Goal: Task Accomplishment & Management: Manage account settings

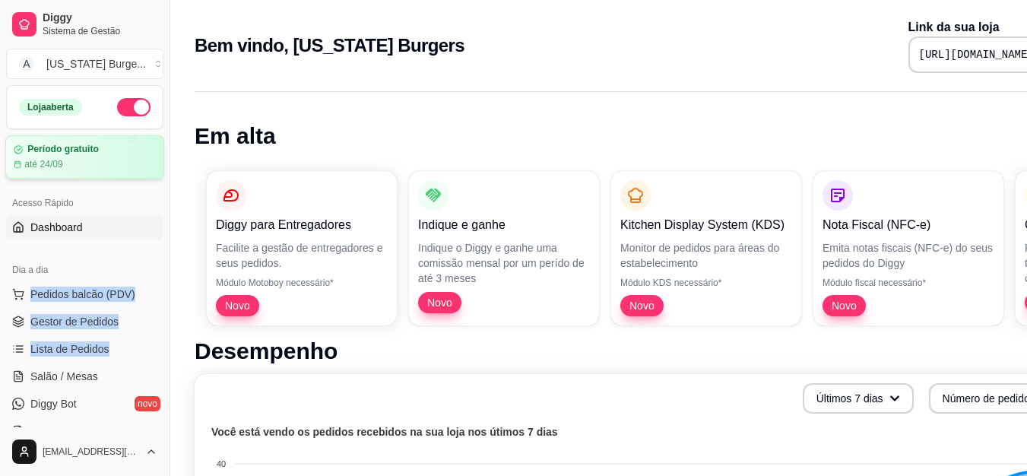
drag, startPoint x: 157, startPoint y: 358, endPoint x: 123, endPoint y: 173, distance: 187.7
click at [125, 167] on div "Loja aberta Período gratuito até 24/09 Acesso Rápido Dashboard Dia a dia Pedido…" at bounding box center [85, 256] width 170 height 342
click at [123, 173] on div "Período gratuito até 24/09" at bounding box center [84, 157] width 159 height 44
click at [306, 78] on div "Bem vindo, Alabama Burgers Link da sua loja https://diggy.menu/alabamasaololo" at bounding box center [634, 41] width 929 height 82
click at [44, 316] on span "Gestor de Pedidos" at bounding box center [74, 321] width 88 height 15
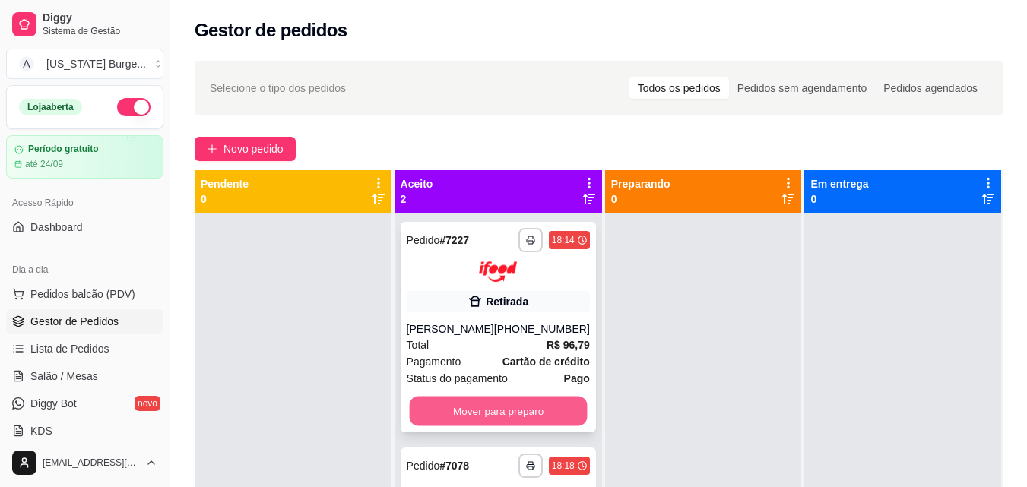
click at [532, 404] on button "Mover para preparo" at bounding box center [498, 411] width 178 height 30
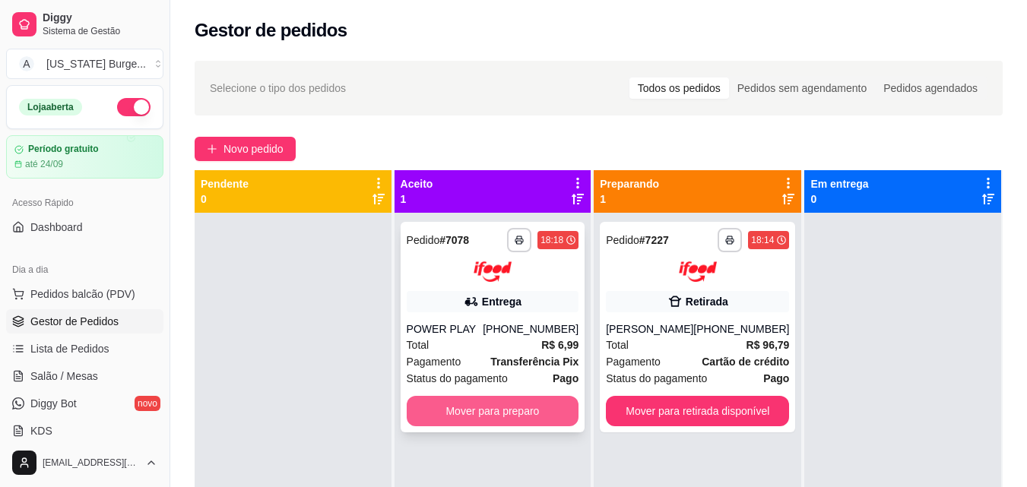
click at [517, 405] on button "Mover para preparo" at bounding box center [493, 411] width 173 height 30
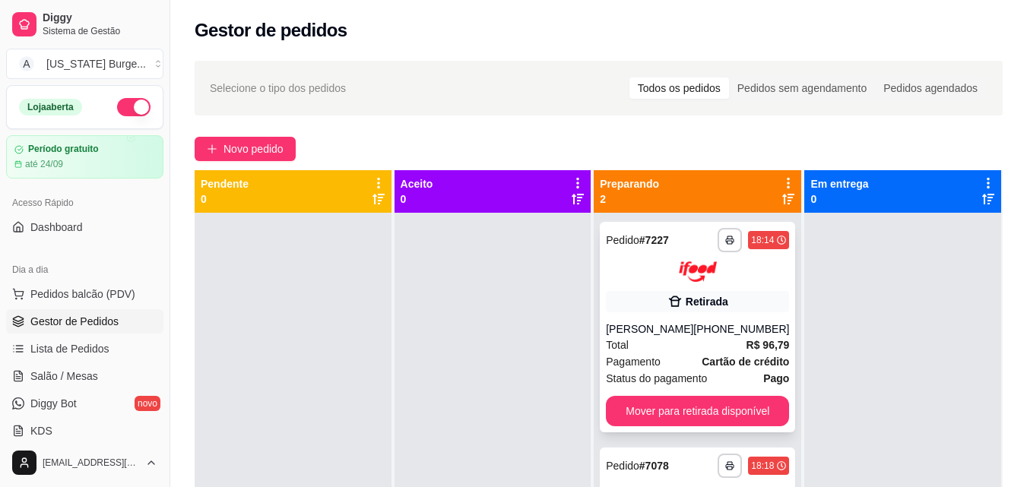
click at [702, 293] on div "Retirada" at bounding box center [697, 301] width 183 height 21
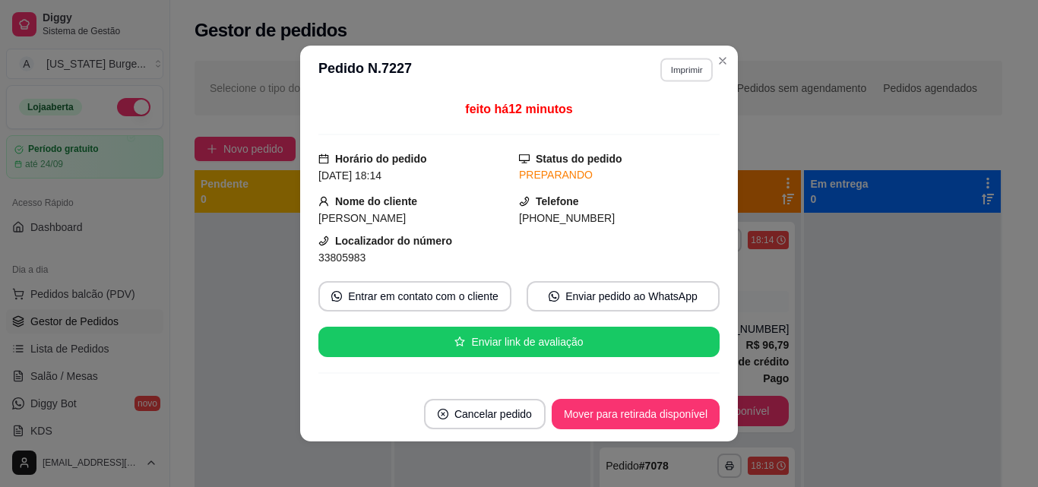
click at [682, 77] on button "Imprimir" at bounding box center [687, 70] width 52 height 24
click at [635, 125] on button "Epson" at bounding box center [654, 123] width 110 height 24
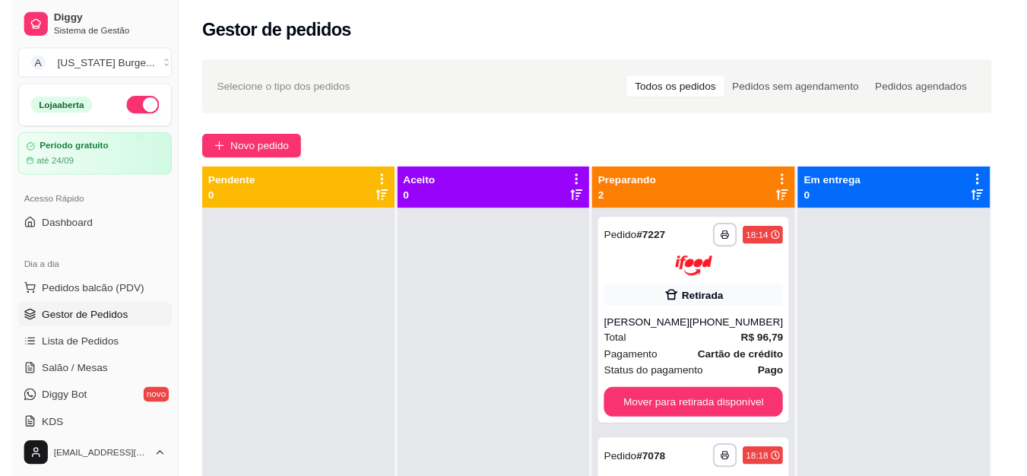
scroll to position [232, 0]
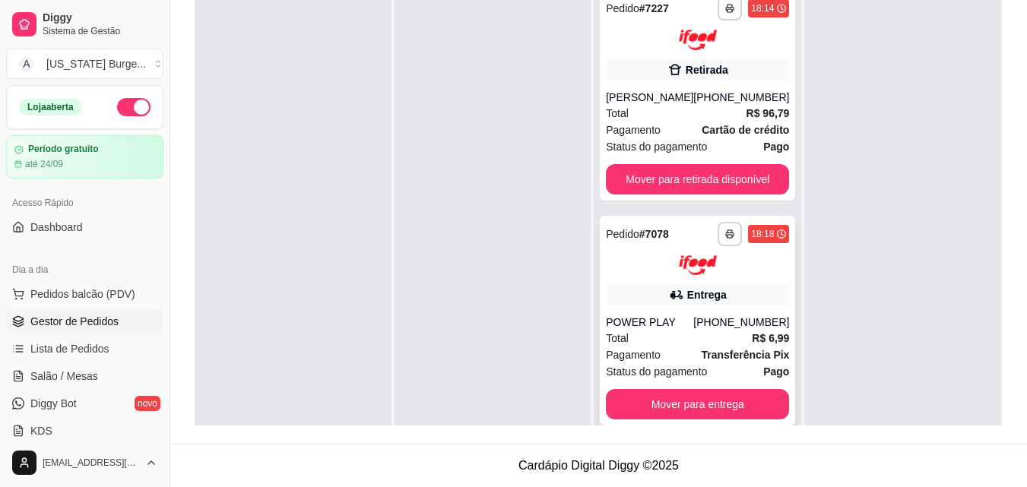
click at [746, 288] on div "Entrega" at bounding box center [697, 294] width 183 height 21
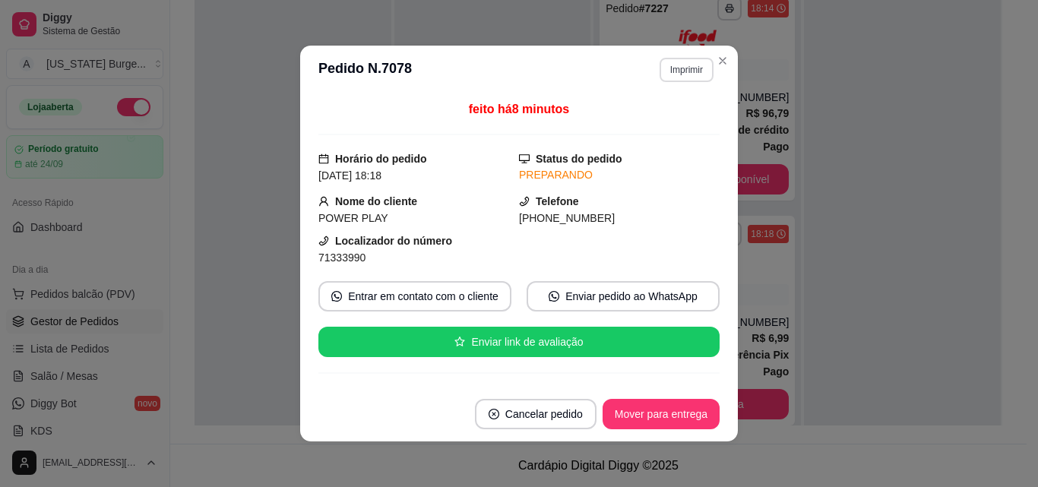
click at [670, 65] on button "Imprimir" at bounding box center [687, 70] width 54 height 24
click at [615, 127] on button "Epson" at bounding box center [654, 123] width 110 height 24
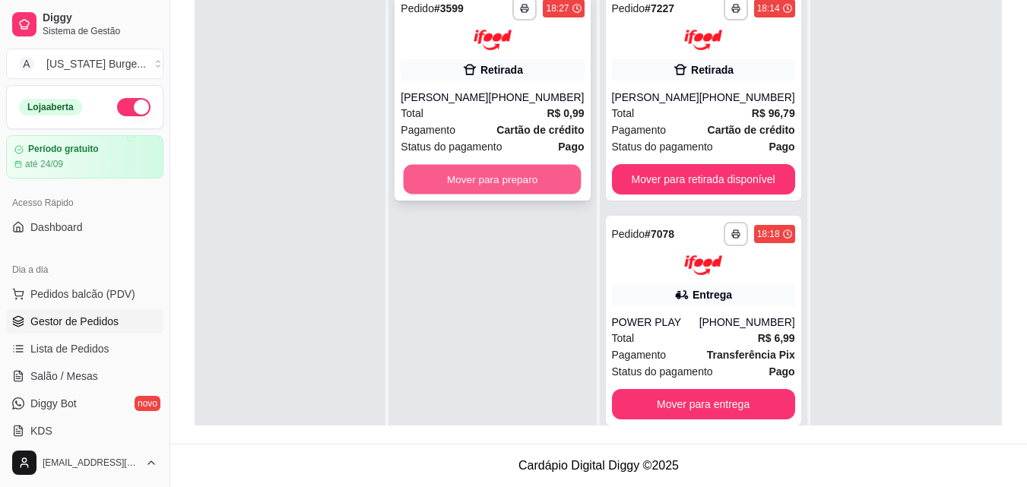
click at [521, 186] on button "Mover para preparo" at bounding box center [493, 179] width 178 height 30
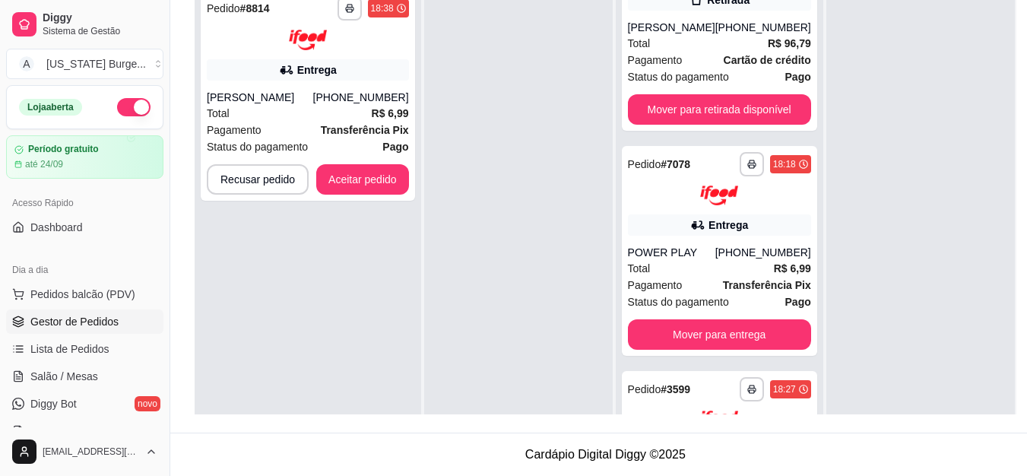
scroll to position [136, 0]
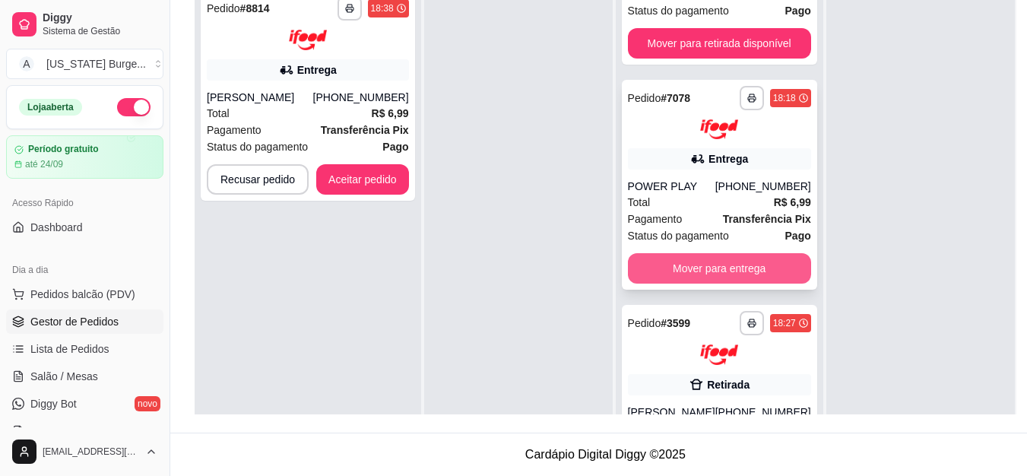
click at [768, 271] on button "Mover para entrega" at bounding box center [719, 268] width 183 height 30
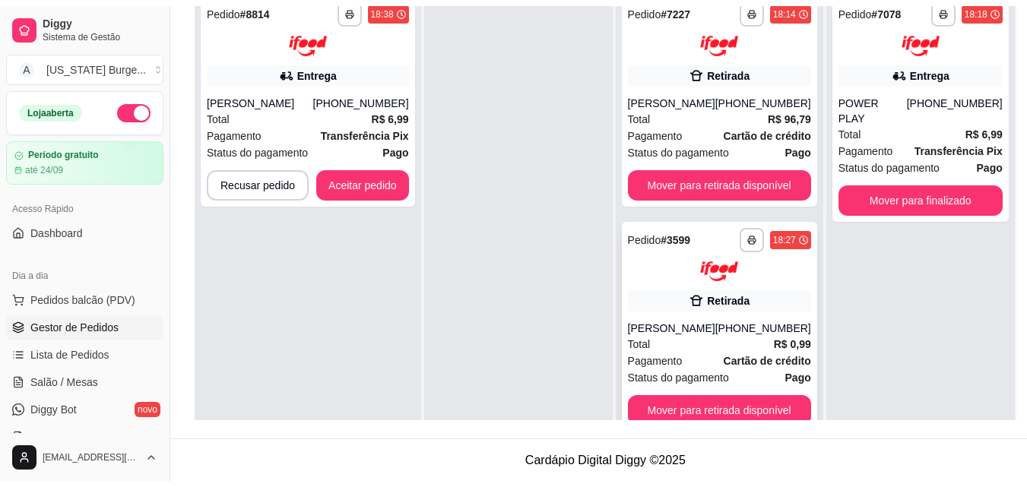
scroll to position [0, 0]
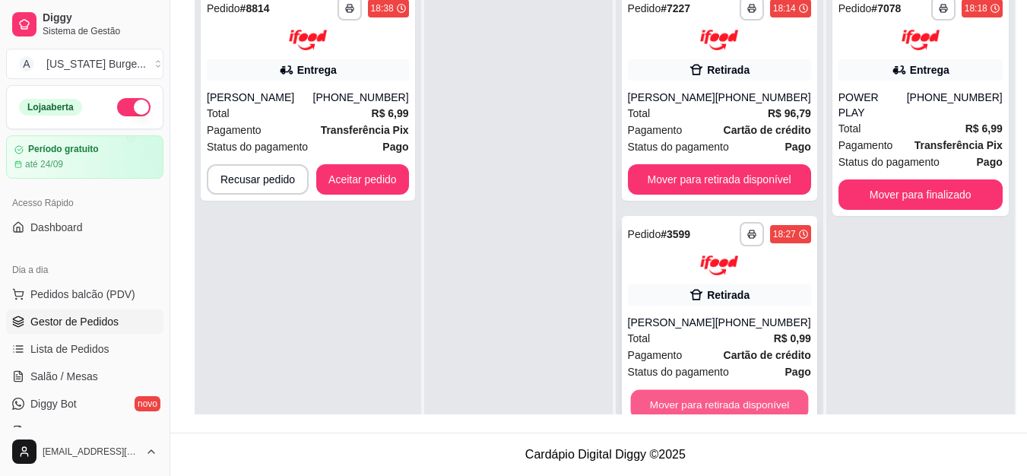
click at [753, 410] on button "Mover para retirada disponível" at bounding box center [719, 405] width 178 height 30
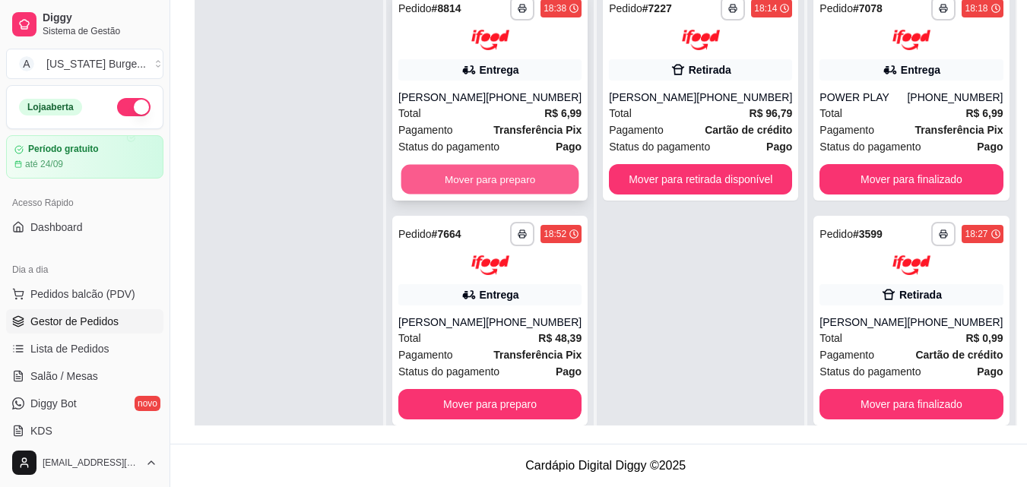
click at [471, 167] on button "Mover para preparo" at bounding box center [490, 179] width 178 height 30
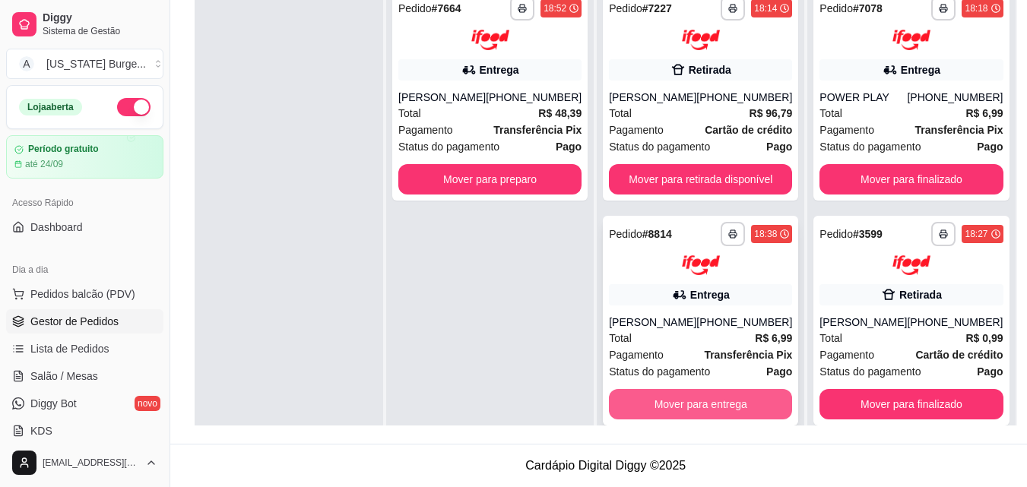
click at [670, 406] on button "Mover para entrega" at bounding box center [700, 404] width 183 height 30
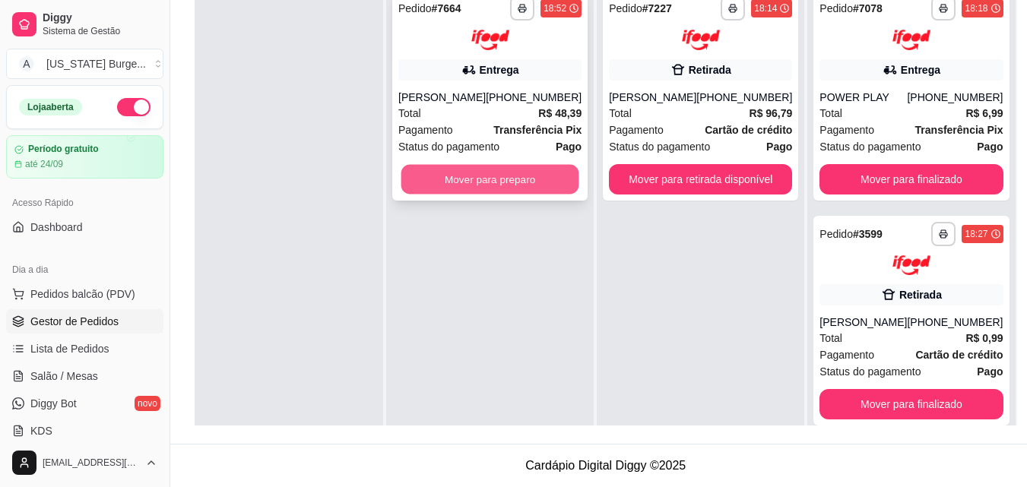
click at [539, 179] on button "Mover para preparo" at bounding box center [490, 179] width 178 height 30
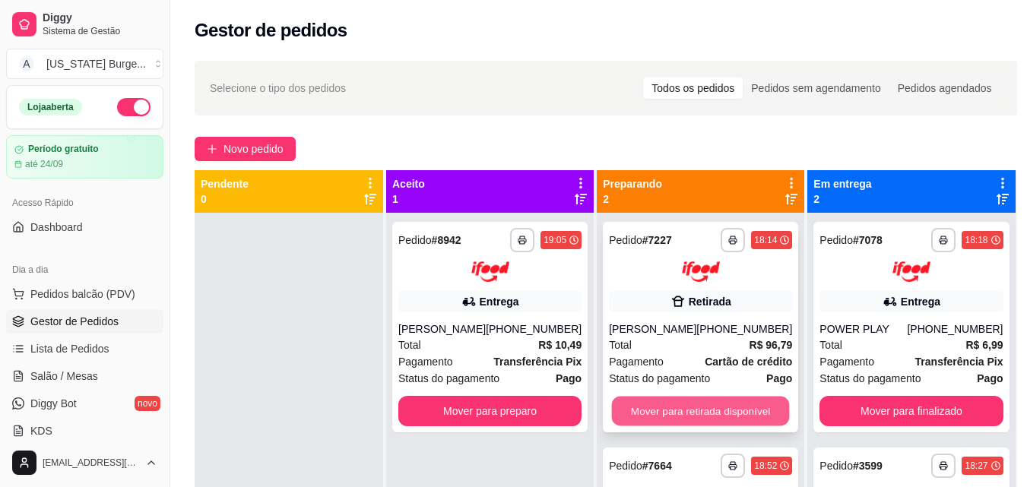
click at [637, 414] on button "Mover para retirada disponível" at bounding box center [701, 411] width 178 height 30
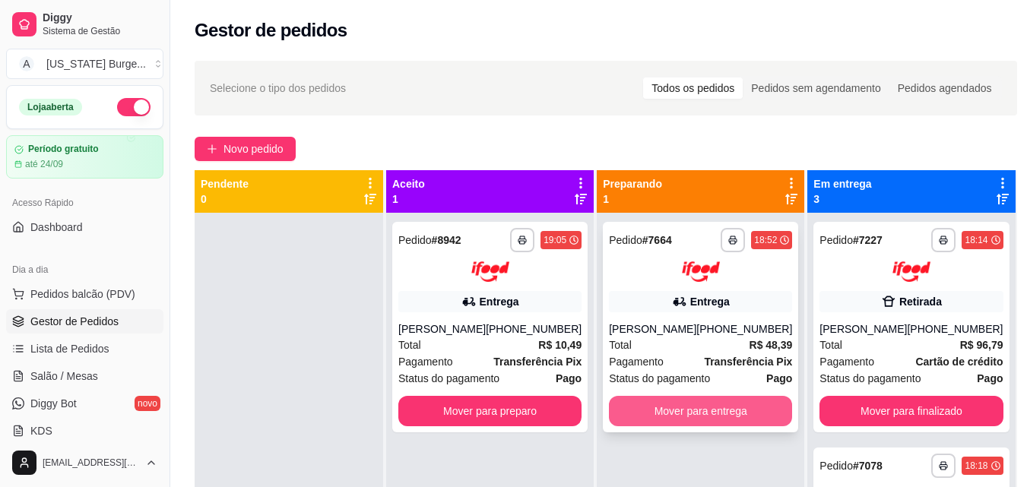
click at [727, 404] on button "Mover para entrega" at bounding box center [700, 411] width 183 height 30
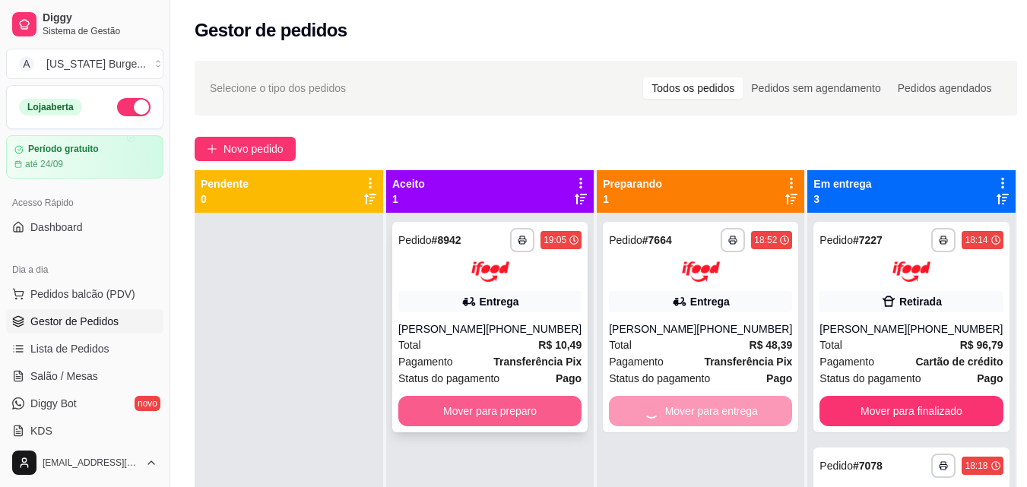
click at [496, 410] on button "Mover para preparo" at bounding box center [489, 411] width 183 height 30
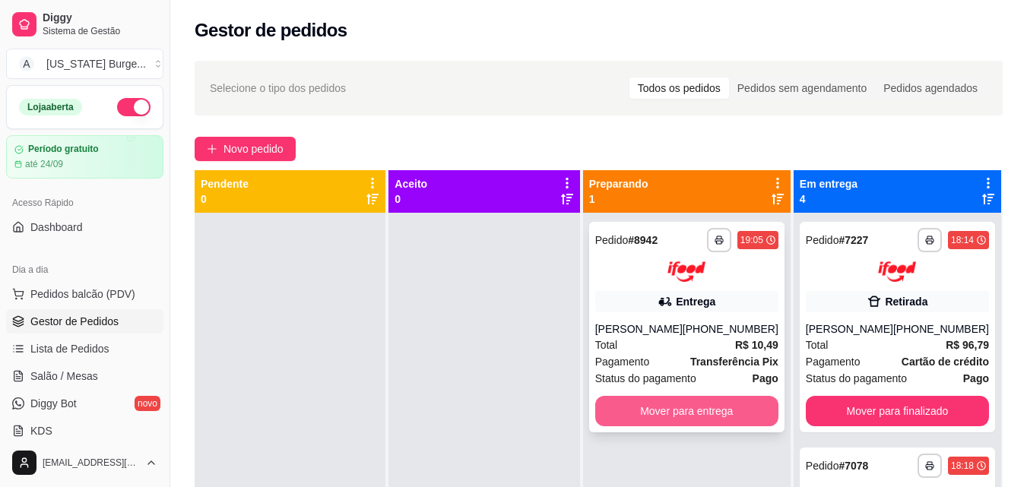
click at [641, 401] on button "Mover para entrega" at bounding box center [686, 411] width 183 height 30
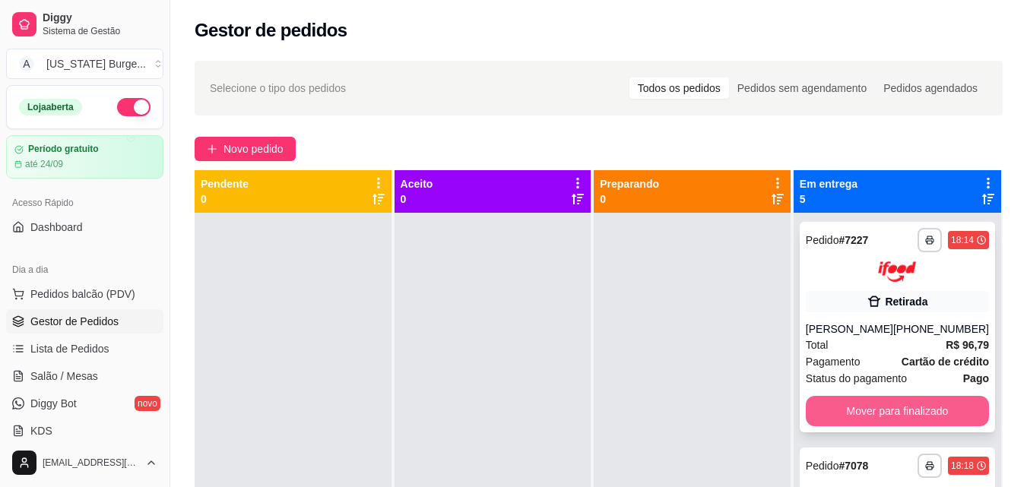
click at [852, 410] on button "Mover para finalizado" at bounding box center [897, 411] width 183 height 30
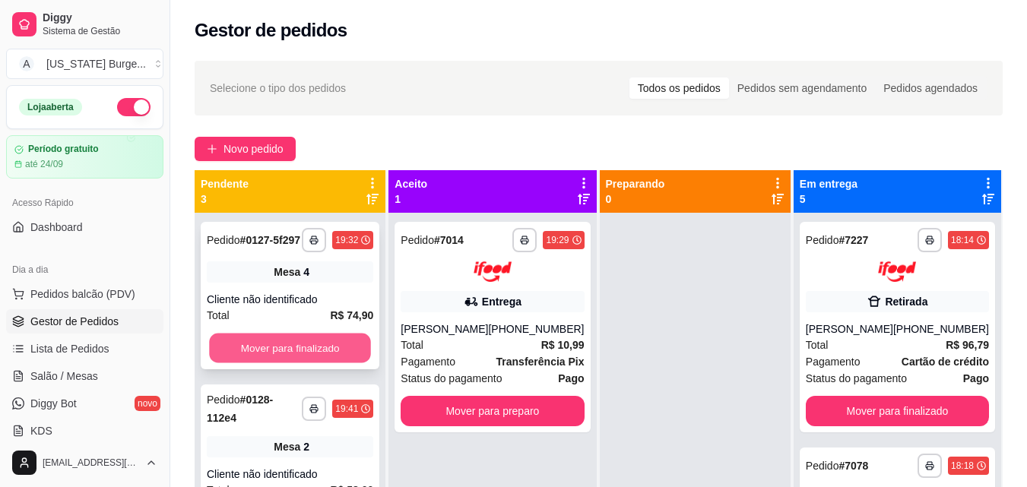
click at [325, 361] on button "Mover para finalizado" at bounding box center [290, 349] width 162 height 30
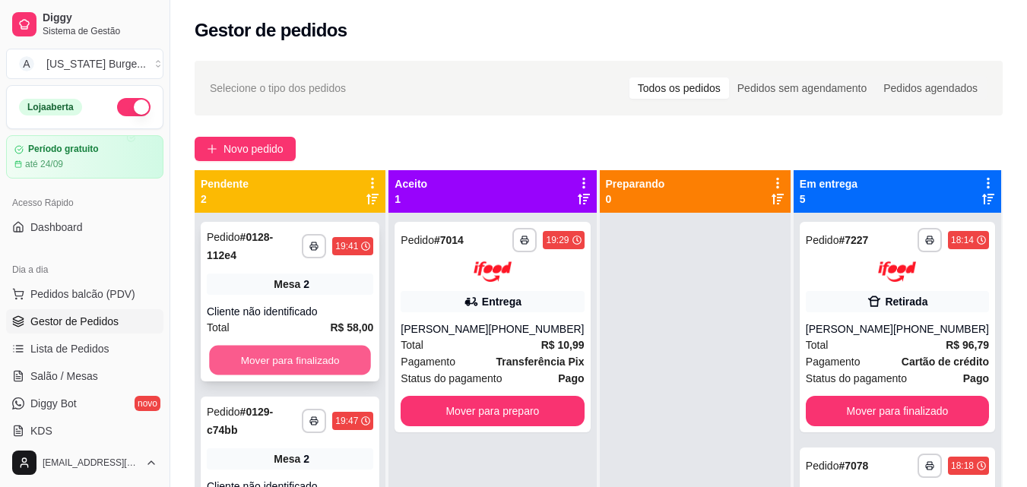
click at [333, 359] on button "Mover para finalizado" at bounding box center [290, 361] width 162 height 30
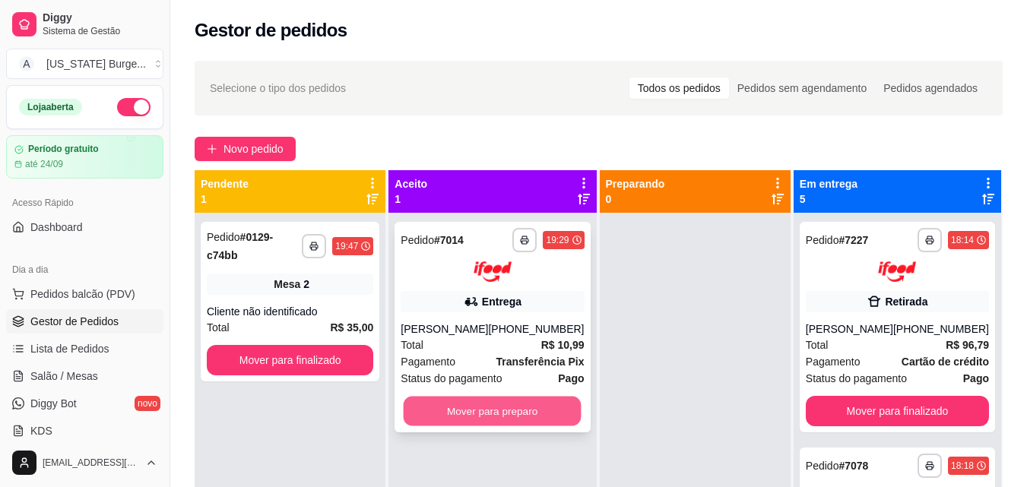
click at [489, 426] on button "Mover para preparo" at bounding box center [493, 411] width 178 height 30
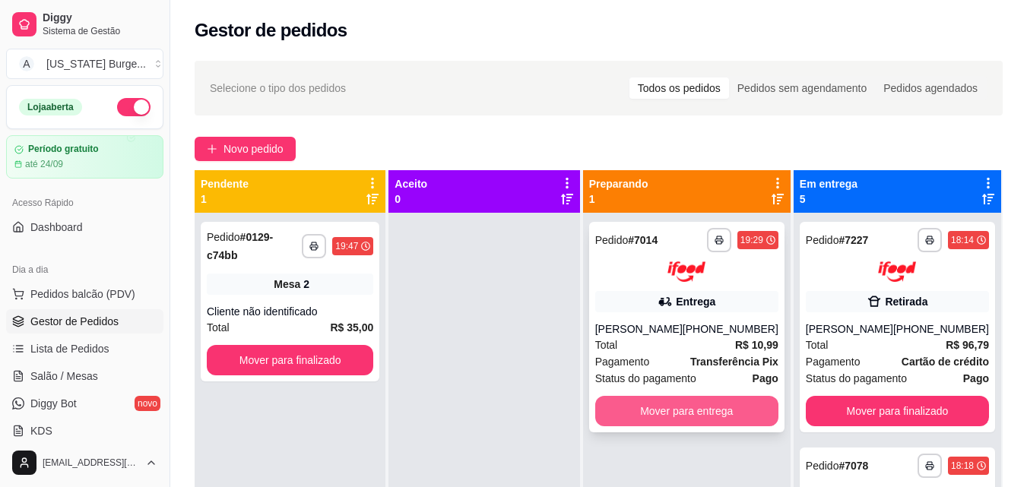
click at [628, 417] on button "Mover para entrega" at bounding box center [686, 411] width 183 height 30
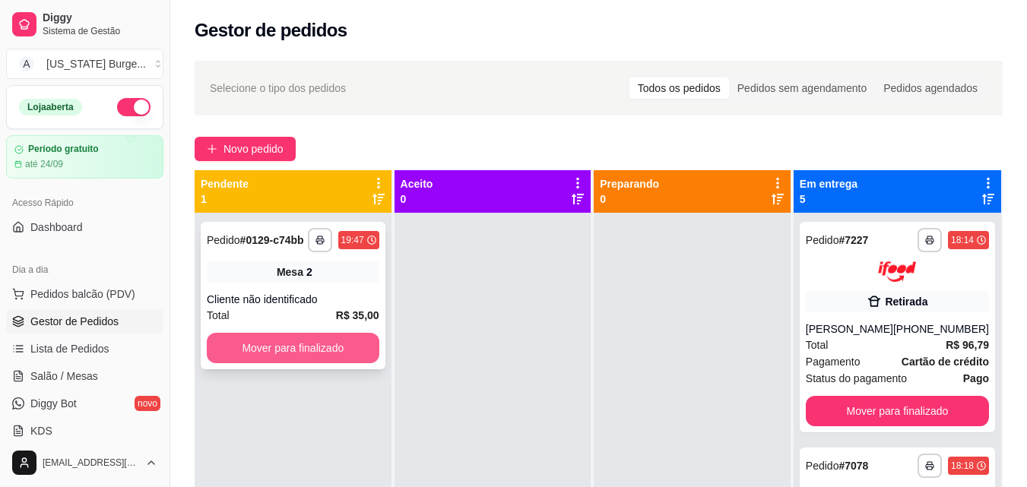
click at [338, 338] on button "Mover para finalizado" at bounding box center [293, 348] width 173 height 30
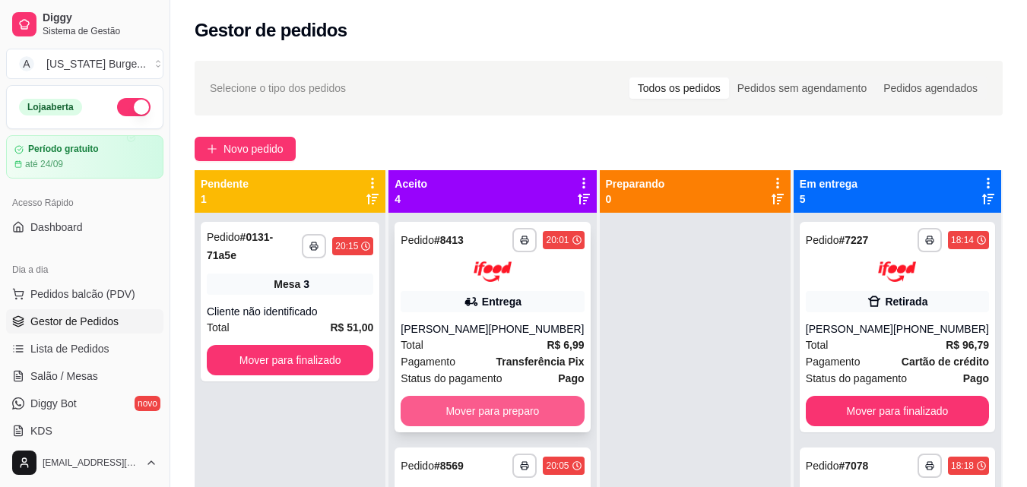
click at [531, 426] on button "Mover para preparo" at bounding box center [492, 411] width 183 height 30
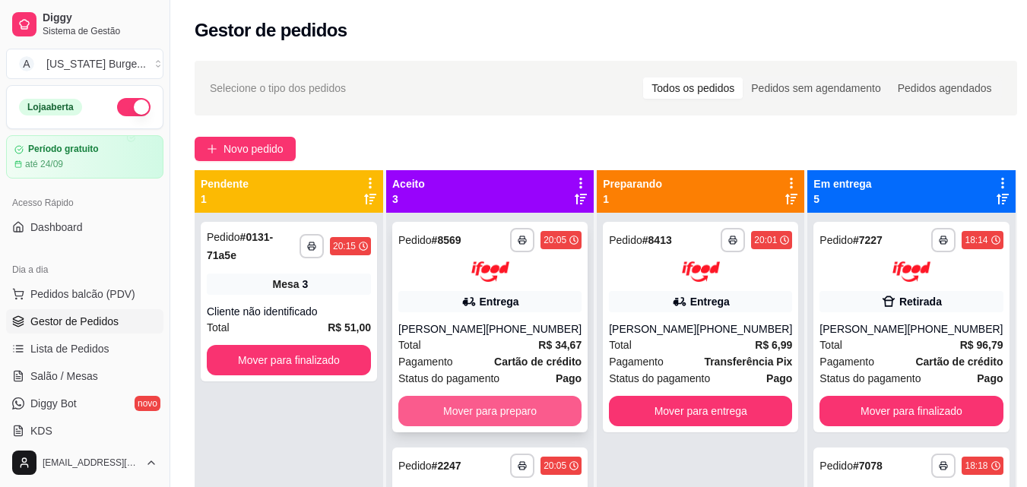
click at [518, 424] on button "Mover para preparo" at bounding box center [489, 411] width 183 height 30
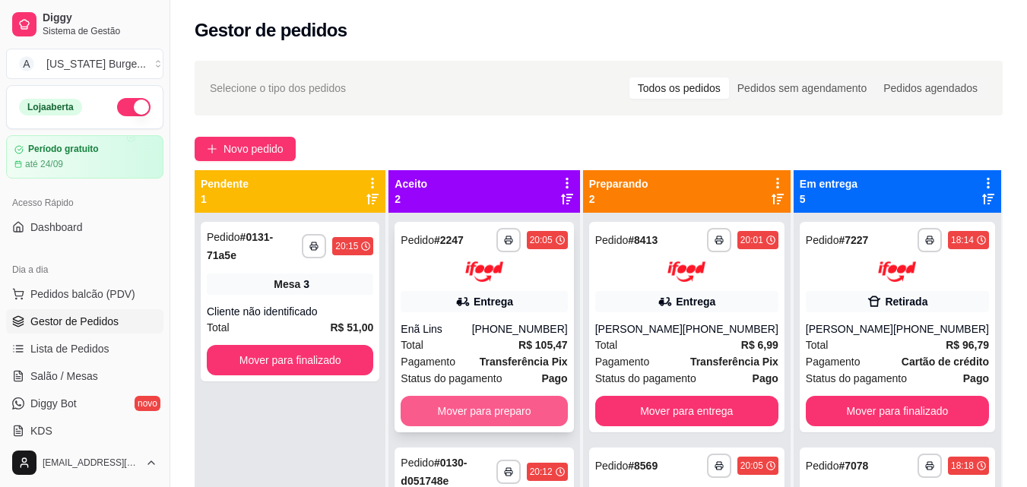
click at [509, 417] on button "Mover para preparo" at bounding box center [484, 411] width 166 height 30
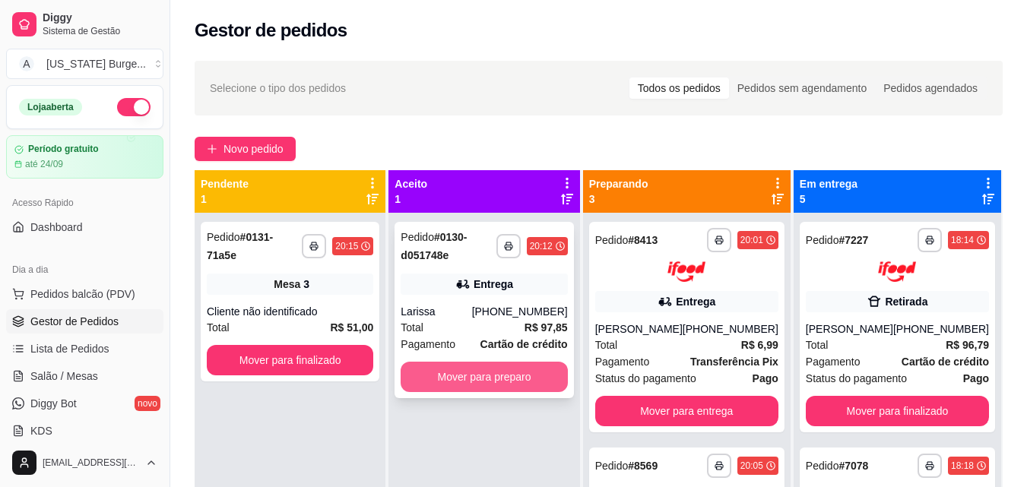
click at [498, 386] on button "Mover para preparo" at bounding box center [484, 377] width 166 height 30
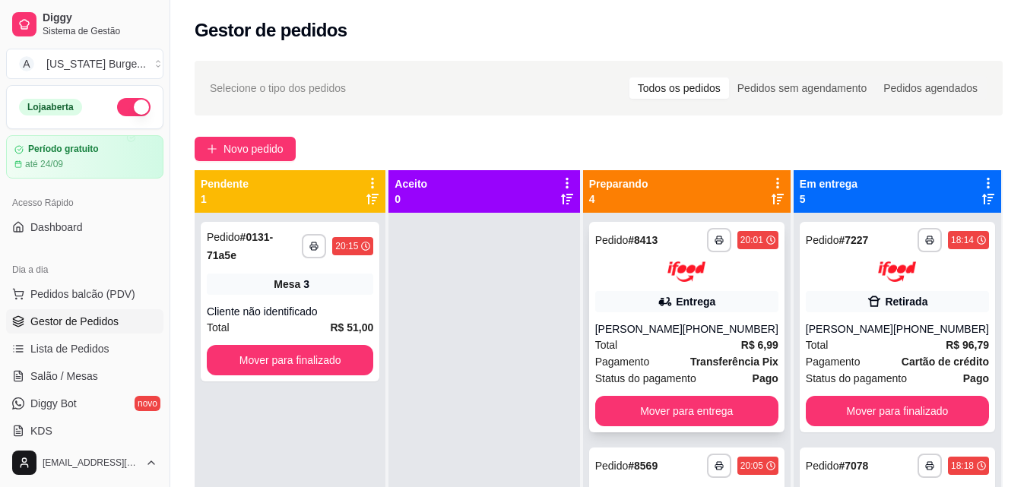
click at [733, 278] on div at bounding box center [686, 271] width 183 height 21
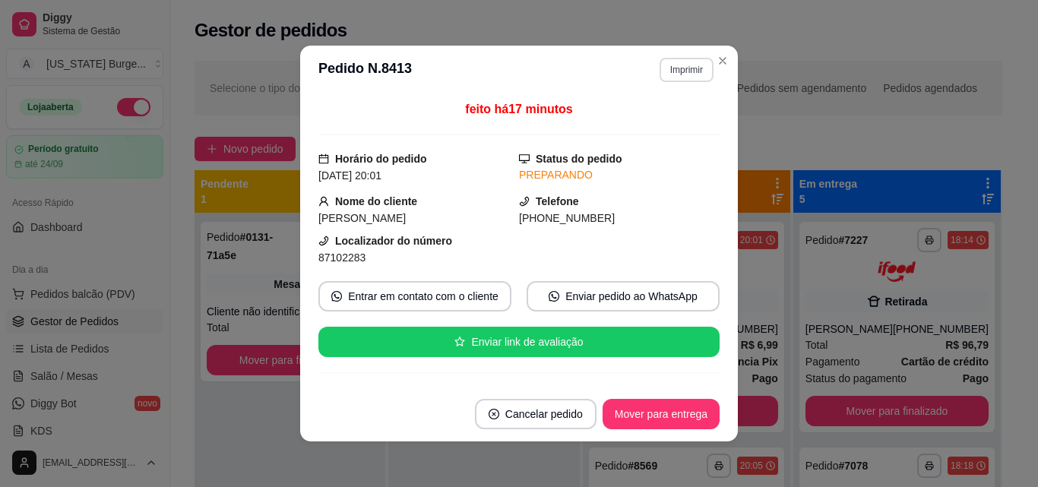
click at [689, 68] on button "Imprimir" at bounding box center [687, 70] width 54 height 24
click at [646, 123] on button "Epson" at bounding box center [654, 123] width 110 height 24
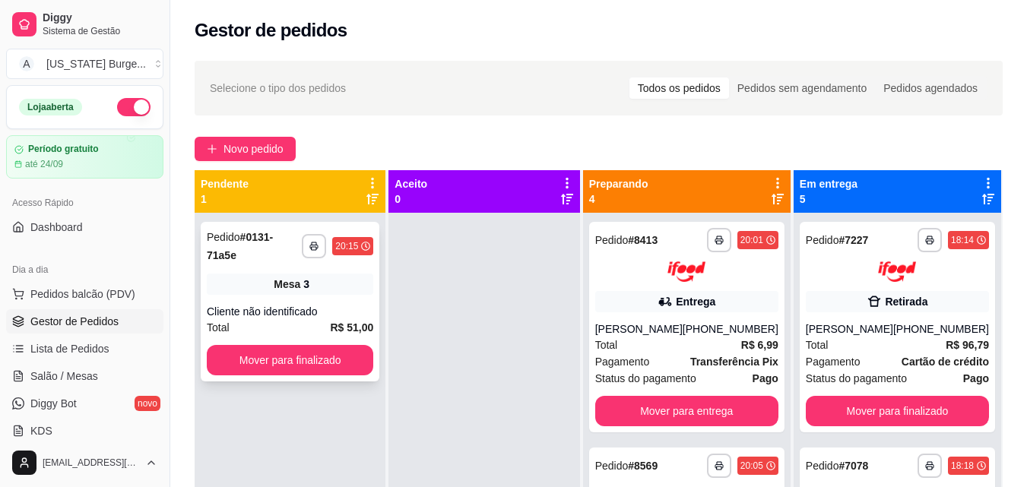
click at [335, 261] on div "**********" at bounding box center [290, 302] width 179 height 160
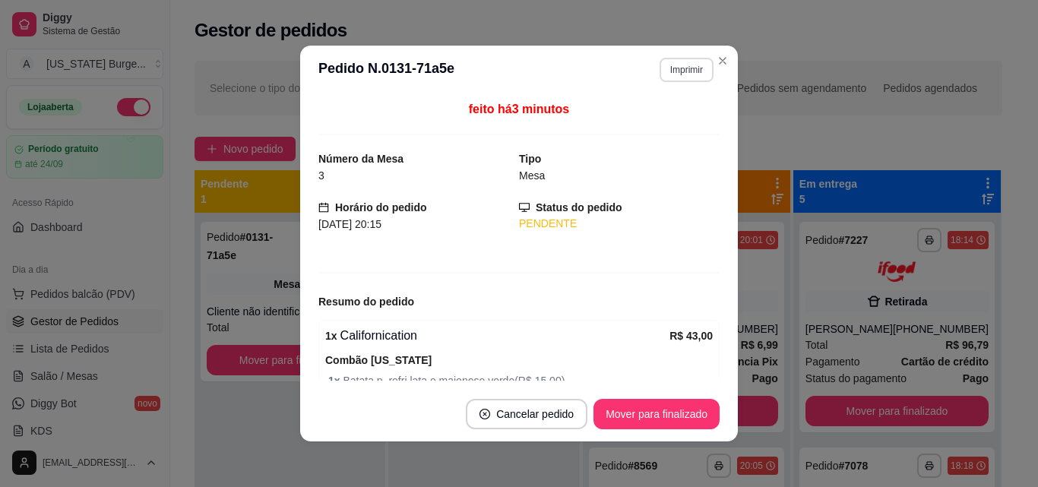
click at [674, 67] on button "Imprimir" at bounding box center [687, 70] width 54 height 24
click at [640, 128] on button "Epson" at bounding box center [654, 123] width 110 height 24
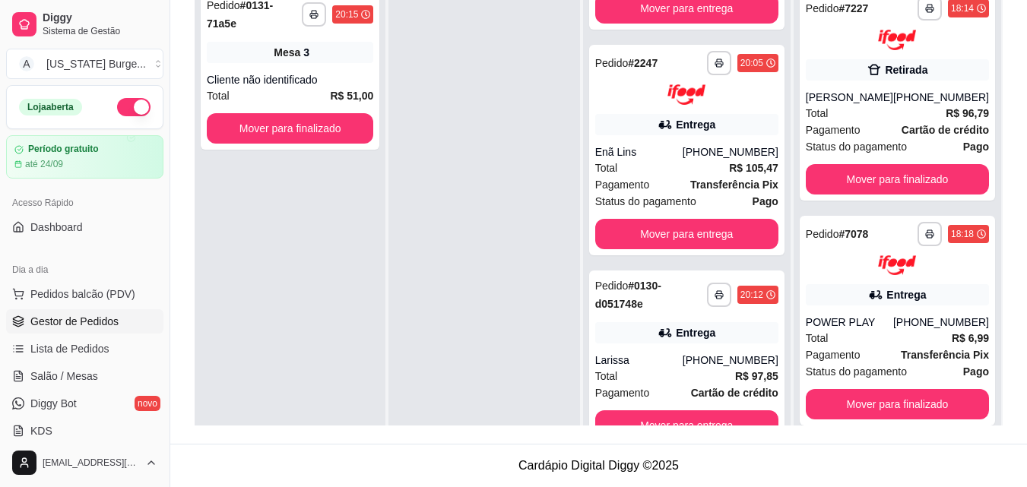
scroll to position [426, 0]
click at [659, 338] on icon at bounding box center [665, 332] width 15 height 15
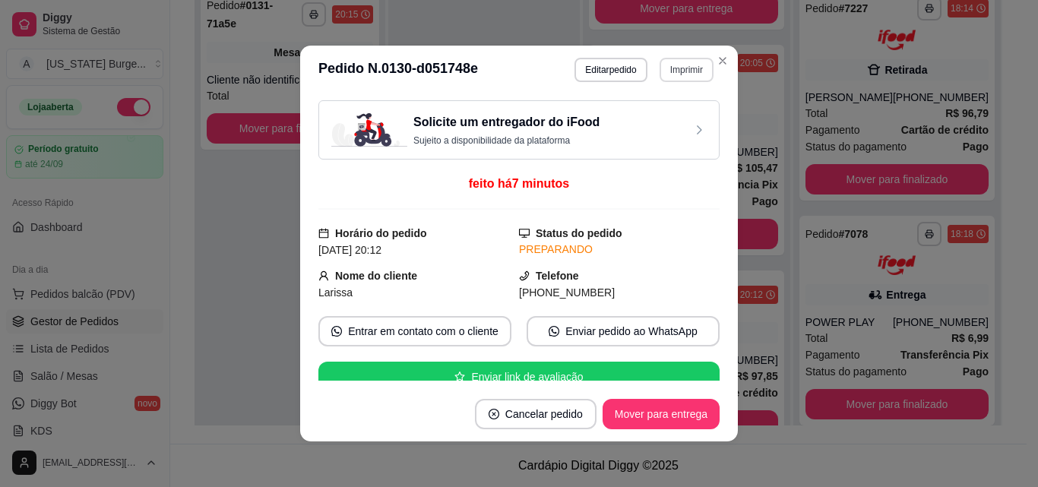
click at [669, 66] on button "Imprimir" at bounding box center [687, 70] width 54 height 24
click at [665, 122] on button "Epson" at bounding box center [654, 123] width 110 height 24
click at [506, 414] on button "Cancelar pedido" at bounding box center [536, 414] width 122 height 30
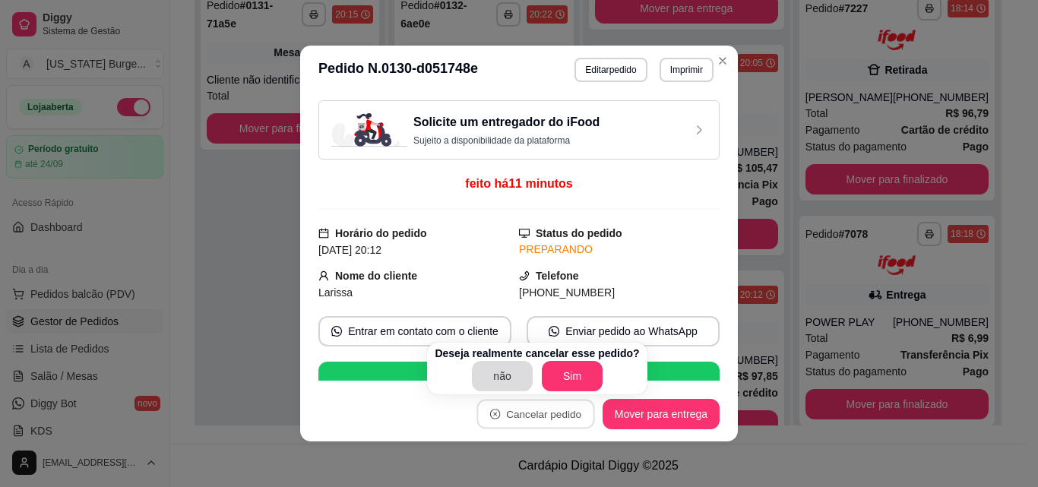
click at [497, 371] on button "não" at bounding box center [502, 376] width 61 height 30
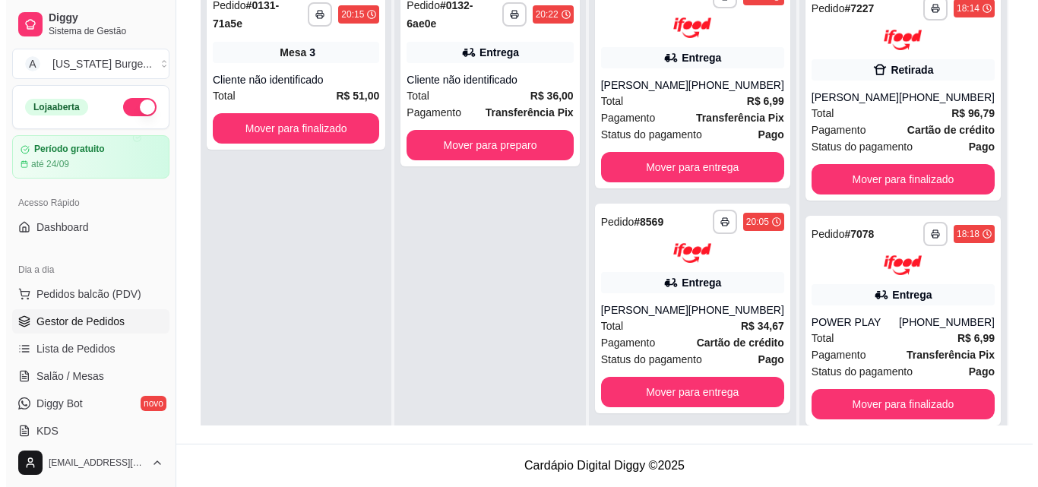
scroll to position [0, 0]
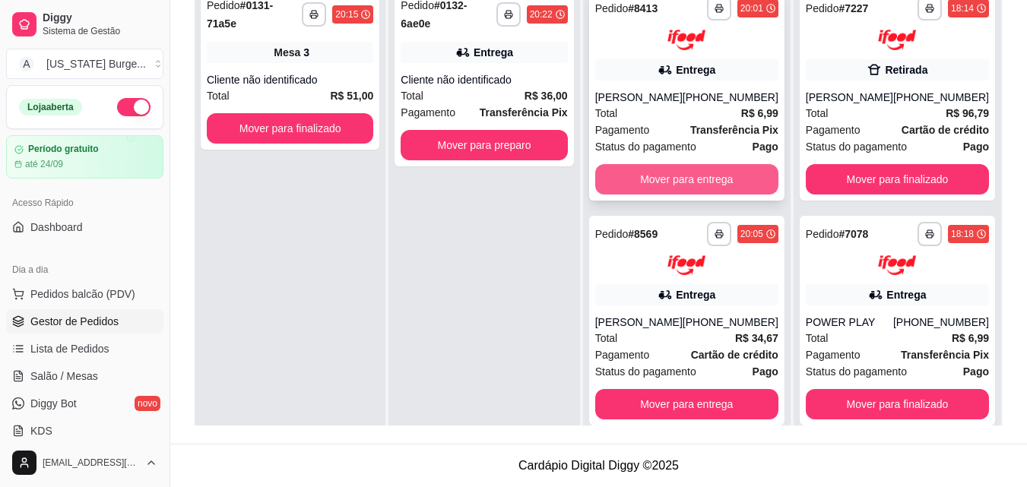
click at [693, 195] on button "Mover para entrega" at bounding box center [686, 179] width 183 height 30
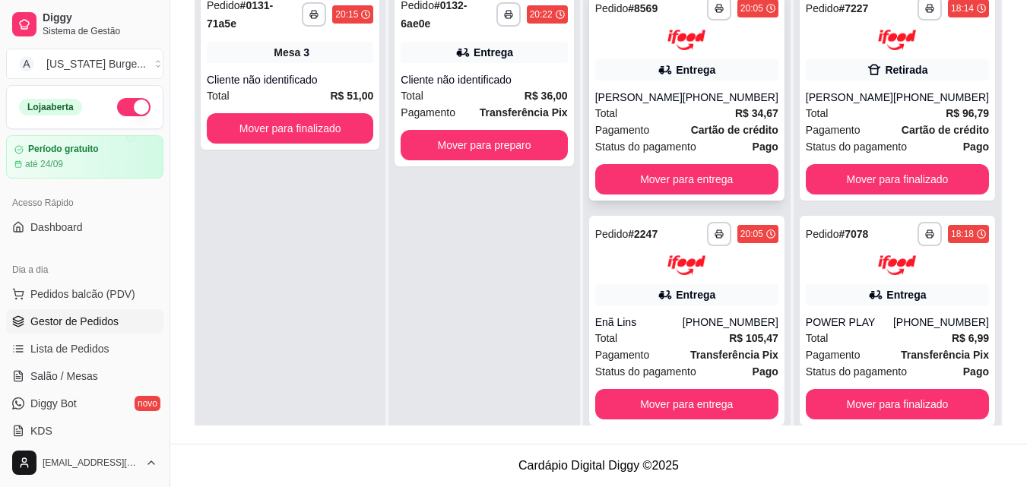
click at [662, 138] on div "Pagamento Cartão de crédito" at bounding box center [686, 130] width 183 height 17
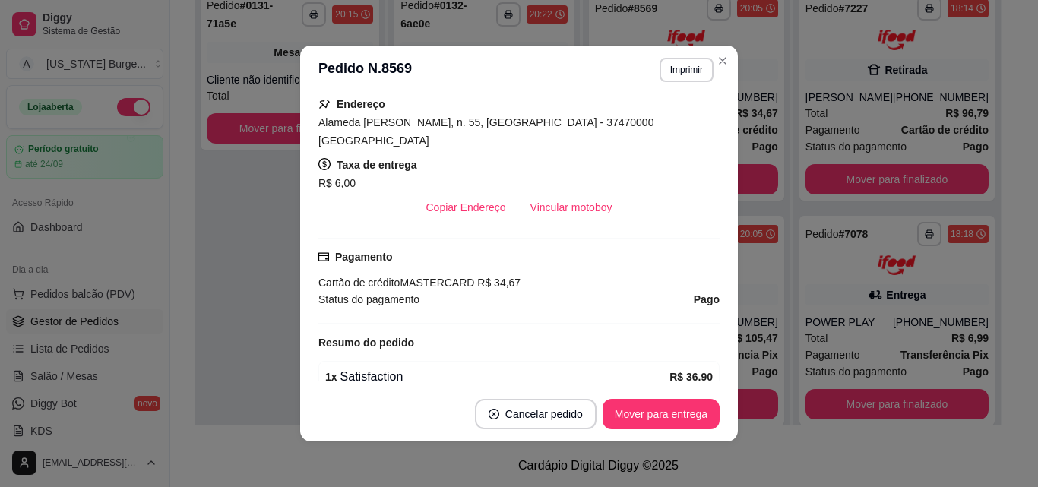
scroll to position [375, 0]
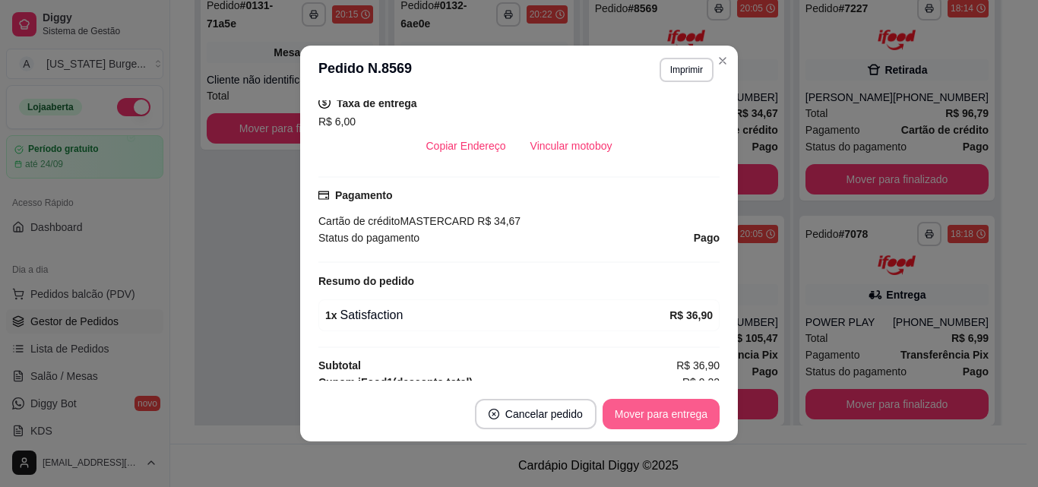
click at [661, 412] on button "Mover para entrega" at bounding box center [661, 414] width 117 height 30
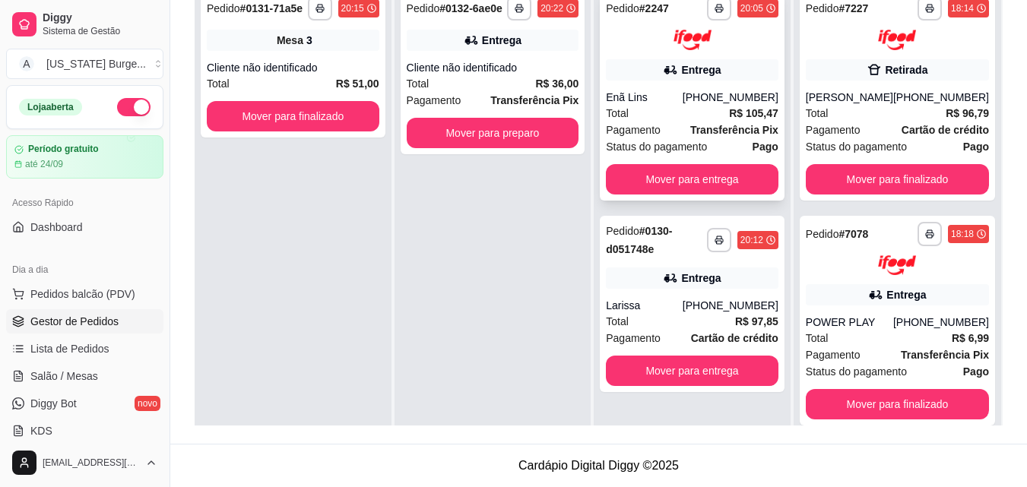
click at [672, 132] on div "Pagamento Transferência Pix" at bounding box center [692, 130] width 173 height 17
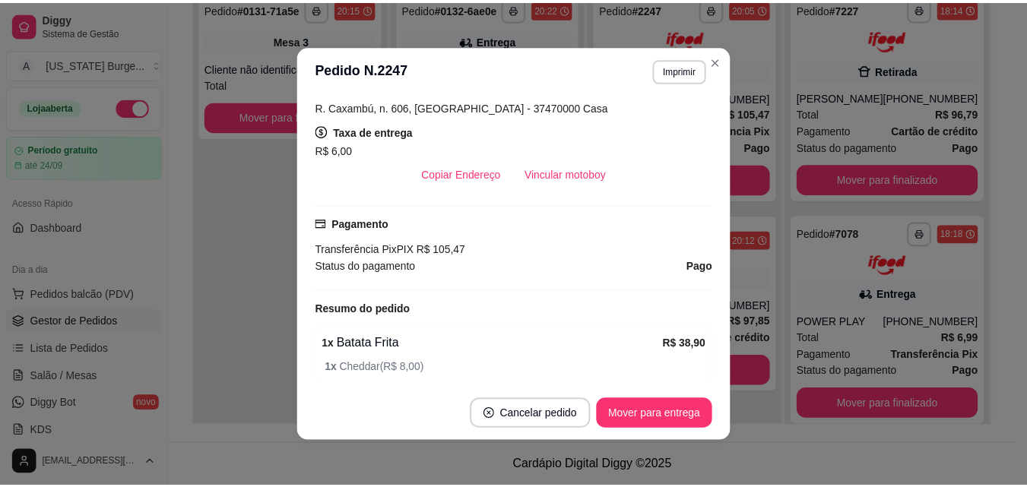
scroll to position [410, 0]
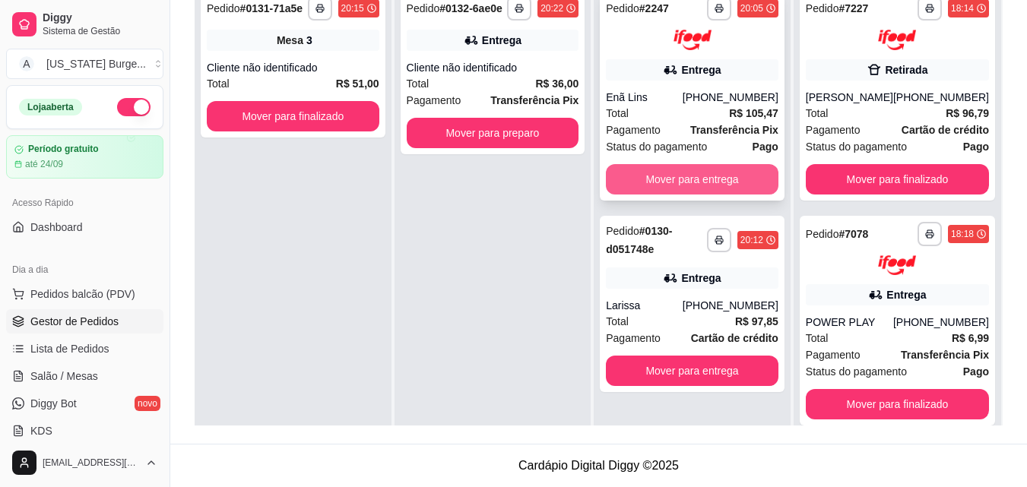
click at [687, 176] on button "Mover para entrega" at bounding box center [692, 179] width 173 height 30
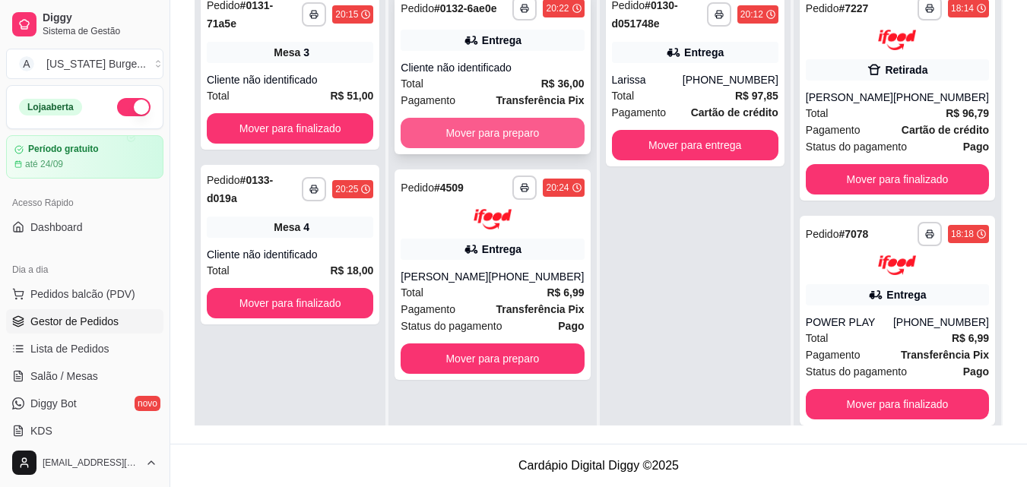
click at [474, 130] on button "Mover para preparo" at bounding box center [492, 133] width 183 height 30
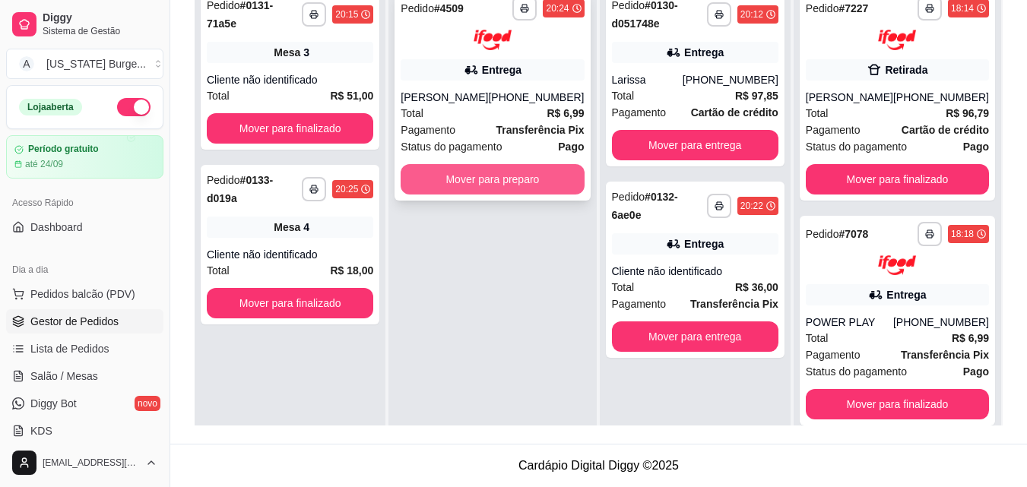
click at [474, 164] on button "Mover para preparo" at bounding box center [492, 179] width 183 height 30
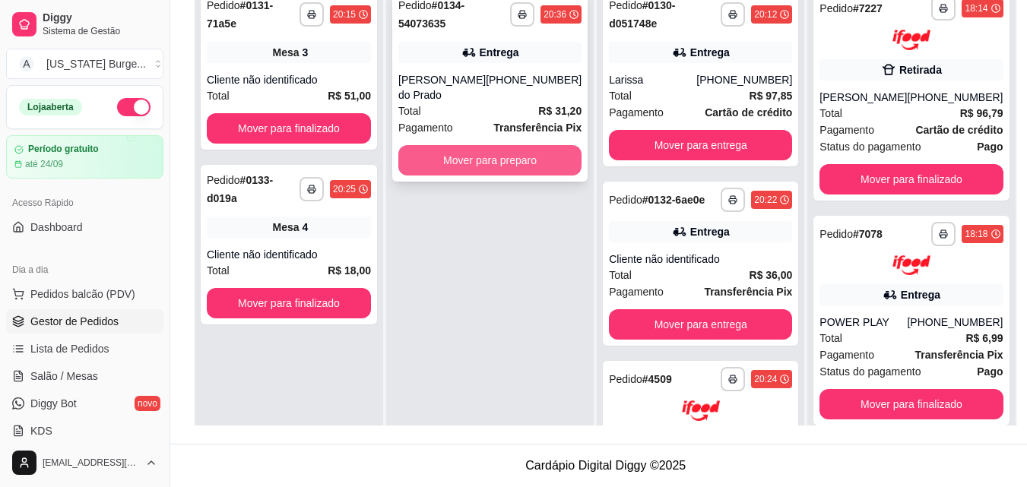
click at [455, 164] on button "Mover para preparo" at bounding box center [489, 160] width 183 height 30
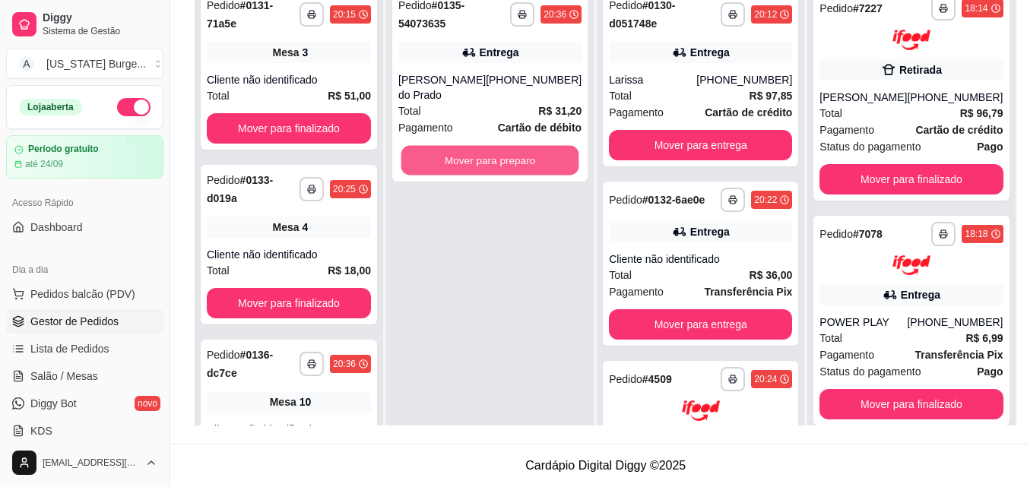
click at [455, 164] on button "Mover para preparo" at bounding box center [490, 161] width 178 height 30
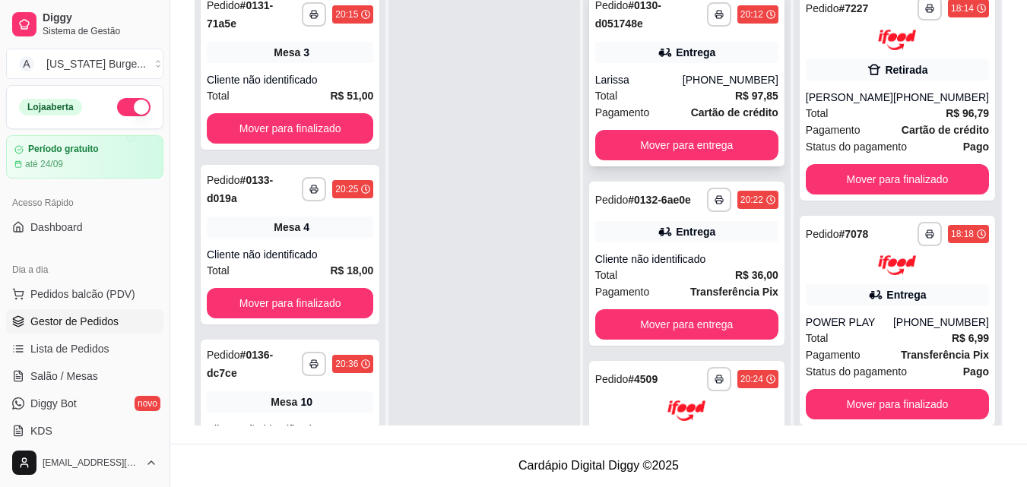
click at [697, 43] on div "Entrega" at bounding box center [686, 52] width 183 height 21
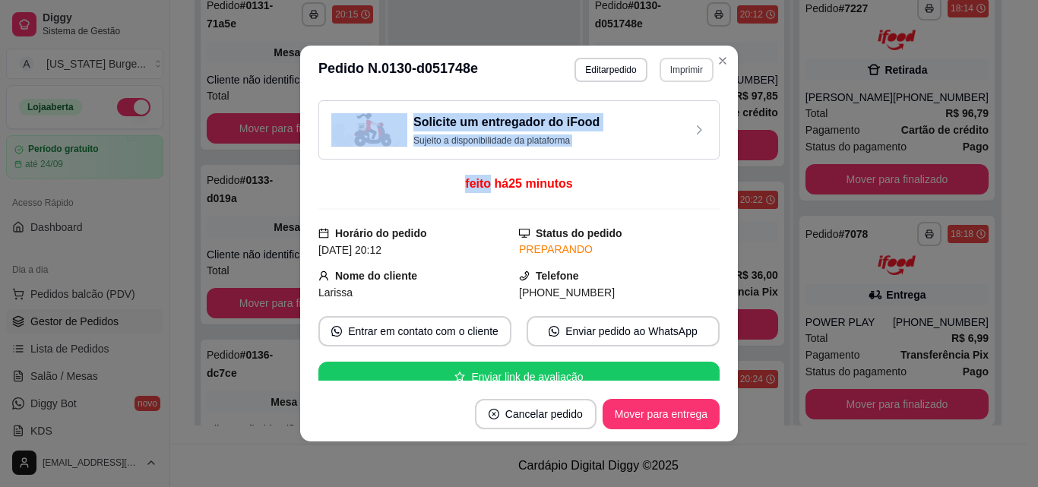
click at [684, 74] on header "**********" at bounding box center [519, 70] width 438 height 49
click at [684, 74] on button "Imprimir" at bounding box center [687, 70] width 54 height 24
click at [651, 128] on button "Epson" at bounding box center [654, 123] width 110 height 24
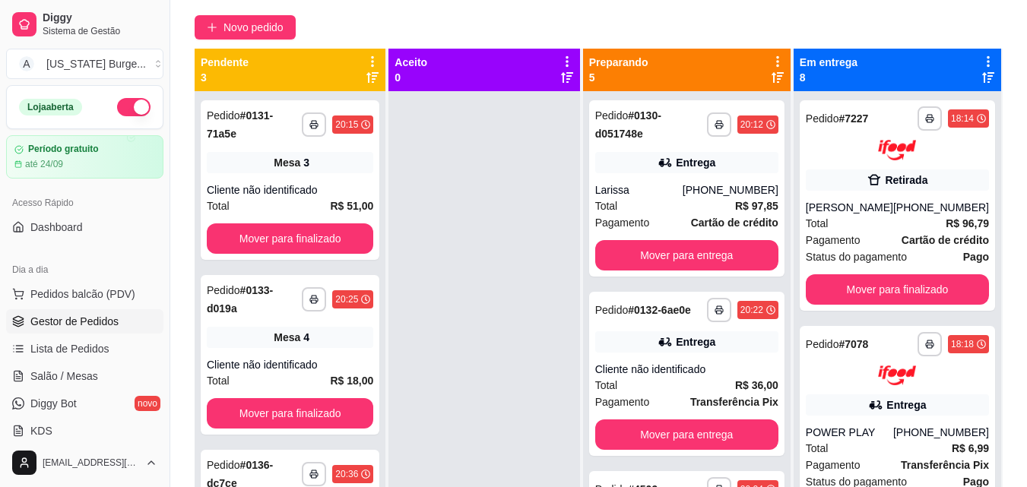
scroll to position [232, 0]
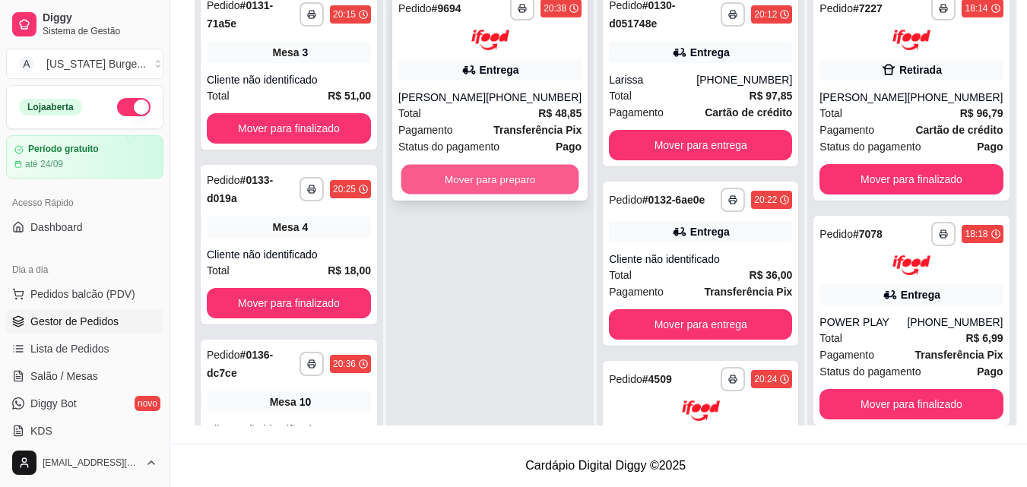
click at [512, 192] on button "Mover para preparo" at bounding box center [490, 179] width 178 height 30
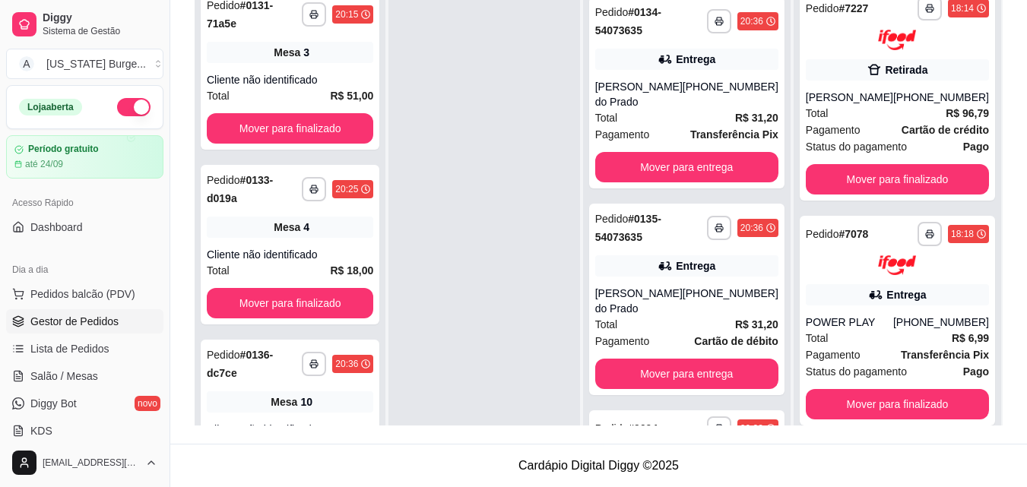
scroll to position [559, 0]
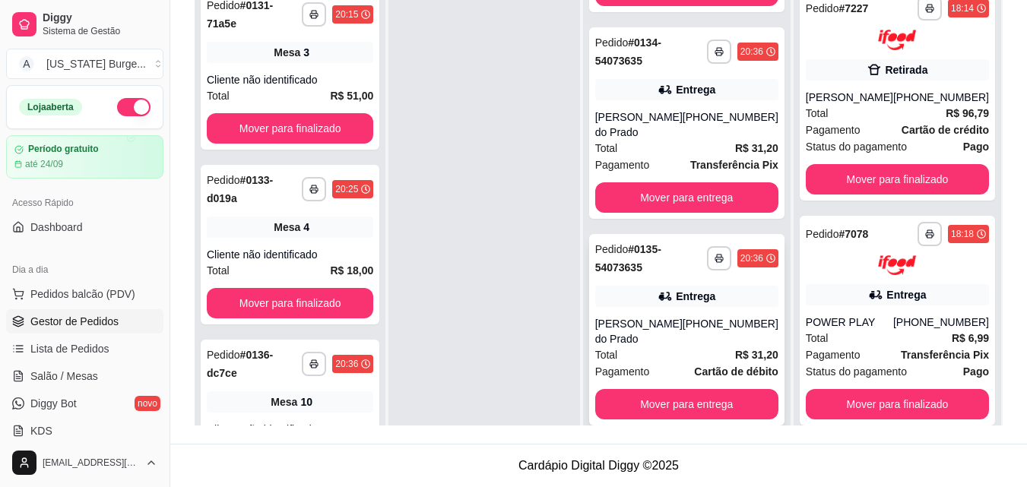
click at [686, 363] on div "Total R$ 31,20" at bounding box center [686, 355] width 183 height 17
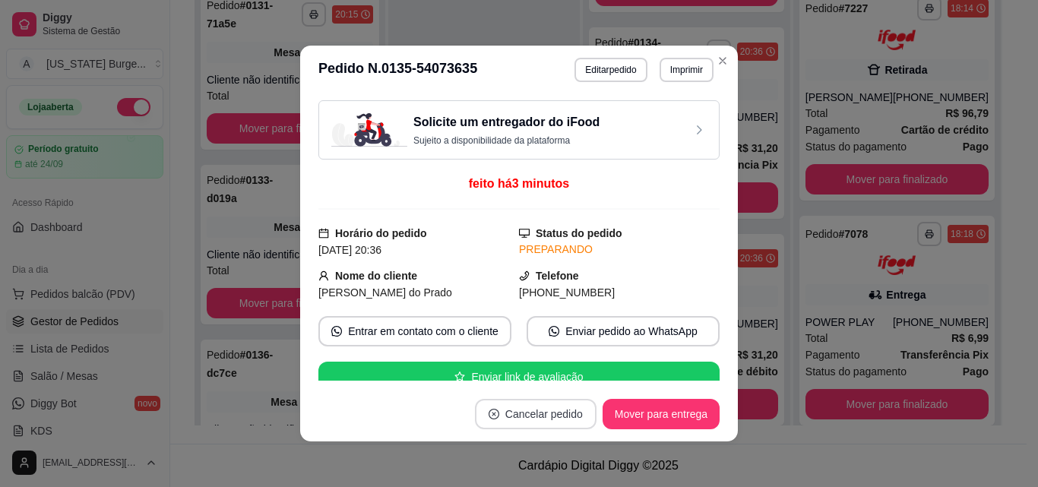
click at [562, 414] on button "Cancelar pedido" at bounding box center [536, 414] width 122 height 30
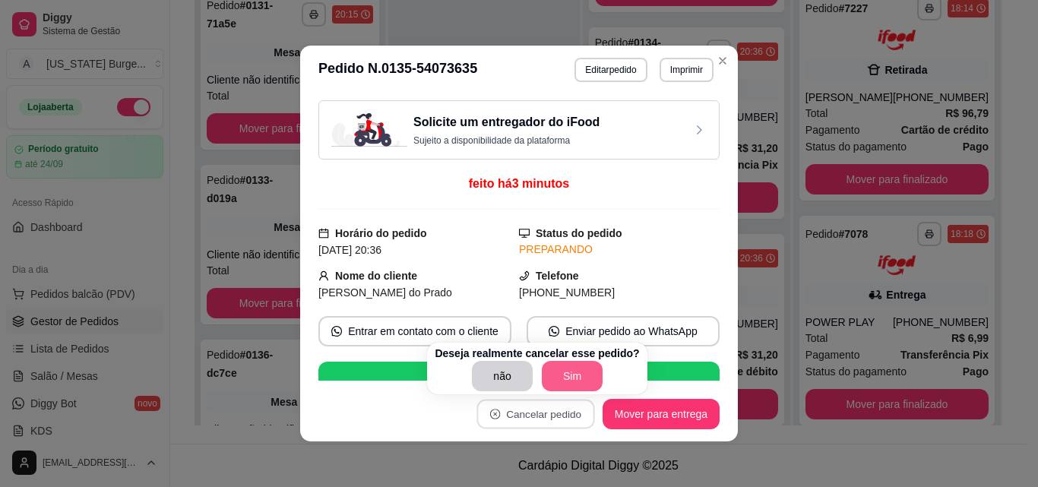
click at [572, 376] on button "Sim" at bounding box center [572, 376] width 61 height 30
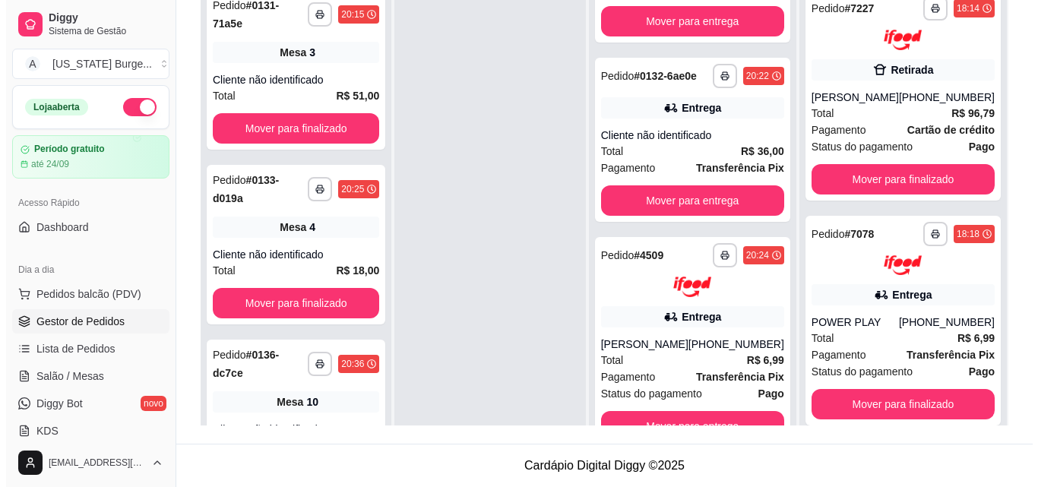
scroll to position [0, 0]
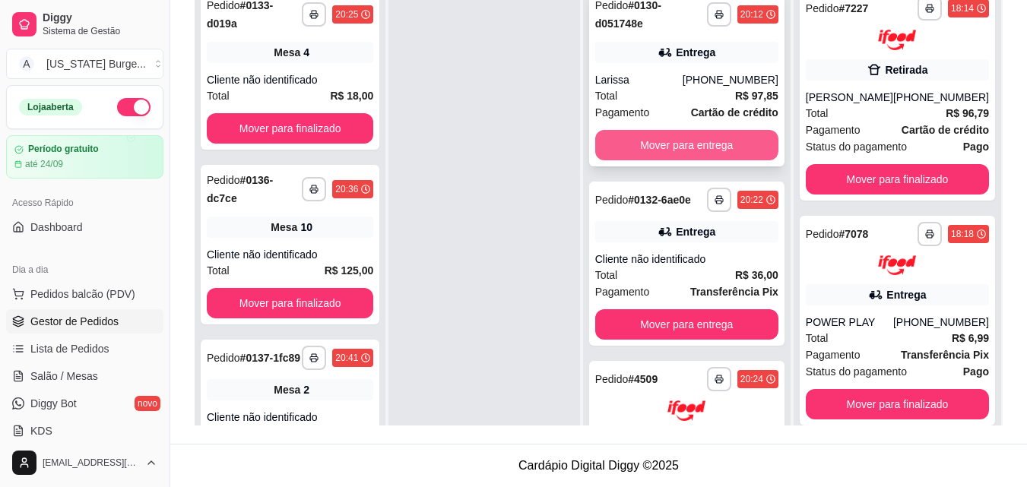
click at [670, 139] on button "Mover para entrega" at bounding box center [686, 145] width 183 height 30
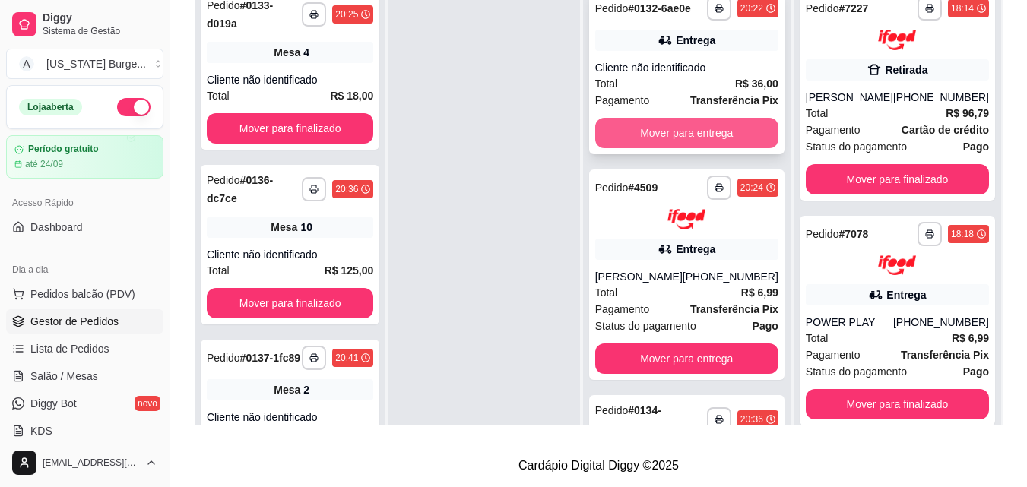
click at [671, 142] on button "Mover para entrega" at bounding box center [686, 133] width 183 height 30
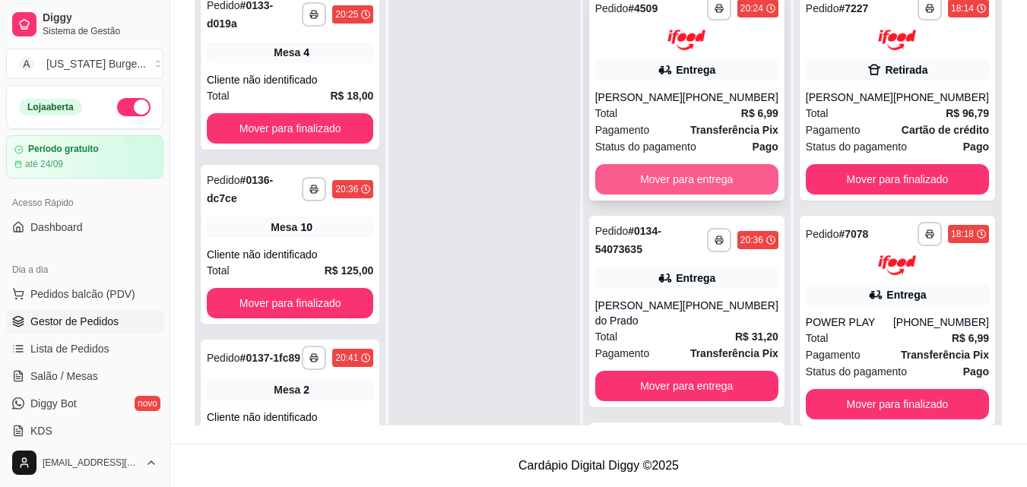
click at [667, 101] on div "Gabriel Candido" at bounding box center [638, 97] width 87 height 15
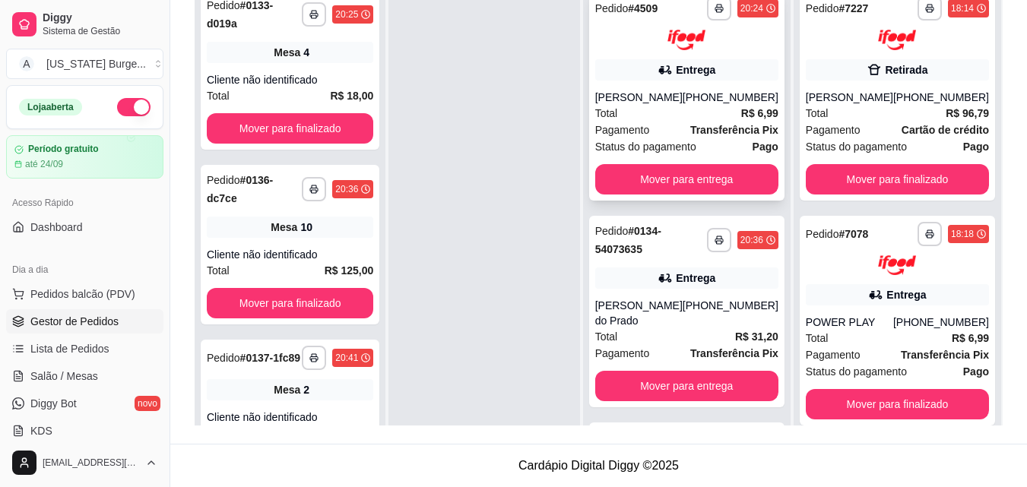
click at [650, 132] on span "Pagamento" at bounding box center [622, 130] width 55 height 17
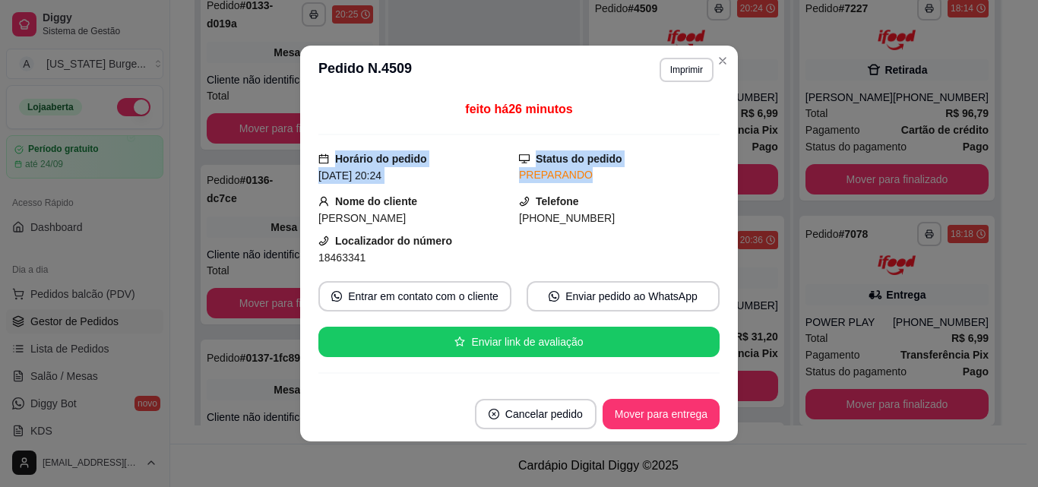
drag, startPoint x: 651, startPoint y: 126, endPoint x: 706, endPoint y: 171, distance: 71.4
click at [706, 171] on div "feito há 26 minutos Horário do pedido 07/09/2025 20:24 Status do pedido PREPARA…" at bounding box center [519, 240] width 401 height 281
click at [645, 426] on button "Mover para entrega" at bounding box center [661, 414] width 117 height 30
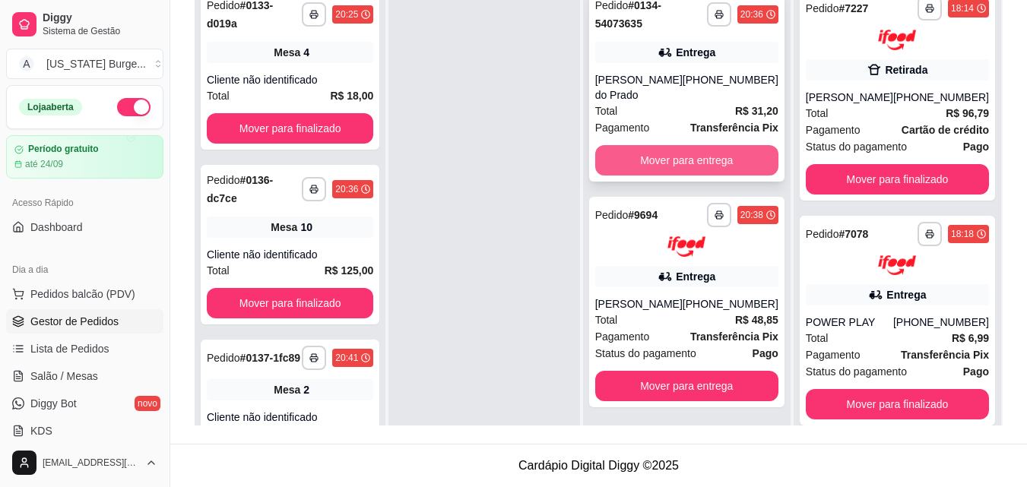
click at [684, 163] on button "Mover para entrega" at bounding box center [686, 160] width 183 height 30
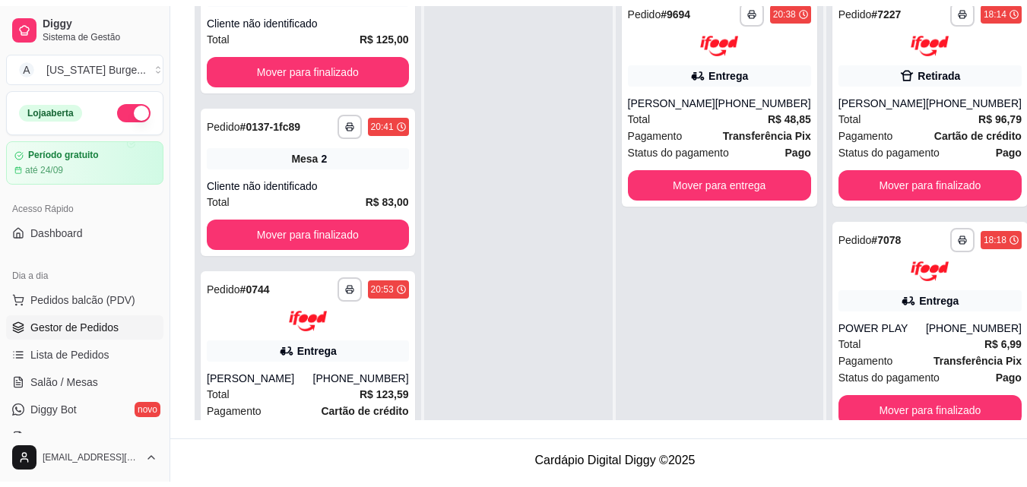
scroll to position [242, 0]
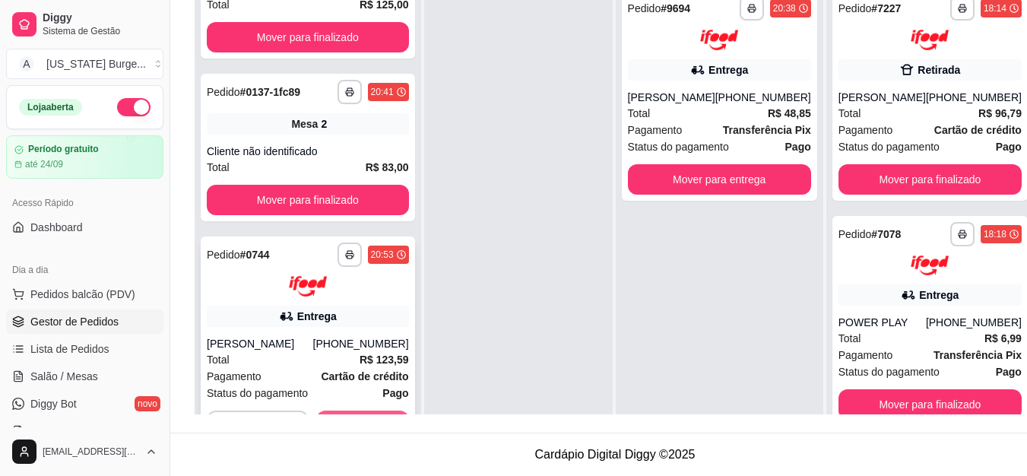
click at [369, 417] on button "Aceitar pedido" at bounding box center [362, 425] width 93 height 30
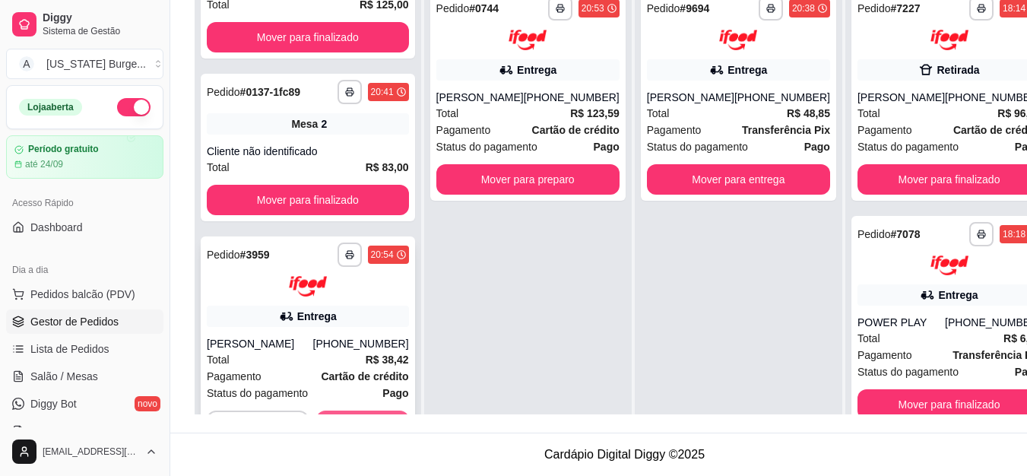
click at [336, 418] on button "Aceitar pedido" at bounding box center [362, 425] width 93 height 30
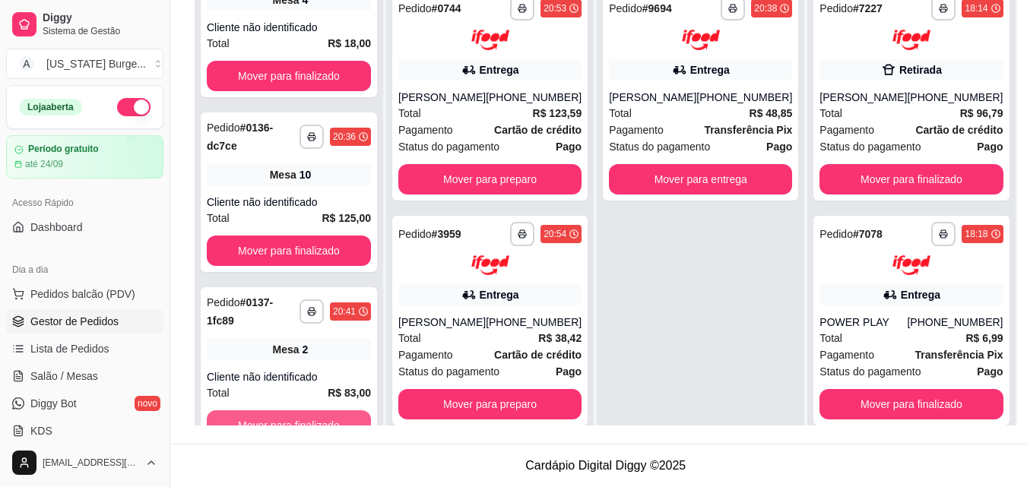
scroll to position [52, 0]
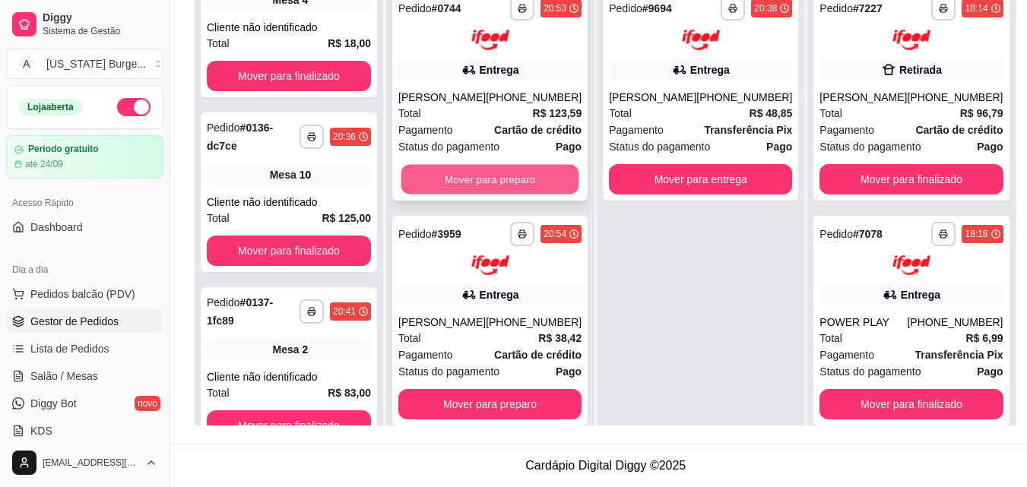
click at [483, 172] on button "Mover para preparo" at bounding box center [490, 179] width 178 height 30
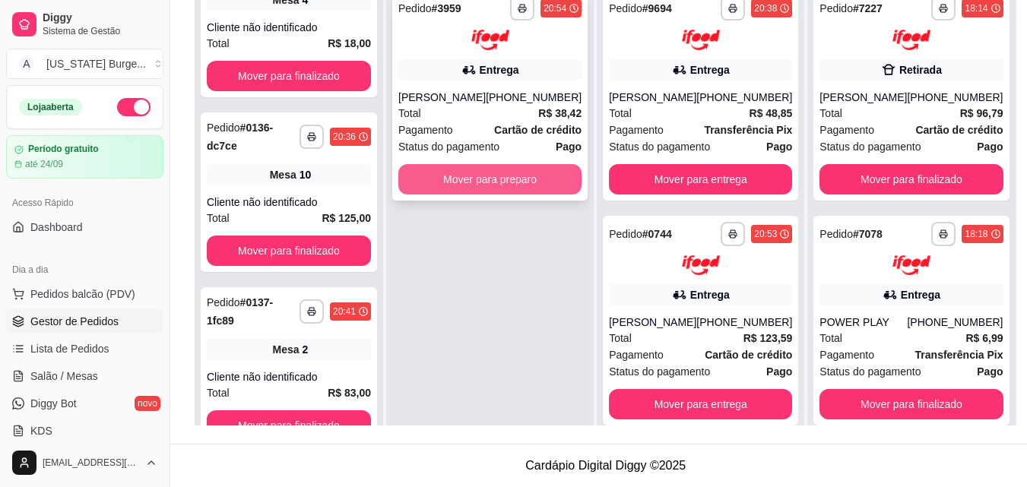
click at [480, 176] on button "Mover para preparo" at bounding box center [489, 179] width 183 height 30
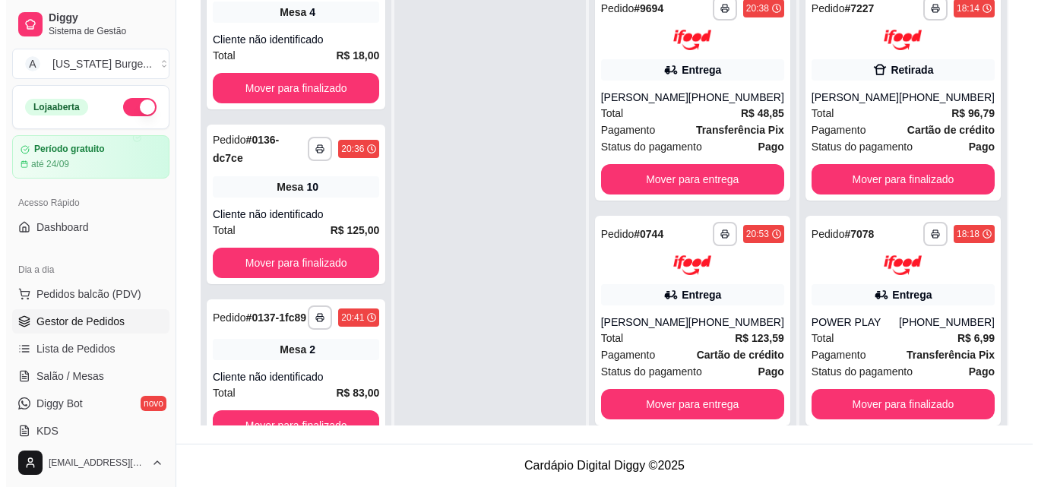
scroll to position [0, 0]
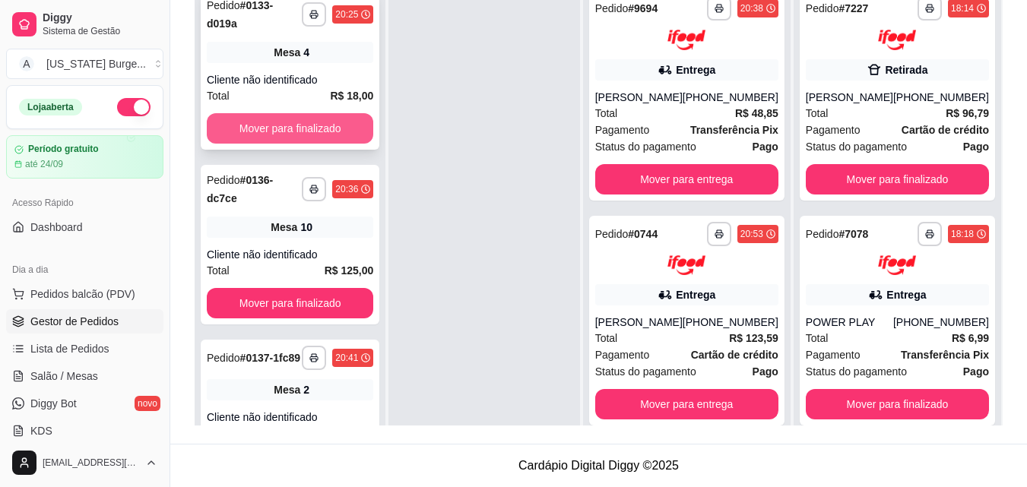
click at [324, 116] on button "Mover para finalizado" at bounding box center [290, 128] width 166 height 30
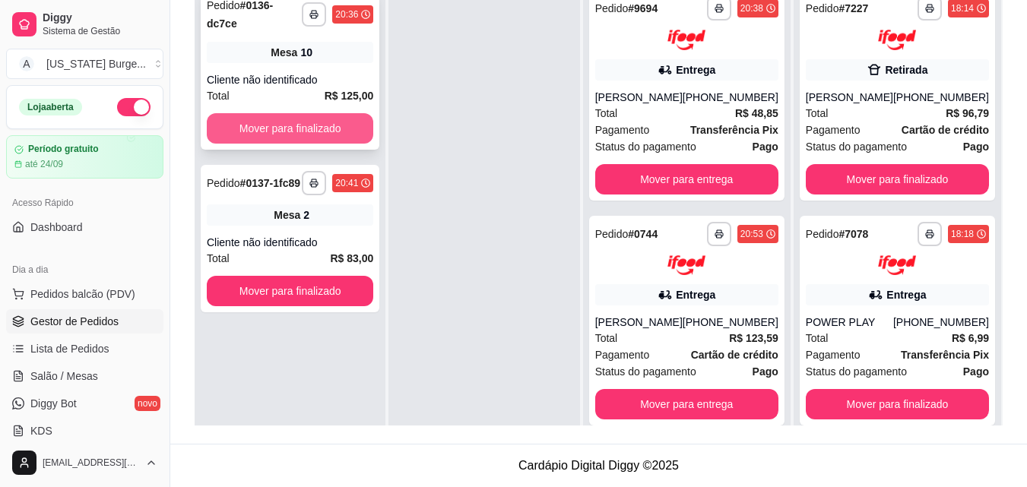
click at [316, 117] on button "Mover para finalizado" at bounding box center [290, 128] width 166 height 30
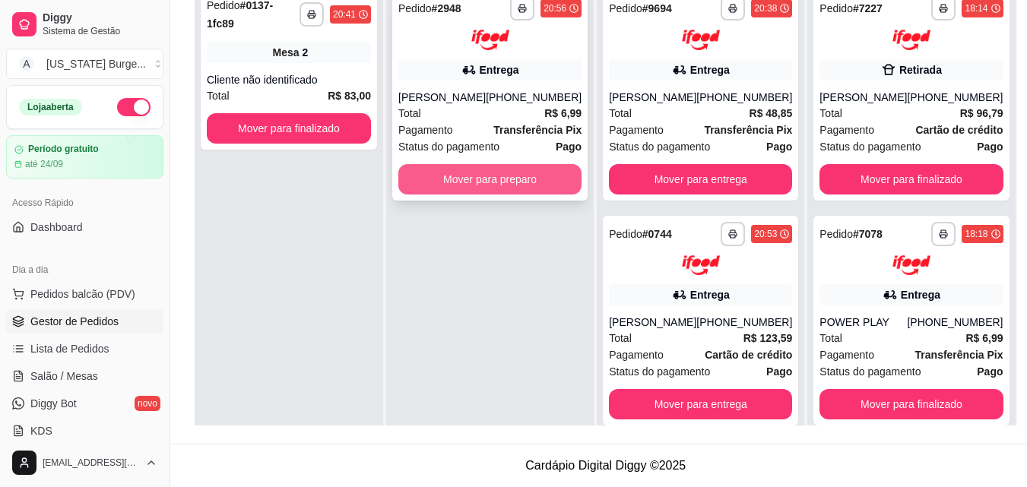
click at [520, 185] on button "Mover para preparo" at bounding box center [489, 179] width 183 height 30
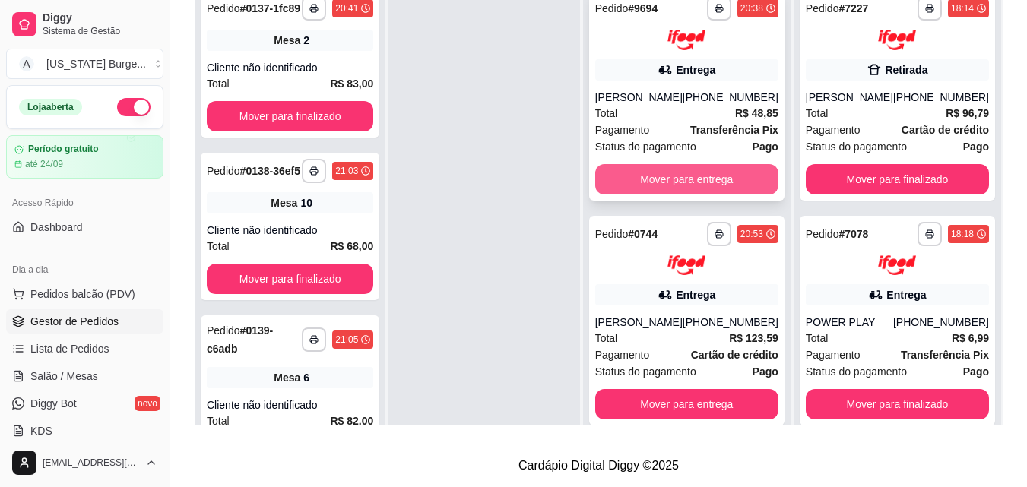
click at [642, 122] on div "Total R$ 48,85" at bounding box center [686, 113] width 183 height 17
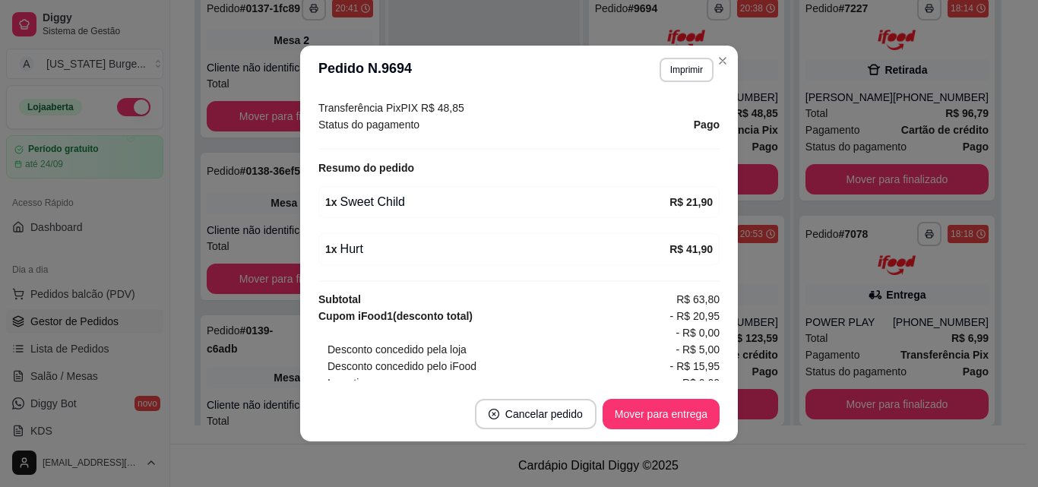
scroll to position [532, 0]
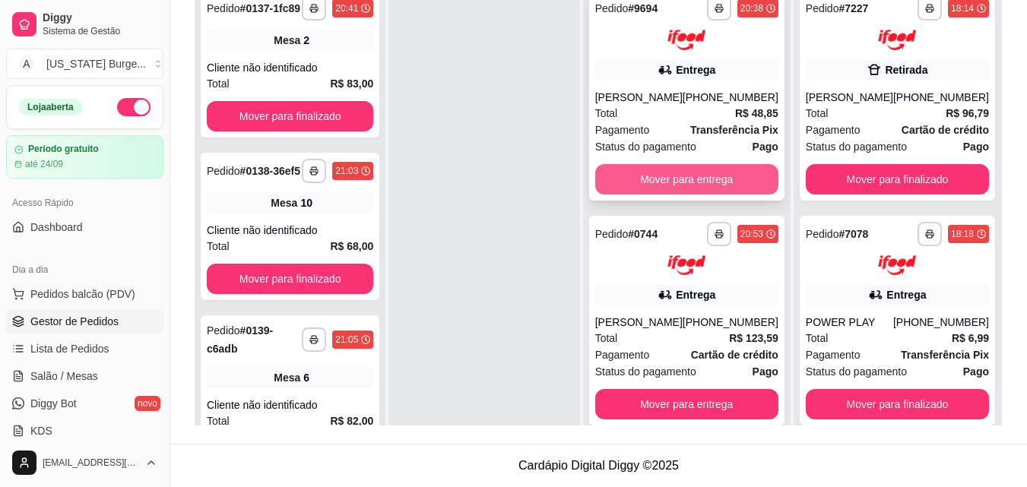
click at [696, 189] on button "Mover para entrega" at bounding box center [686, 179] width 183 height 30
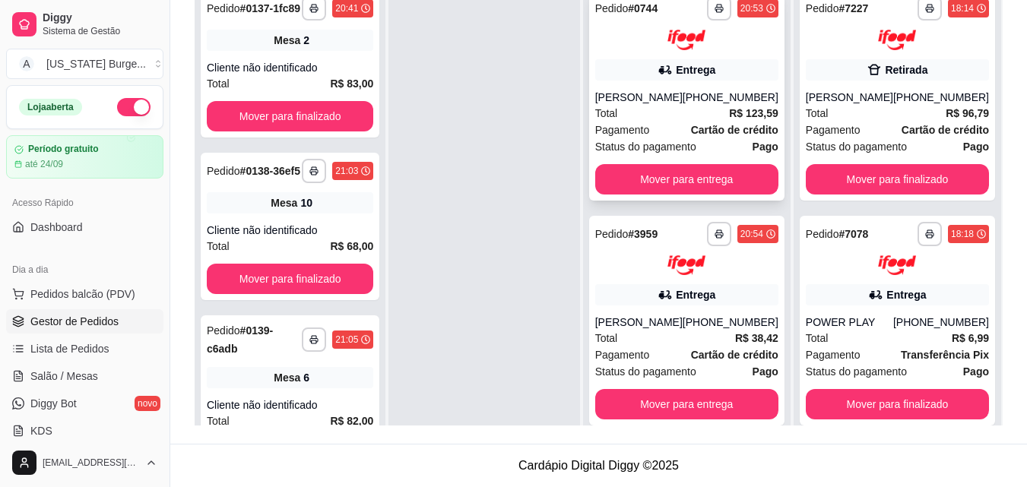
click at [656, 105] on div "Total R$ 123,59" at bounding box center [686, 113] width 183 height 17
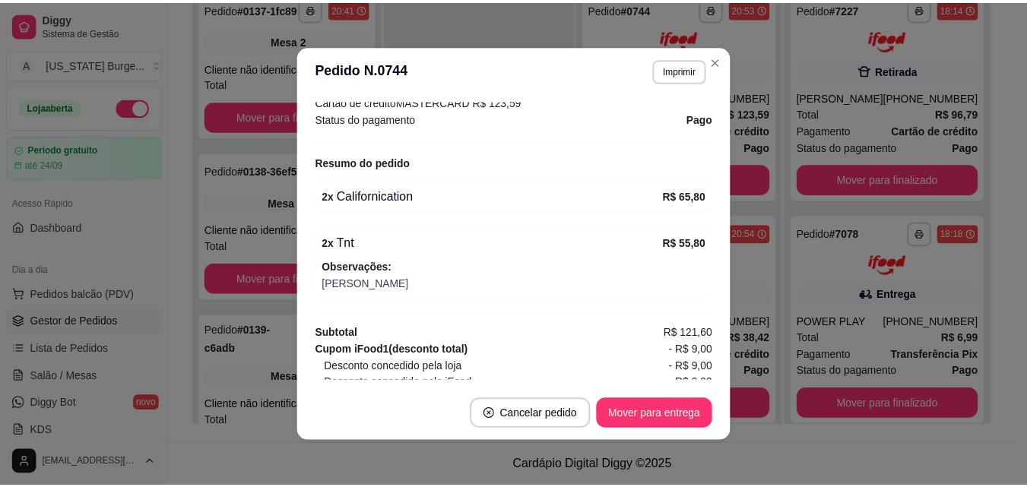
scroll to position [478, 0]
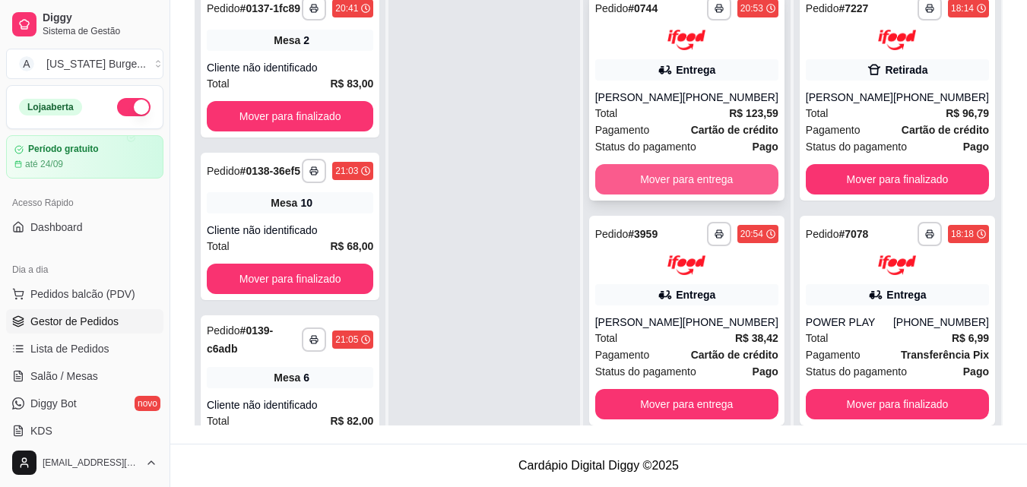
click at [696, 179] on button "Mover para entrega" at bounding box center [686, 179] width 183 height 30
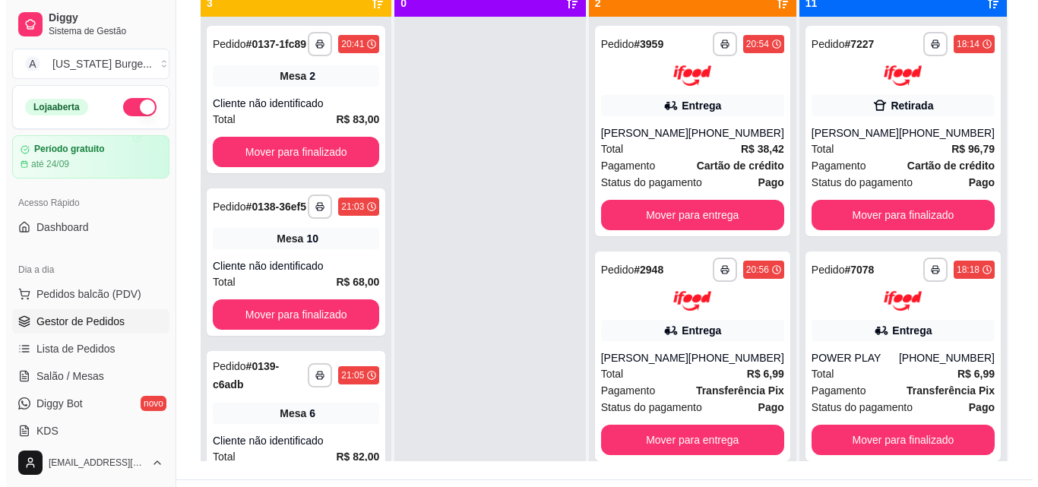
scroll to position [198, 0]
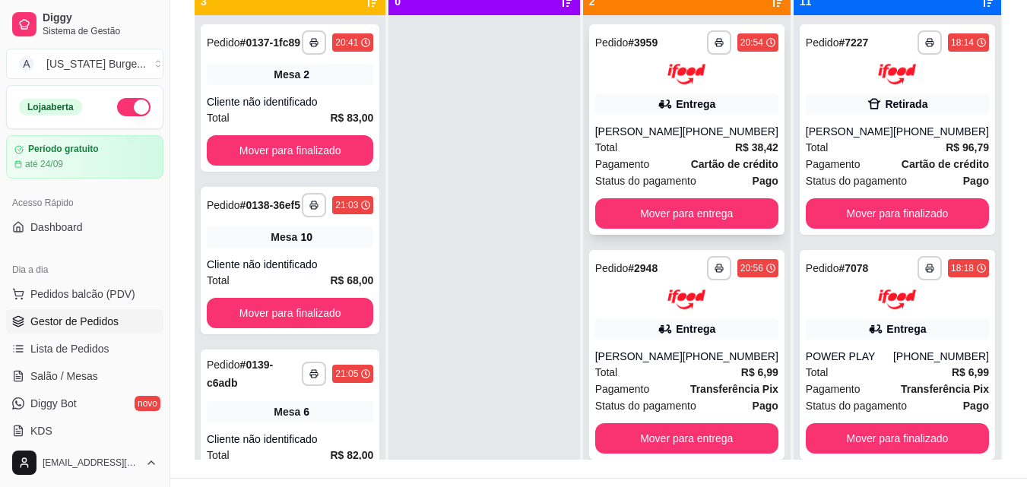
click at [670, 117] on div "**********" at bounding box center [686, 129] width 195 height 211
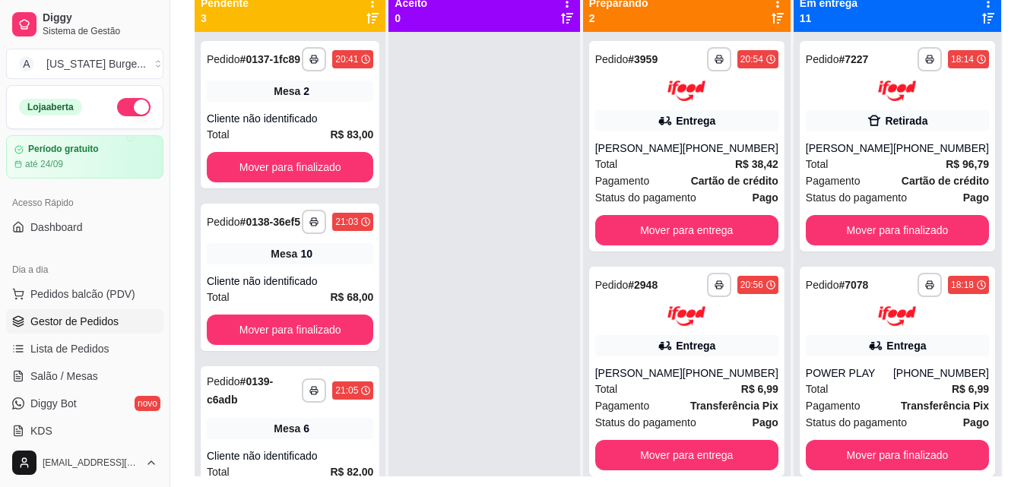
scroll to position [232, 0]
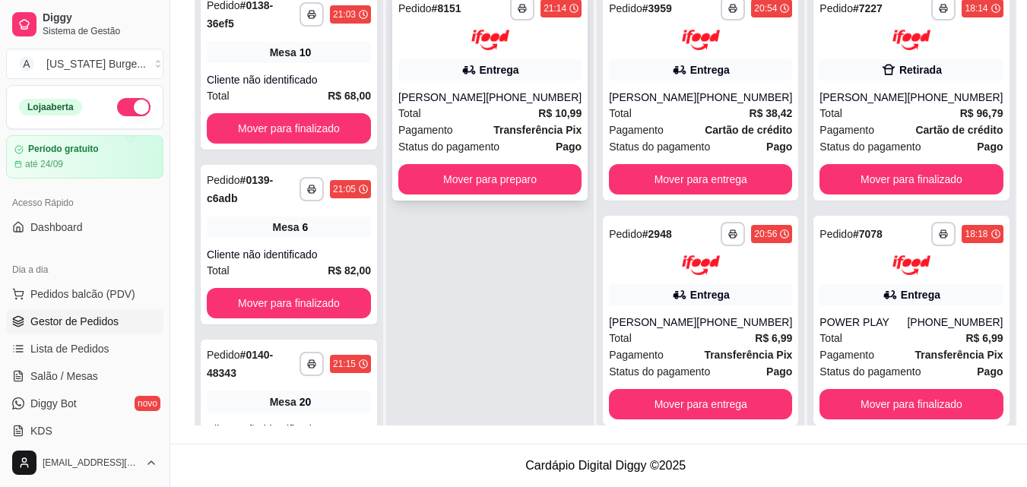
click at [468, 199] on div "**********" at bounding box center [489, 95] width 195 height 211
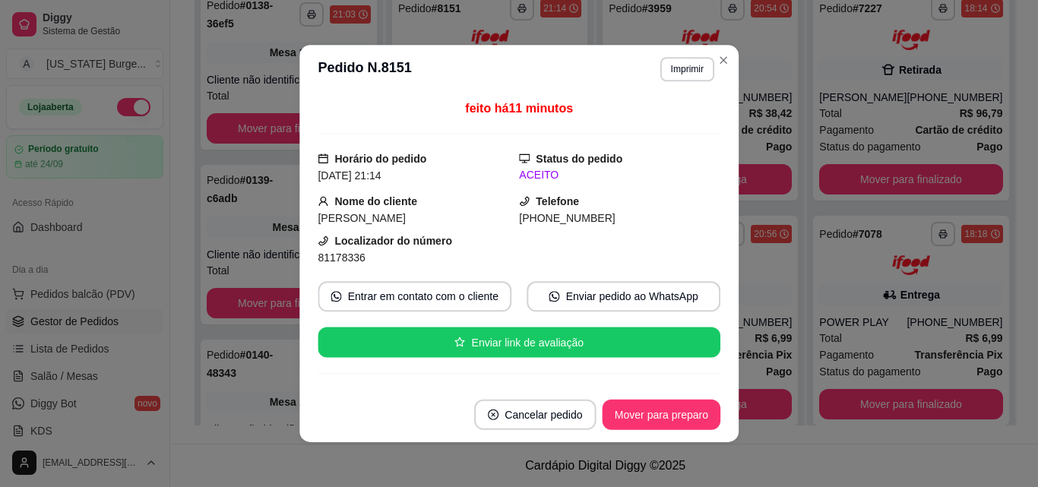
click at [471, 191] on div "feito há 11 minutos Horário do pedido 07/09/2025 21:14 Status do pedido ACEITO …" at bounding box center [519, 240] width 403 height 281
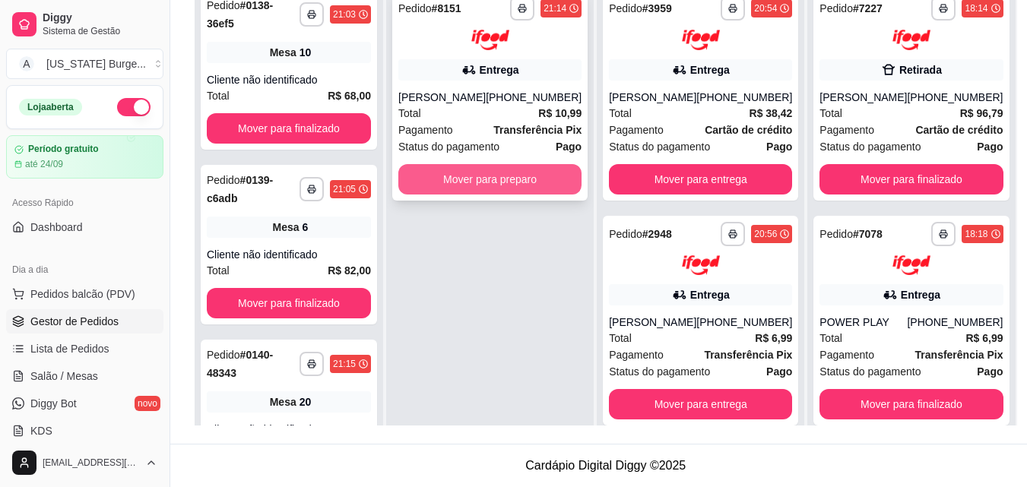
click at [518, 182] on button "Mover para preparo" at bounding box center [489, 179] width 183 height 30
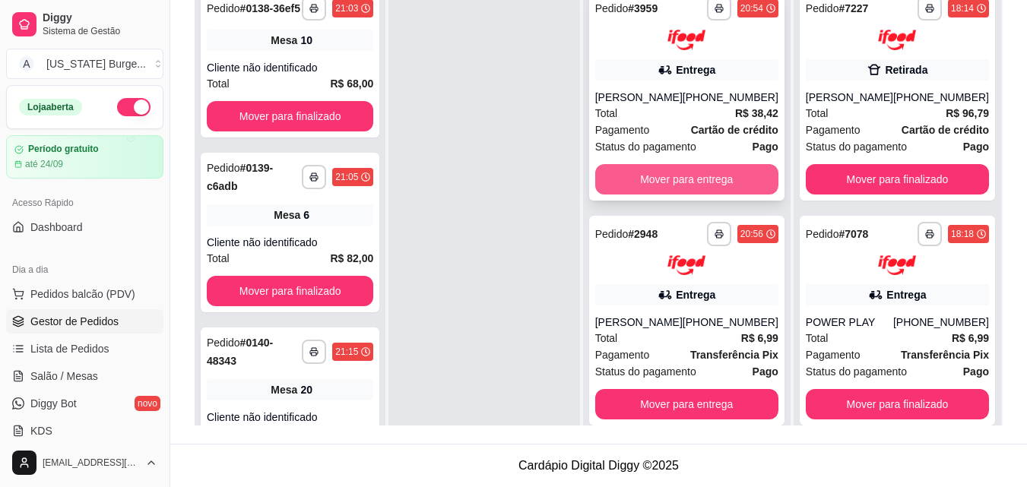
click at [702, 189] on button "Mover para entrega" at bounding box center [686, 179] width 183 height 30
click at [719, 175] on button "Mover para entrega" at bounding box center [686, 179] width 183 height 30
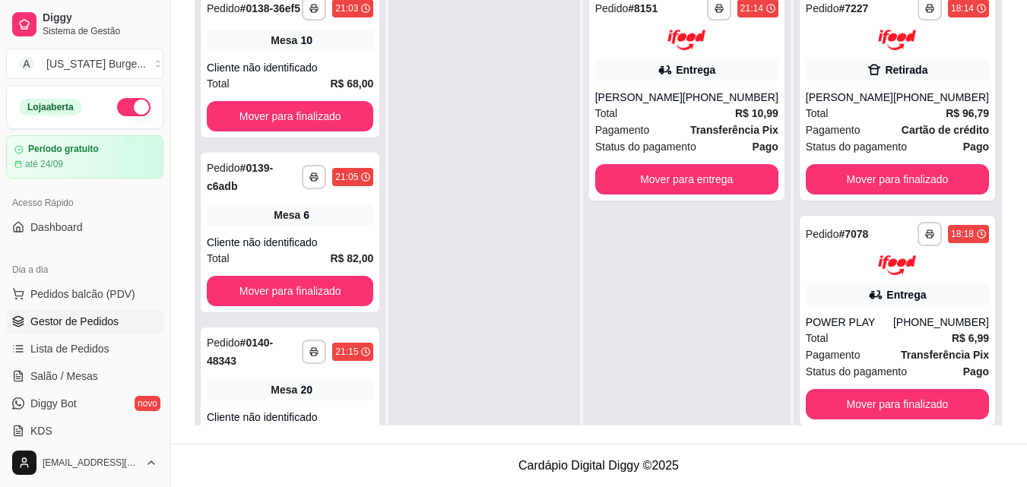
scroll to position [43, 0]
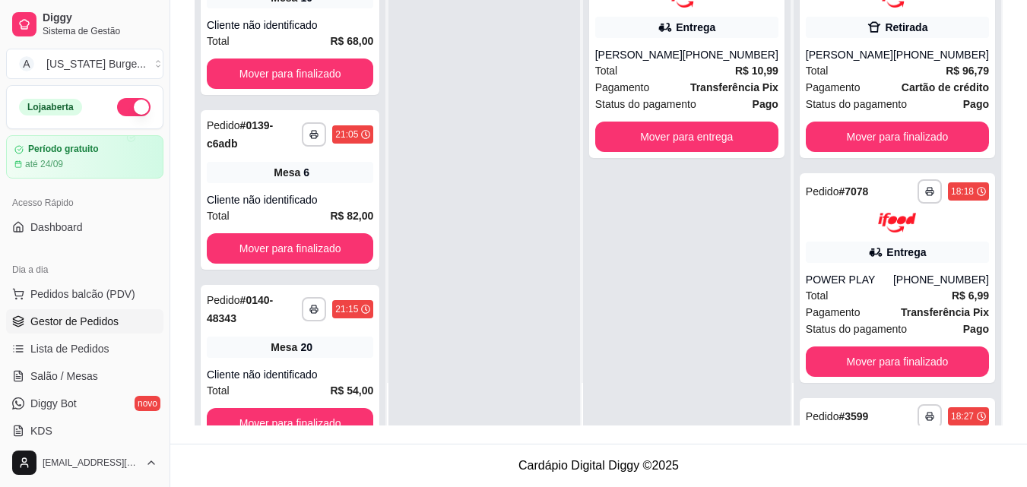
drag, startPoint x: 1025, startPoint y: 318, endPoint x: 1026, endPoint y: 340, distance: 22.1
click at [1027, 255] on html "**********" at bounding box center [513, 11] width 1027 height 487
click at [726, 346] on div "**********" at bounding box center [687, 181] width 208 height 487
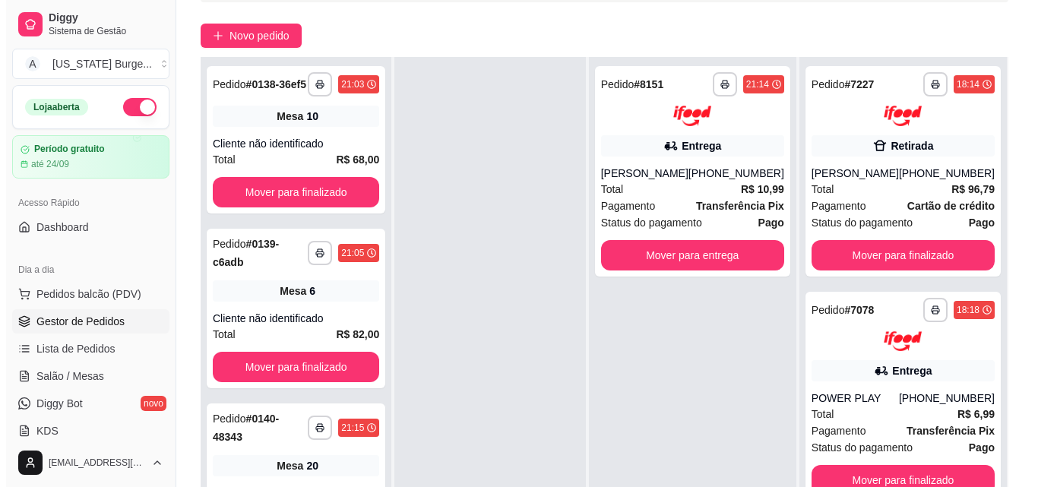
scroll to position [232, 0]
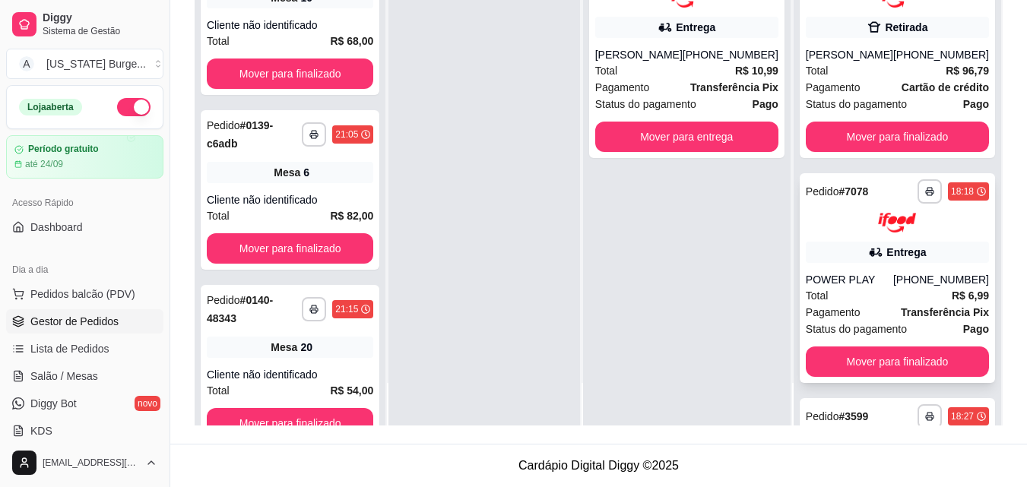
click at [857, 303] on div "Total R$ 6,99" at bounding box center [897, 295] width 183 height 17
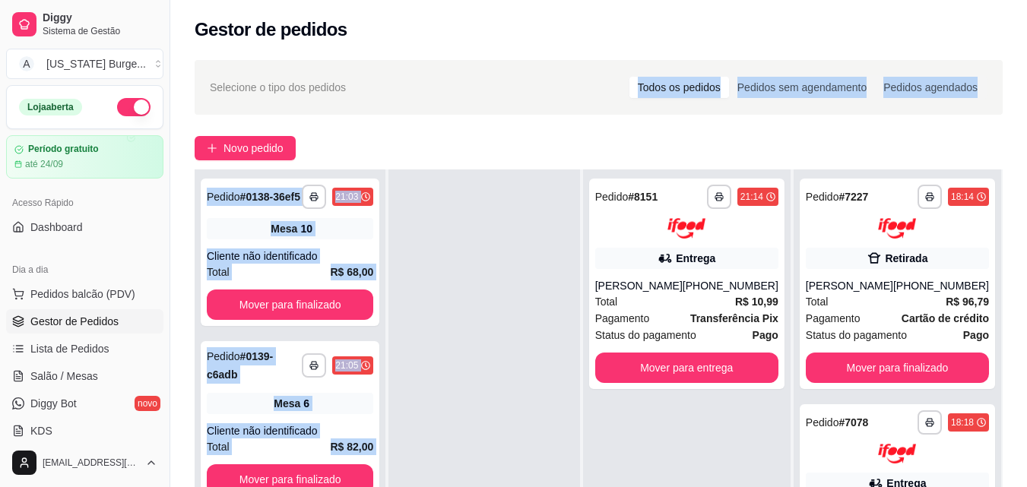
scroll to position [0, 0]
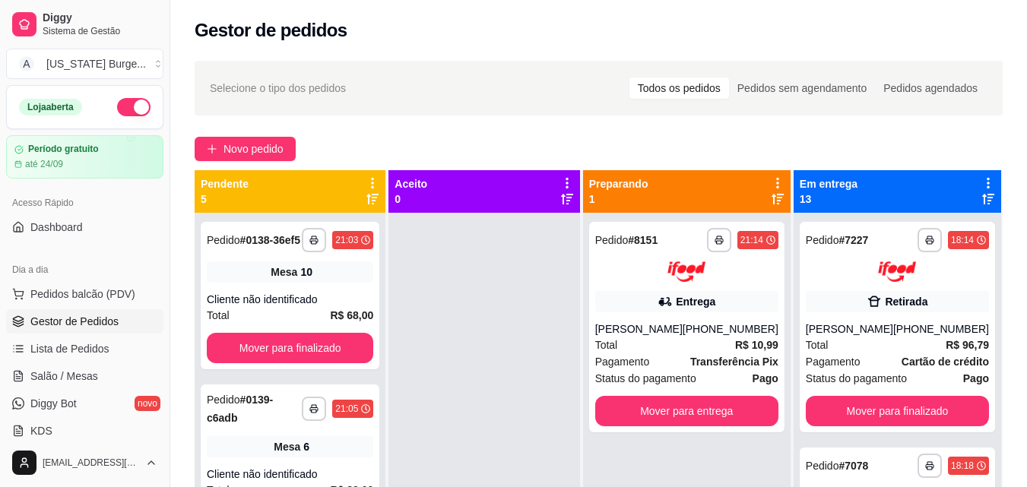
drag, startPoint x: 413, startPoint y: 46, endPoint x: 467, endPoint y: 280, distance: 240.3
click at [467, 280] on div at bounding box center [483, 456] width 191 height 487
click at [467, 278] on div at bounding box center [483, 456] width 191 height 487
click at [432, 331] on div at bounding box center [483, 456] width 191 height 487
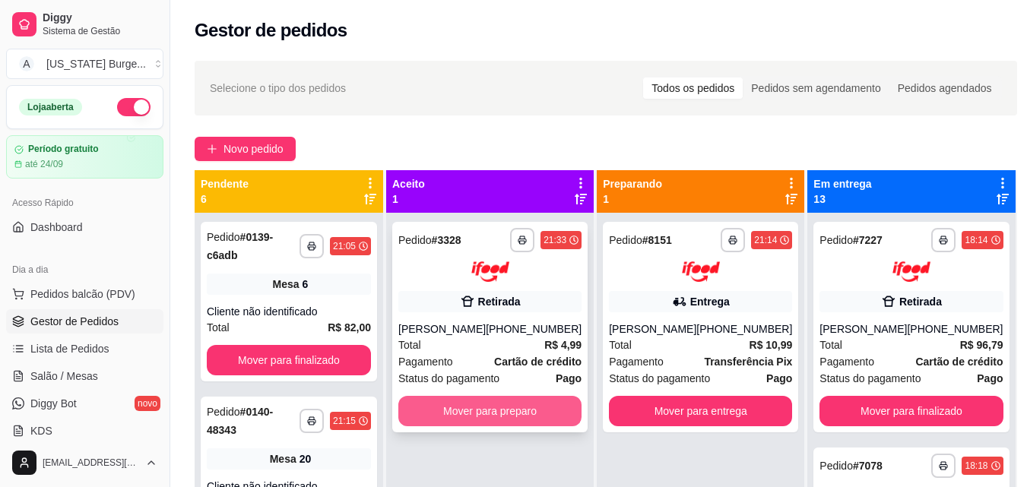
click at [492, 416] on button "Mover para preparo" at bounding box center [489, 411] width 183 height 30
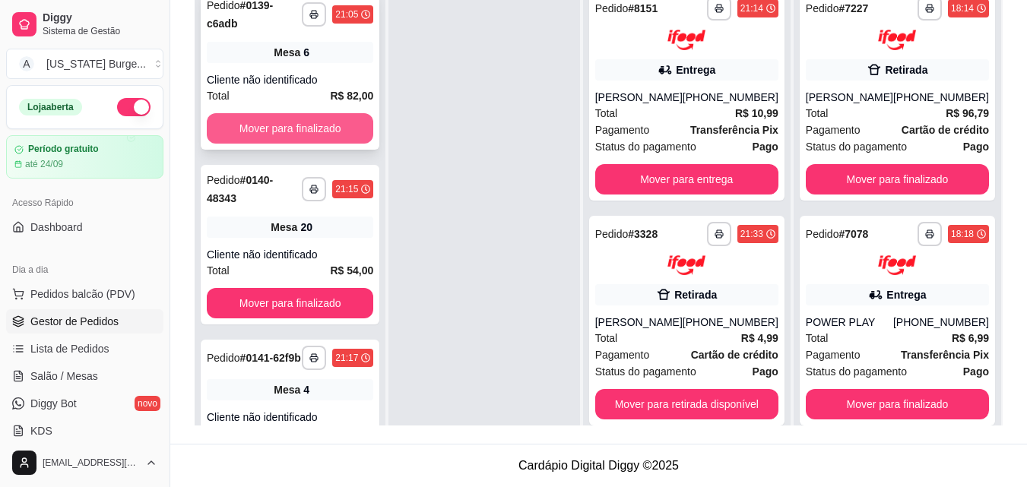
click at [325, 132] on button "Mover para finalizado" at bounding box center [290, 128] width 166 height 30
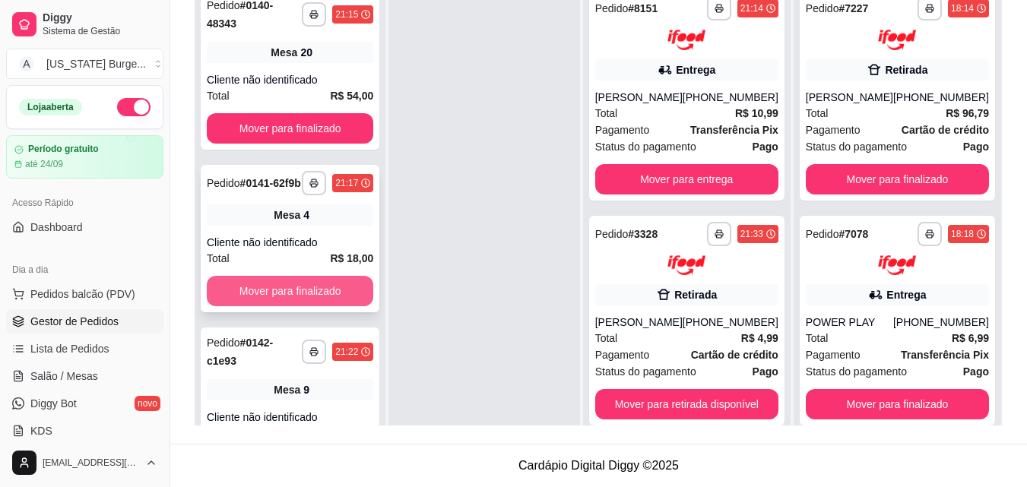
click at [294, 306] on button "Mover para finalizado" at bounding box center [290, 291] width 166 height 30
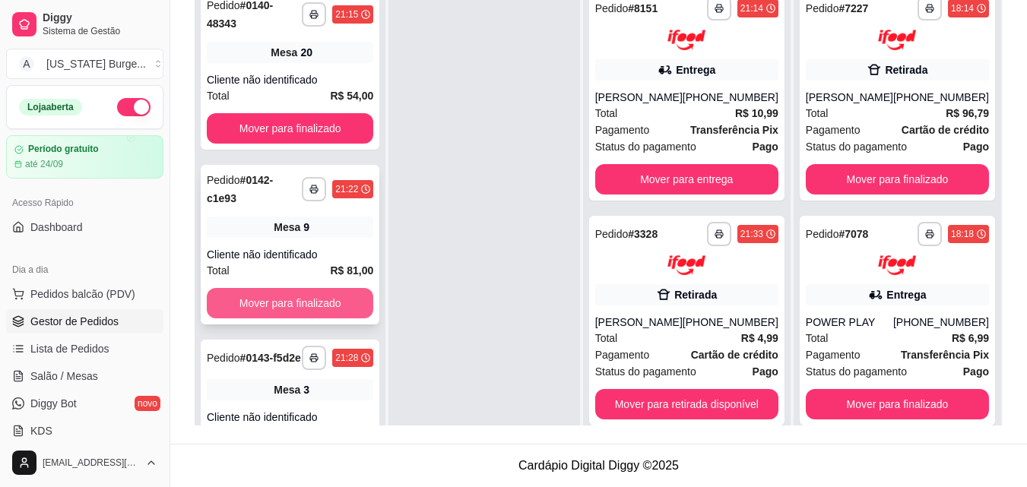
click at [319, 309] on button "Mover para finalizado" at bounding box center [290, 303] width 166 height 30
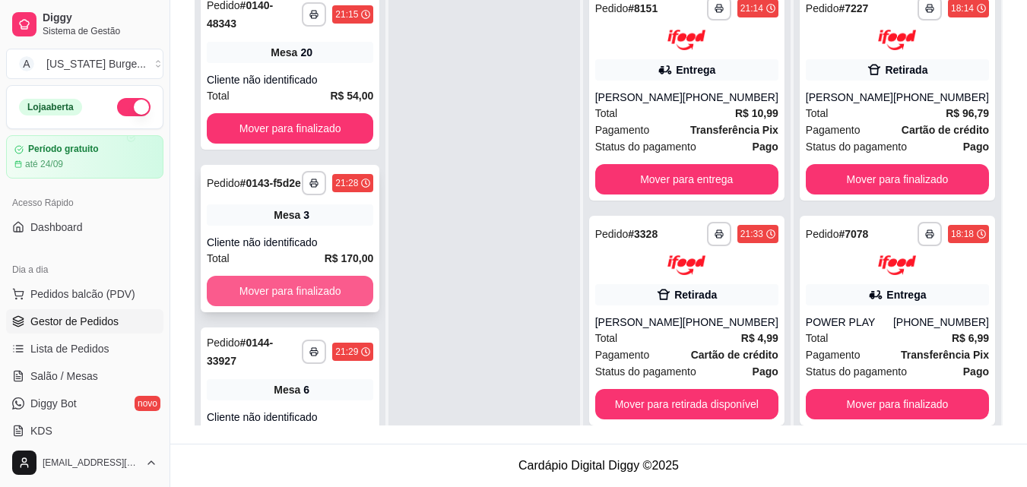
click at [323, 300] on button "Mover para finalizado" at bounding box center [290, 291] width 166 height 30
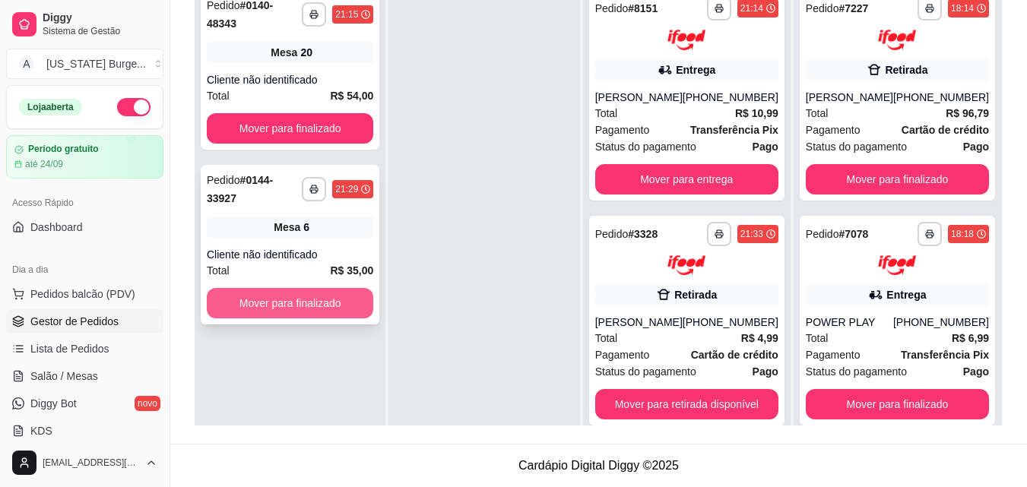
click at [312, 288] on button "Mover para finalizado" at bounding box center [290, 303] width 166 height 30
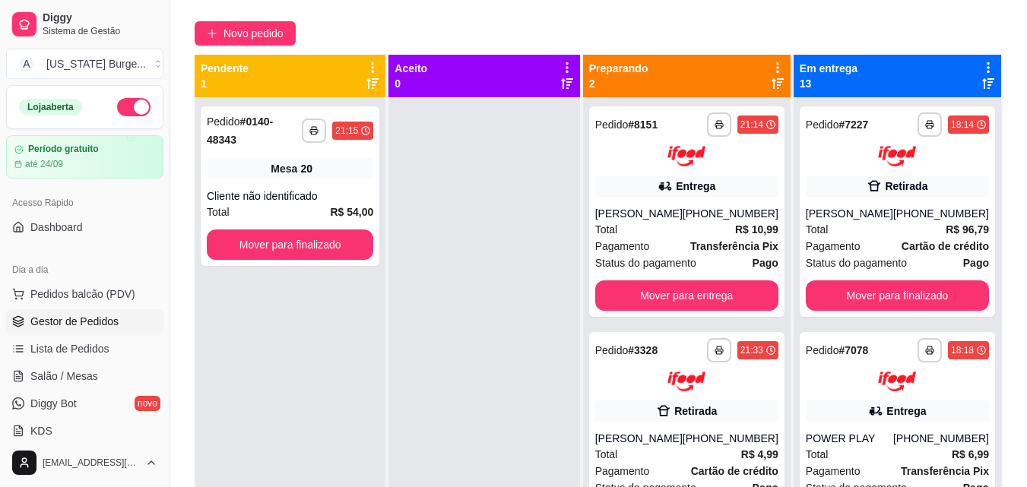
scroll to position [81, 0]
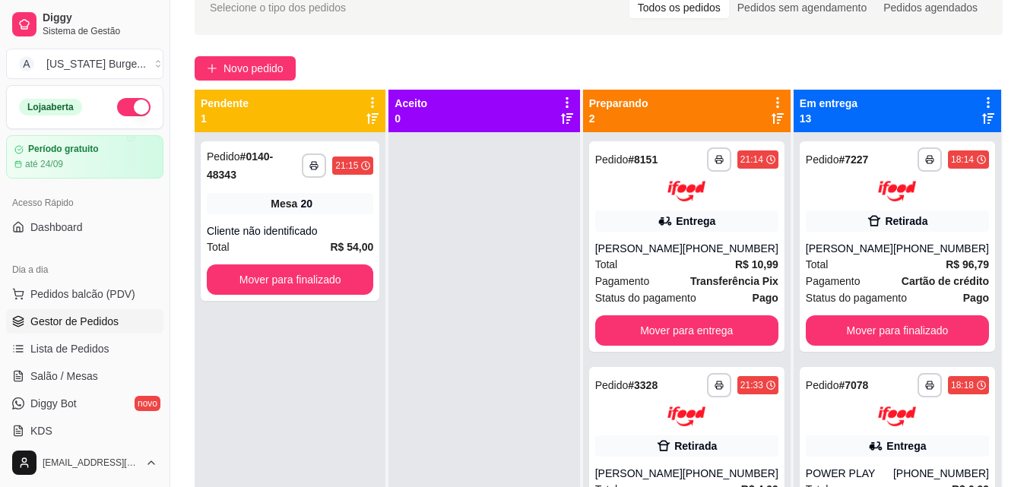
click at [526, 322] on div at bounding box center [483, 375] width 191 height 487
click at [574, 97] on icon at bounding box center [567, 103] width 14 height 14
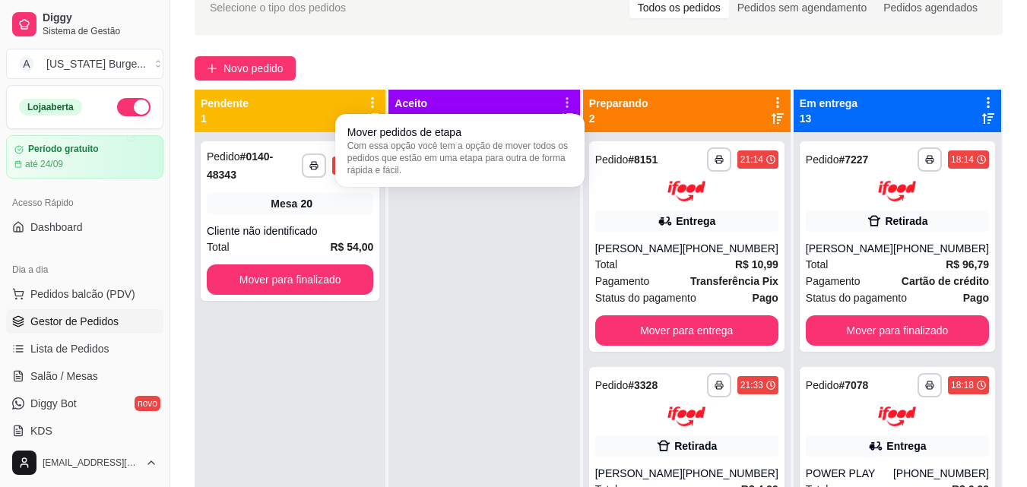
click at [573, 97] on icon at bounding box center [566, 102] width 13 height 13
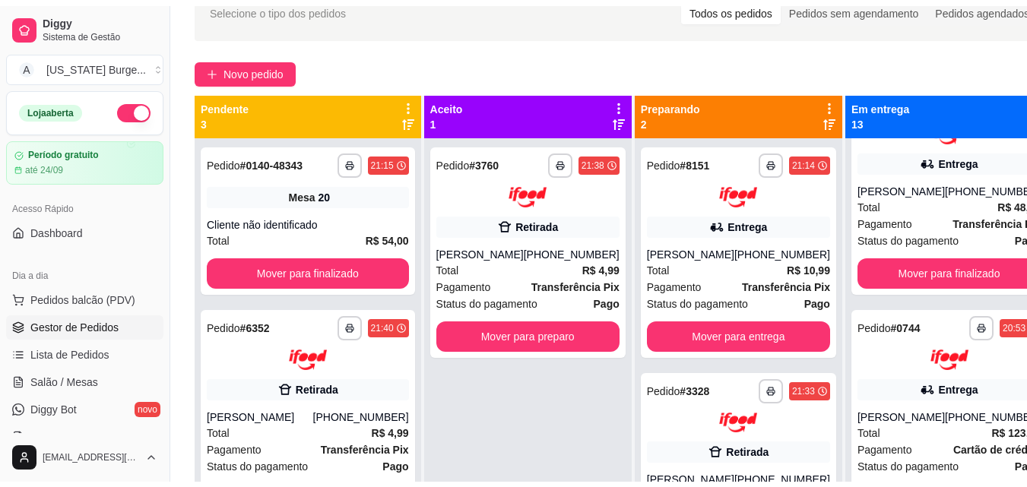
scroll to position [79, 0]
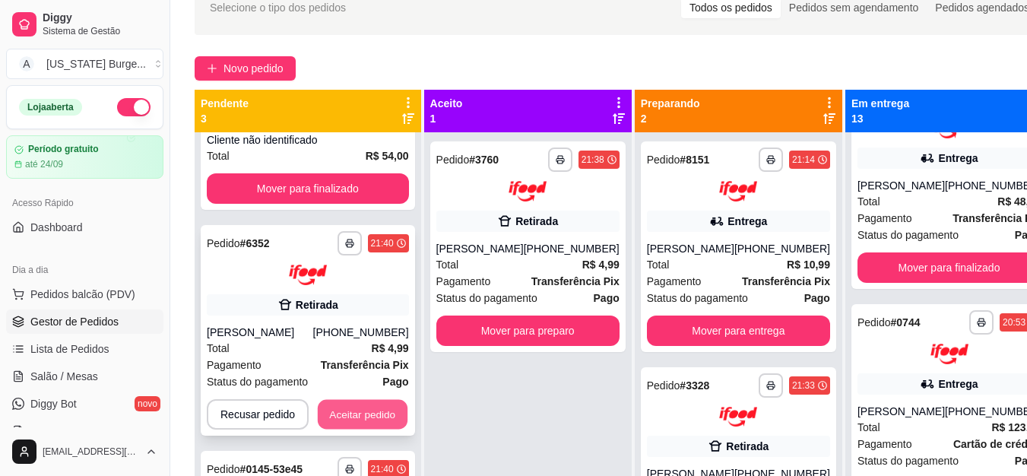
click at [369, 410] on button "Aceitar pedido" at bounding box center [363, 414] width 90 height 30
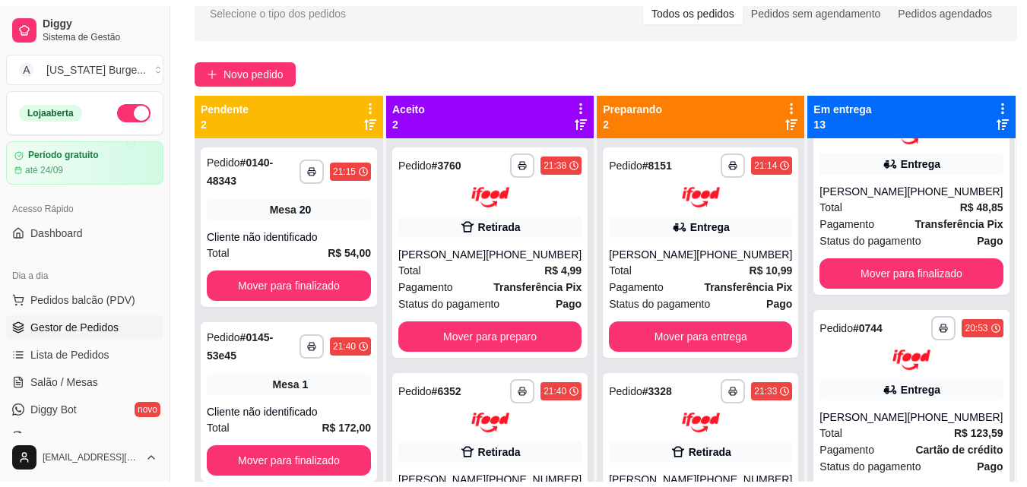
scroll to position [1978, 0]
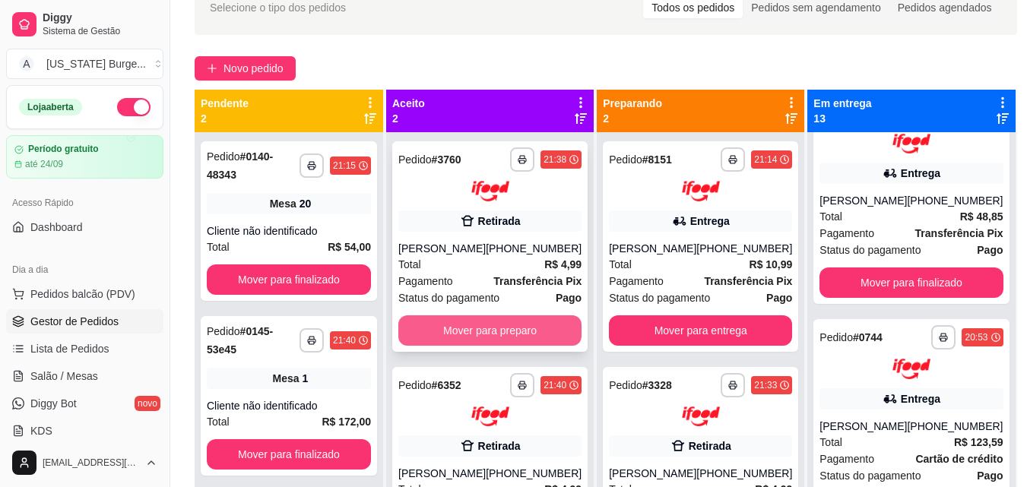
click at [482, 339] on button "Mover para preparo" at bounding box center [489, 330] width 183 height 30
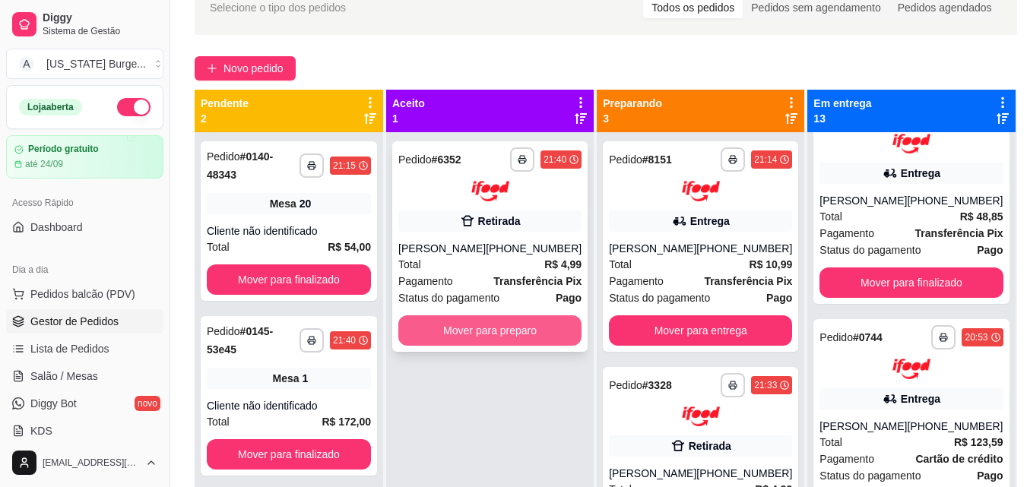
click at [499, 324] on button "Mover para preparo" at bounding box center [489, 330] width 183 height 30
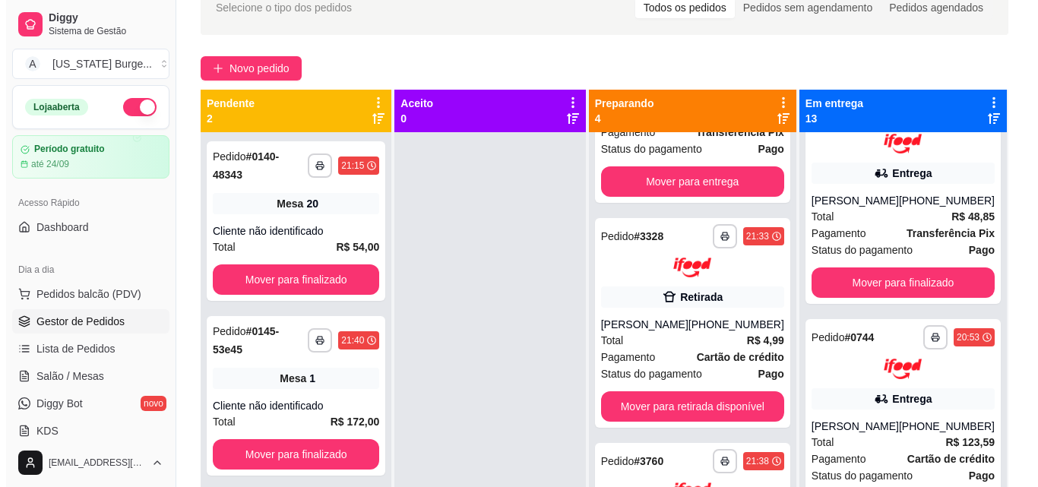
scroll to position [0, 0]
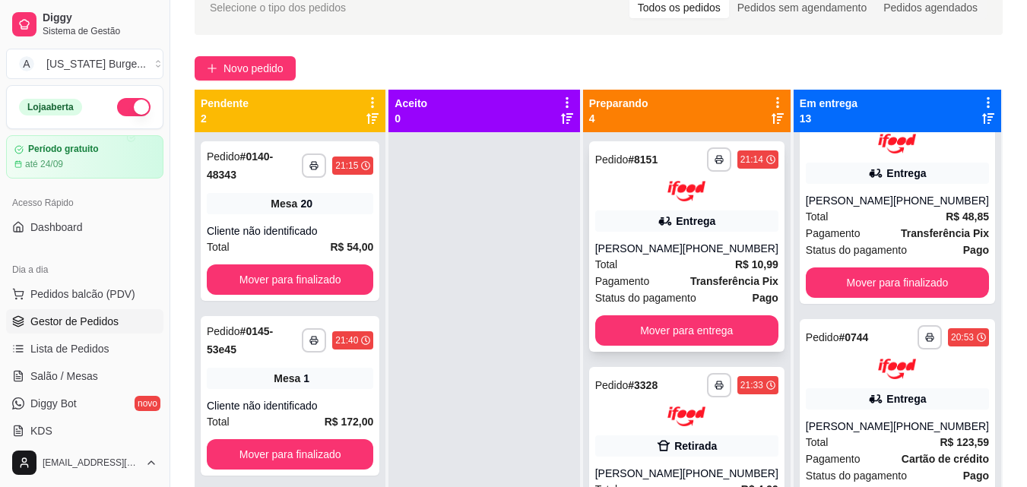
click at [680, 233] on div "**********" at bounding box center [686, 246] width 195 height 211
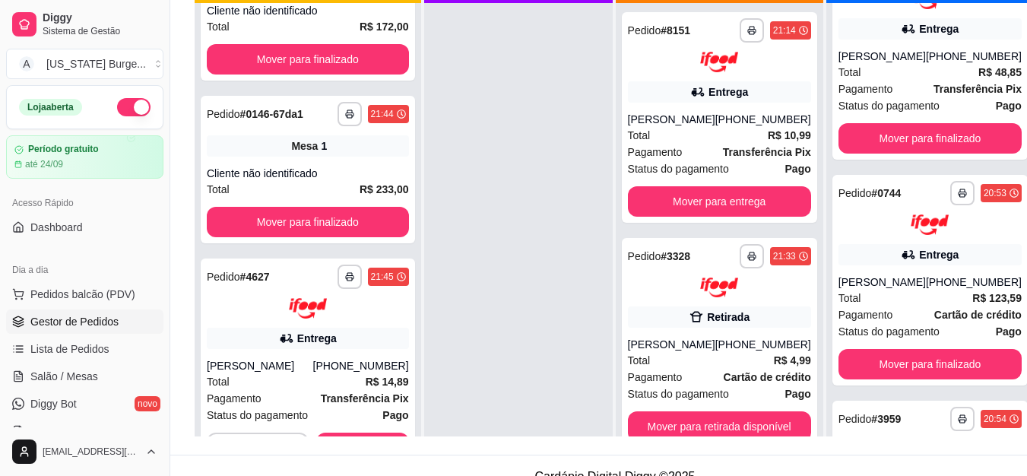
scroll to position [243, 0]
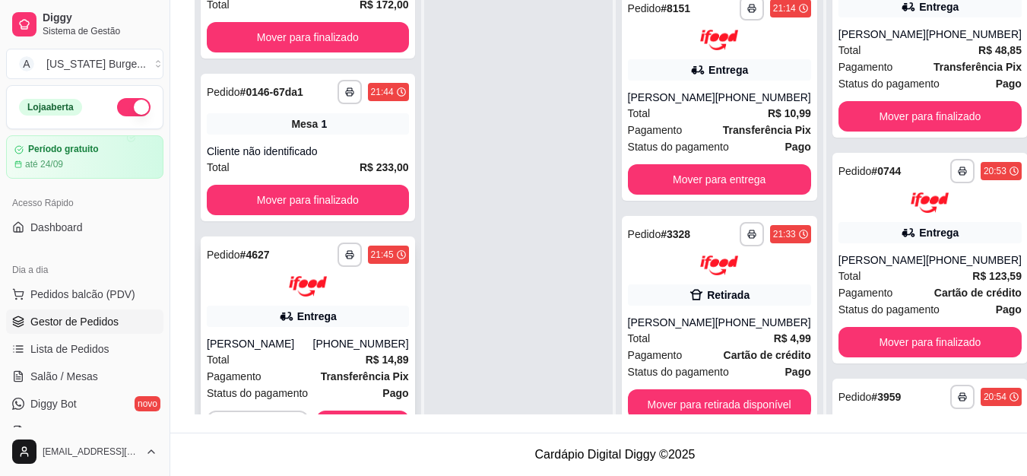
click at [380, 396] on div "**********" at bounding box center [308, 341] width 214 height 211
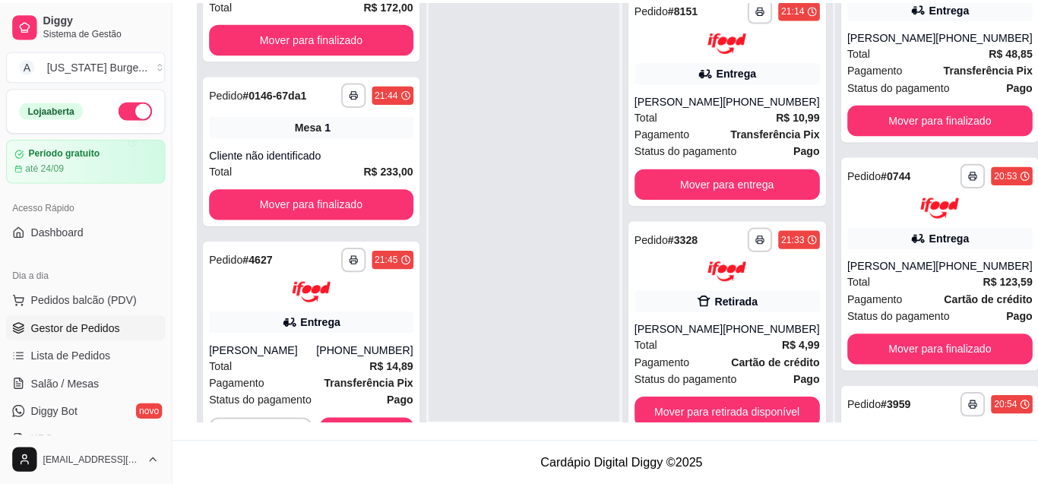
scroll to position [232, 0]
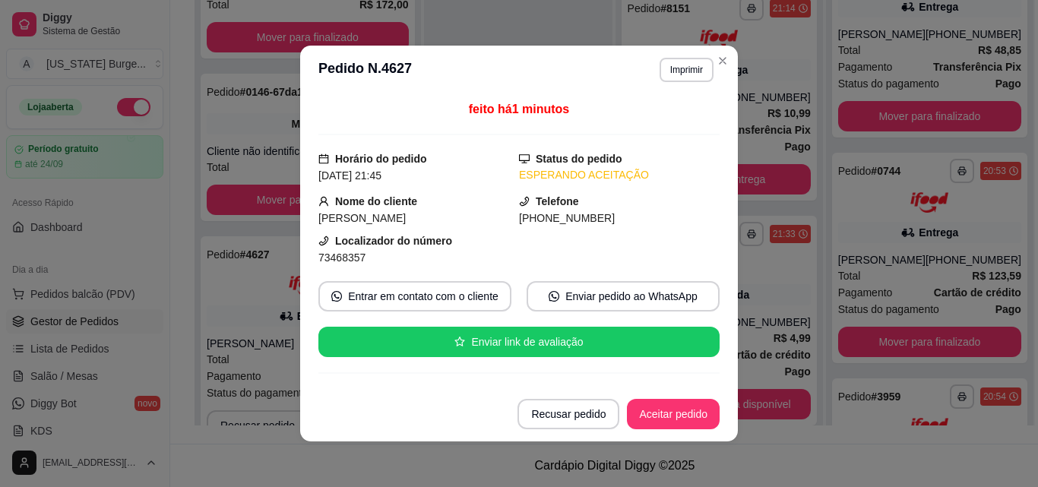
click at [681, 429] on footer "Recusar pedido Aceitar pedido" at bounding box center [519, 414] width 438 height 55
click at [676, 422] on button "Aceitar pedido" at bounding box center [673, 414] width 93 height 30
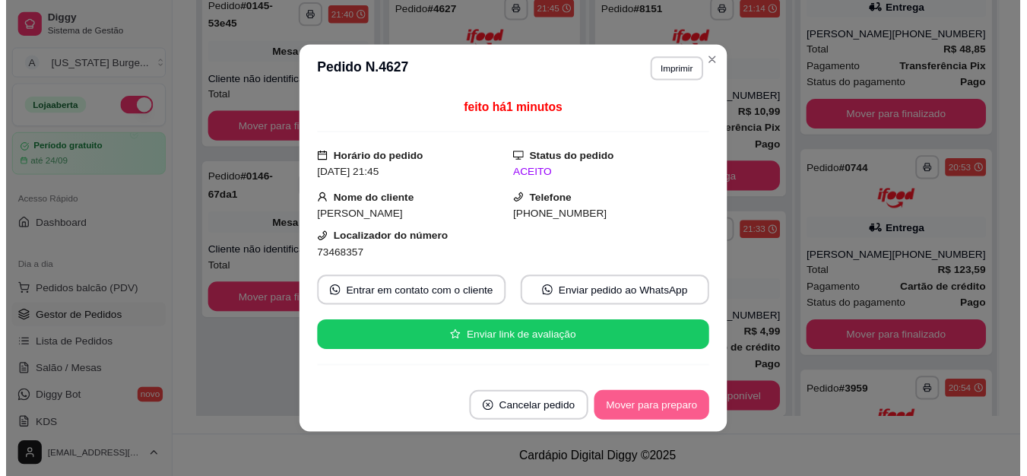
scroll to position [1978, 0]
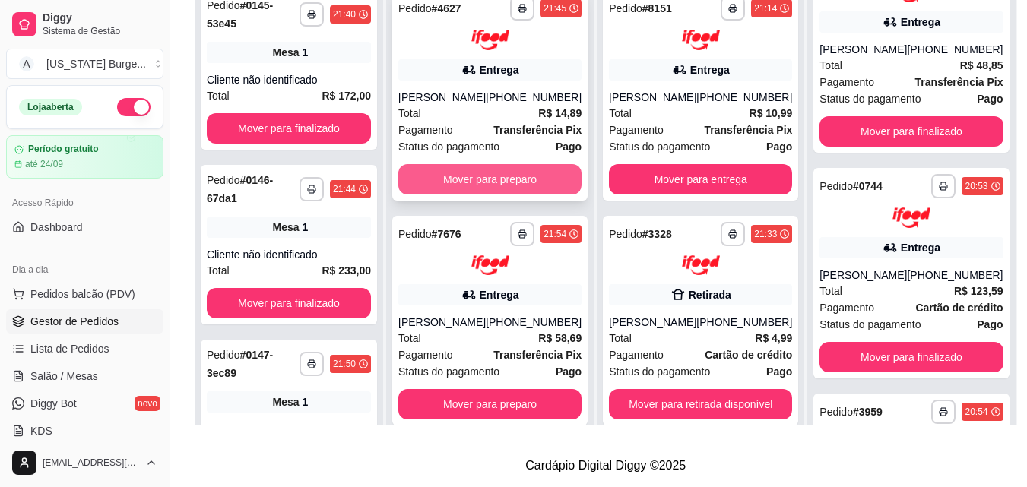
click at [511, 178] on button "Mover para preparo" at bounding box center [489, 179] width 183 height 30
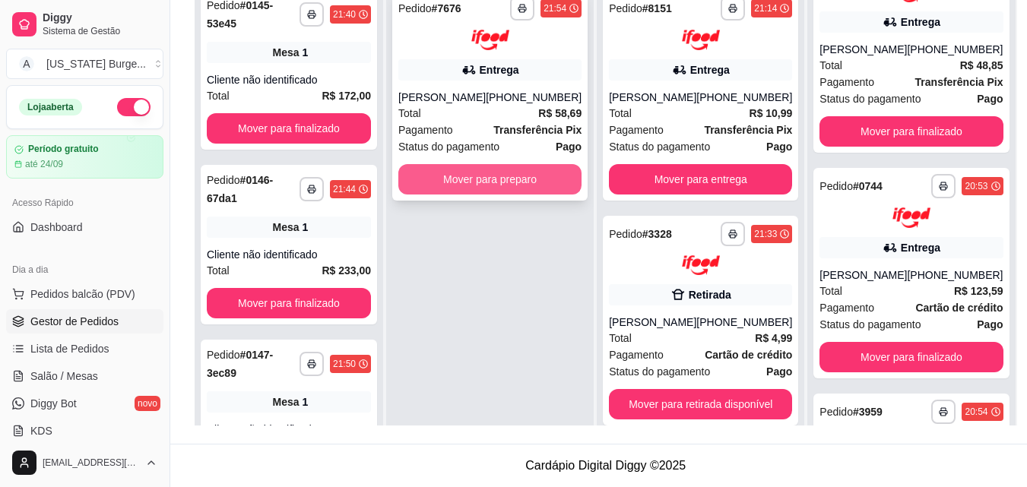
click at [512, 186] on button "Mover para preparo" at bounding box center [489, 179] width 183 height 30
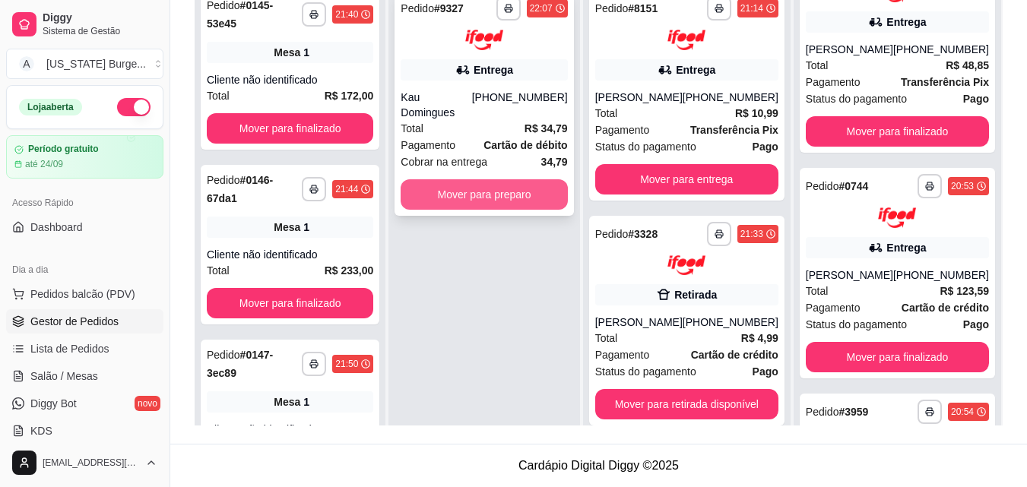
click at [493, 185] on button "Mover para preparo" at bounding box center [484, 194] width 166 height 30
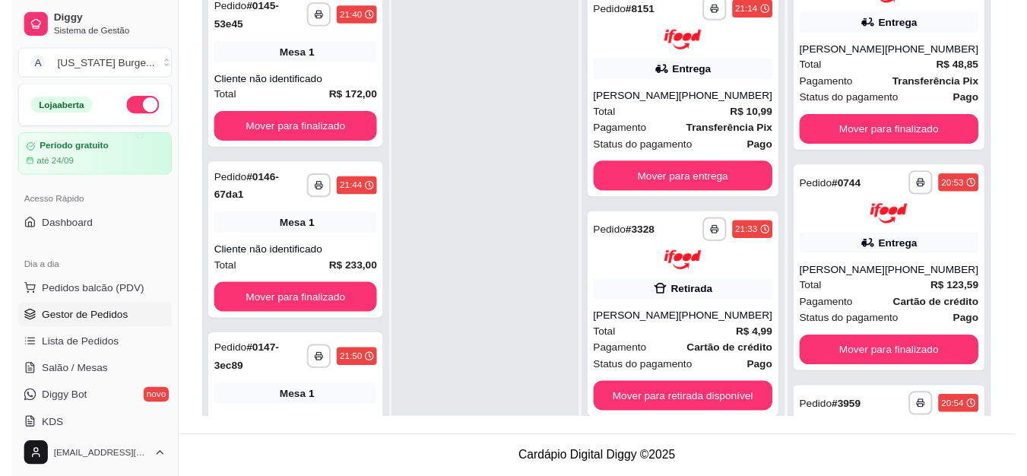
scroll to position [273, 0]
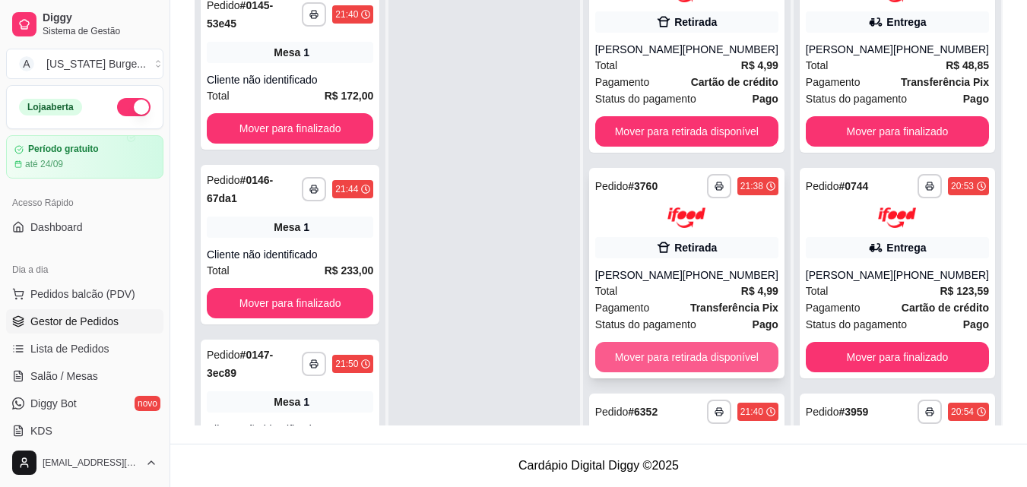
click at [688, 360] on button "Mover para retirada disponível" at bounding box center [686, 357] width 183 height 30
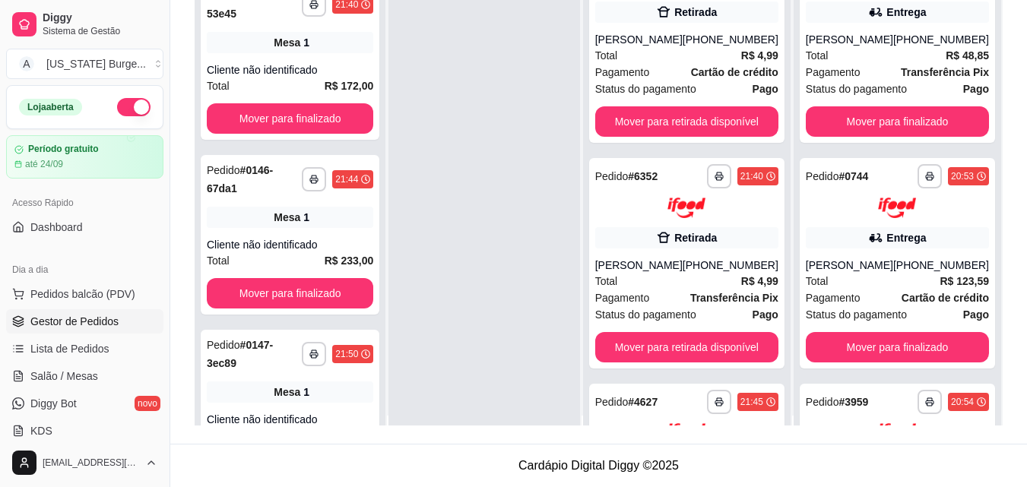
scroll to position [43, 0]
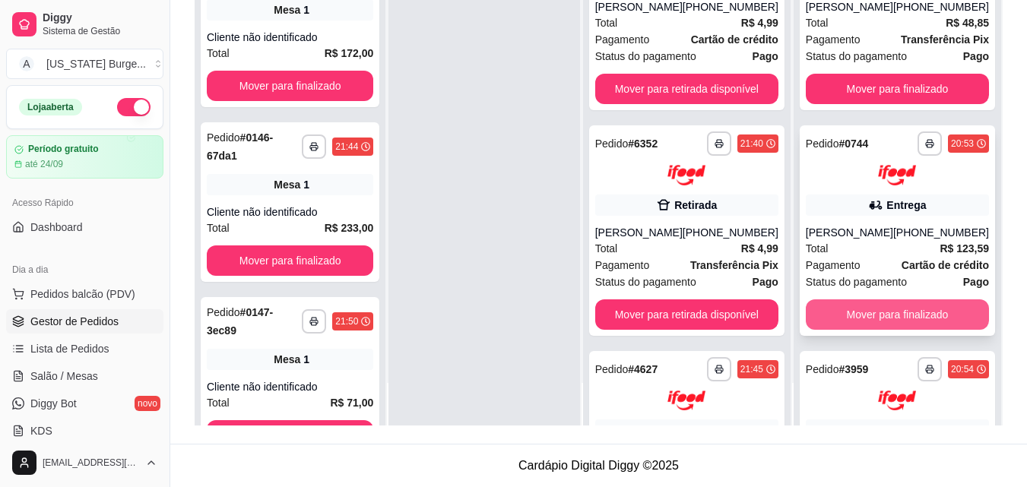
click at [849, 330] on button "Mover para finalizado" at bounding box center [897, 315] width 183 height 30
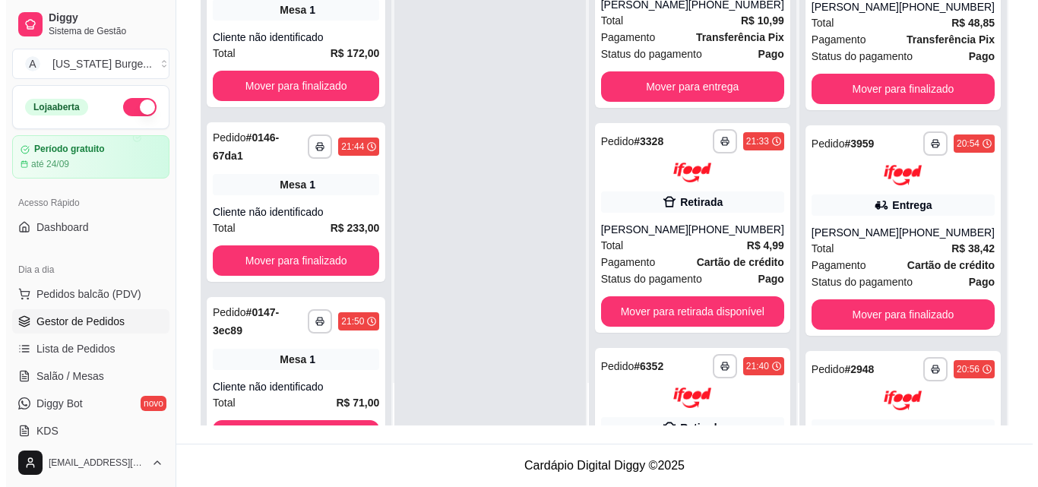
scroll to position [0, 0]
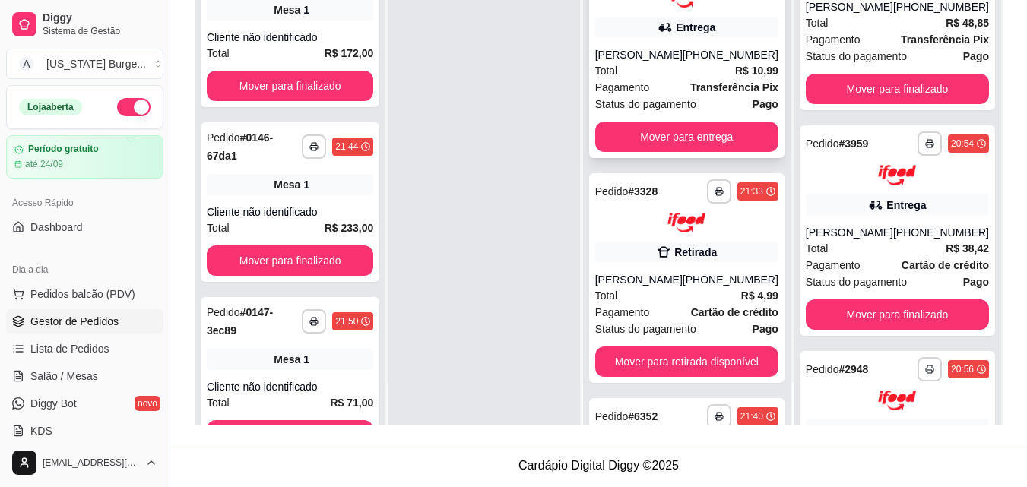
click at [708, 57] on div "(08) 00705-3040" at bounding box center [731, 54] width 96 height 15
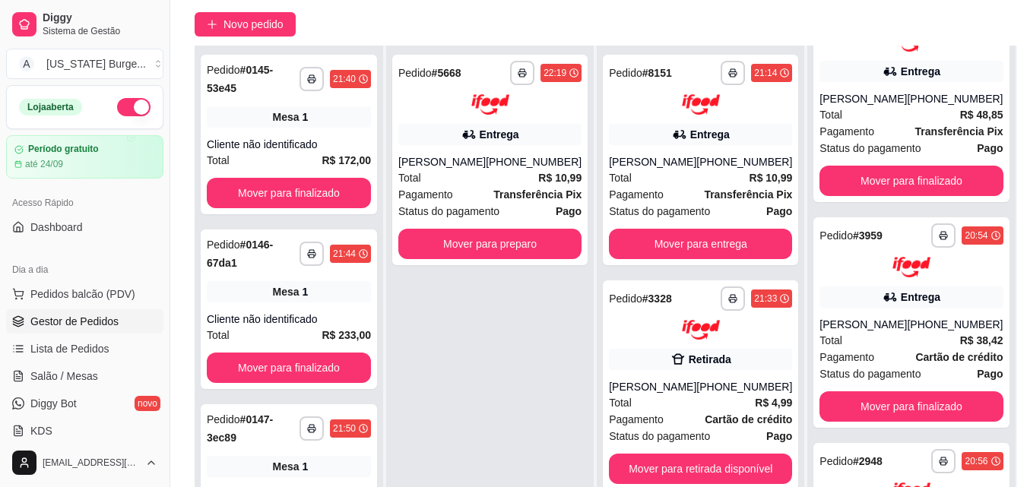
scroll to position [1978, 0]
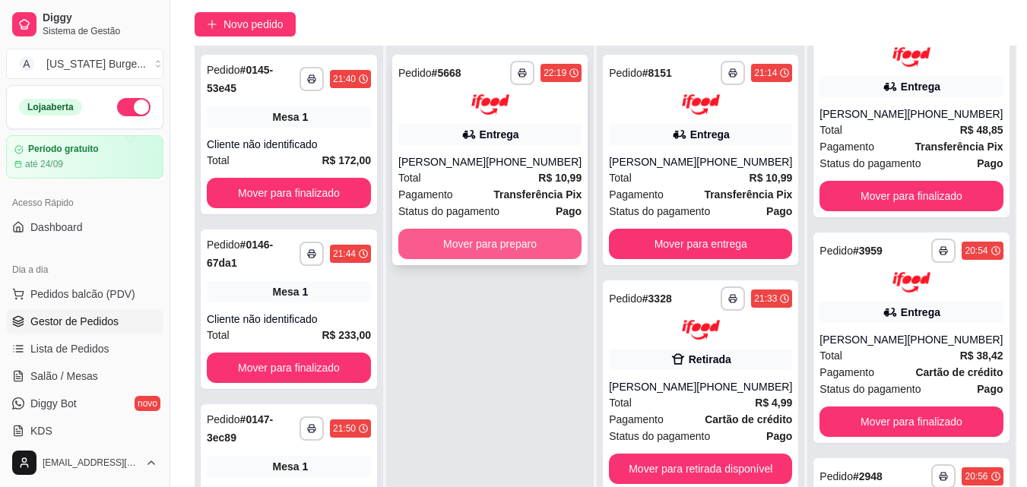
click at [537, 252] on button "Mover para preparo" at bounding box center [489, 244] width 183 height 30
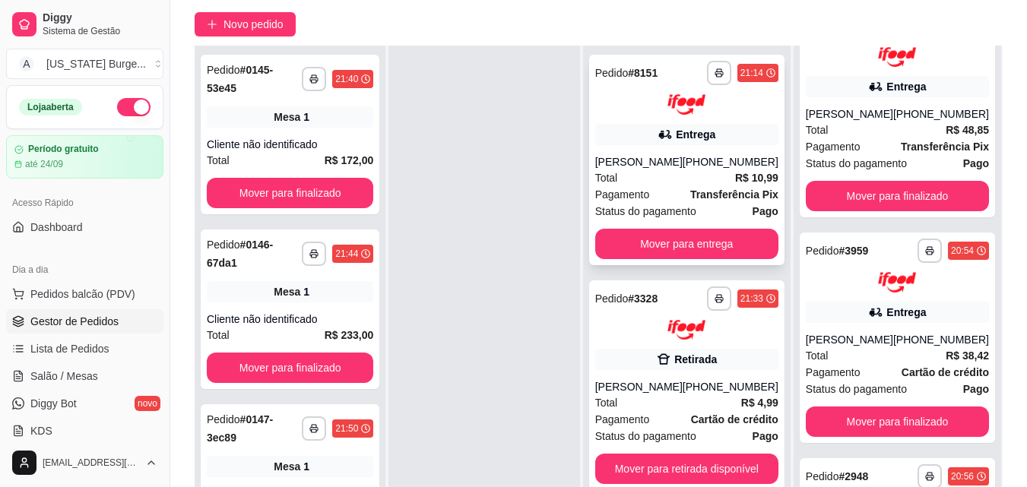
click at [751, 146] on div "**********" at bounding box center [686, 160] width 195 height 211
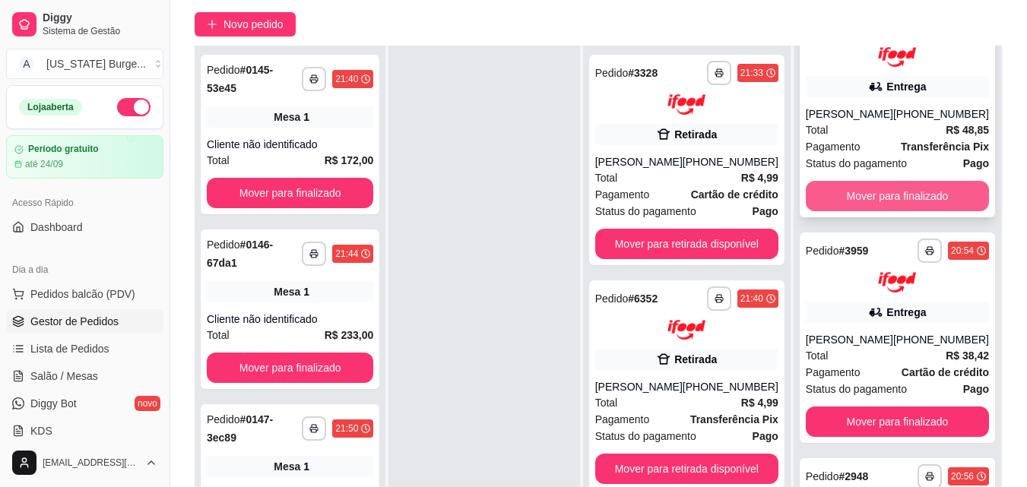
click at [916, 211] on button "Mover para finalizado" at bounding box center [897, 196] width 183 height 30
click at [930, 211] on button "Mover para finalizado" at bounding box center [897, 197] width 178 height 30
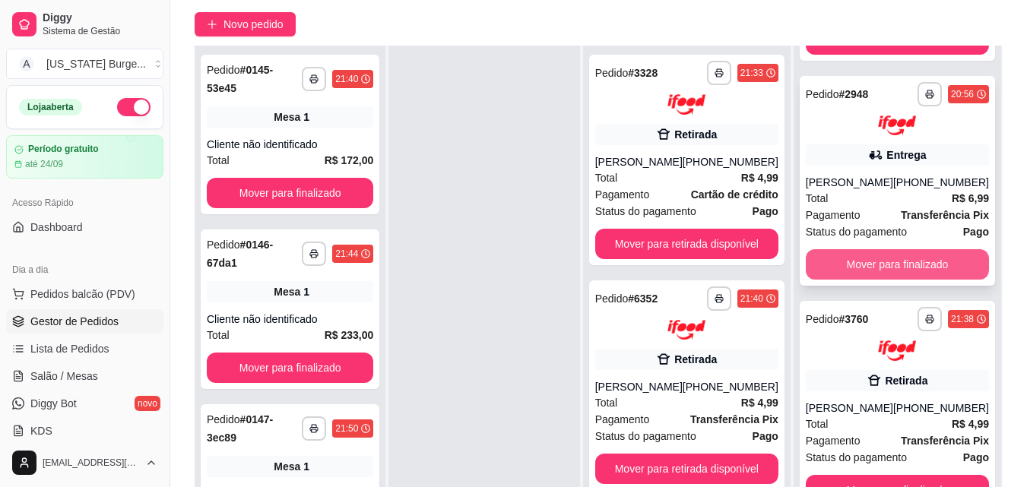
scroll to position [1967, 0]
click at [933, 268] on button "Mover para finalizado" at bounding box center [897, 264] width 183 height 30
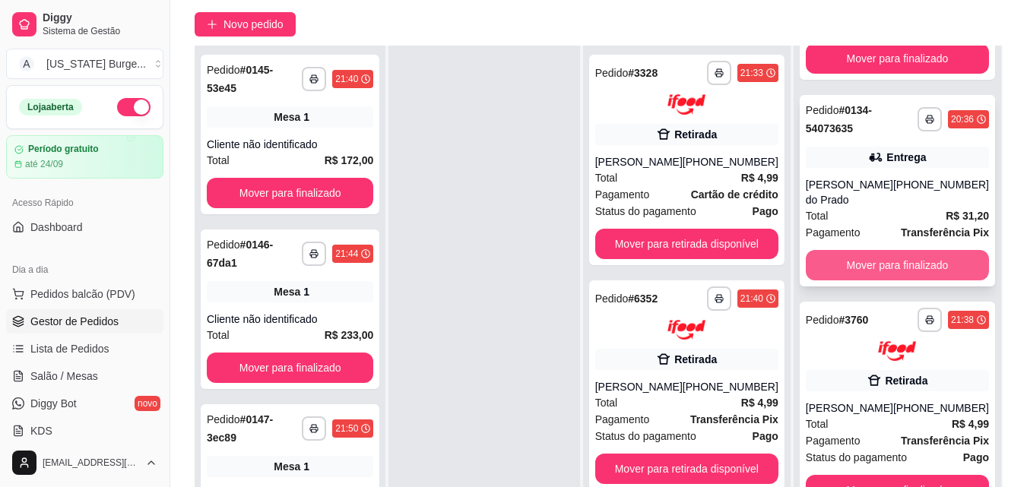
click at [932, 268] on button "Mover para finalizado" at bounding box center [897, 265] width 183 height 30
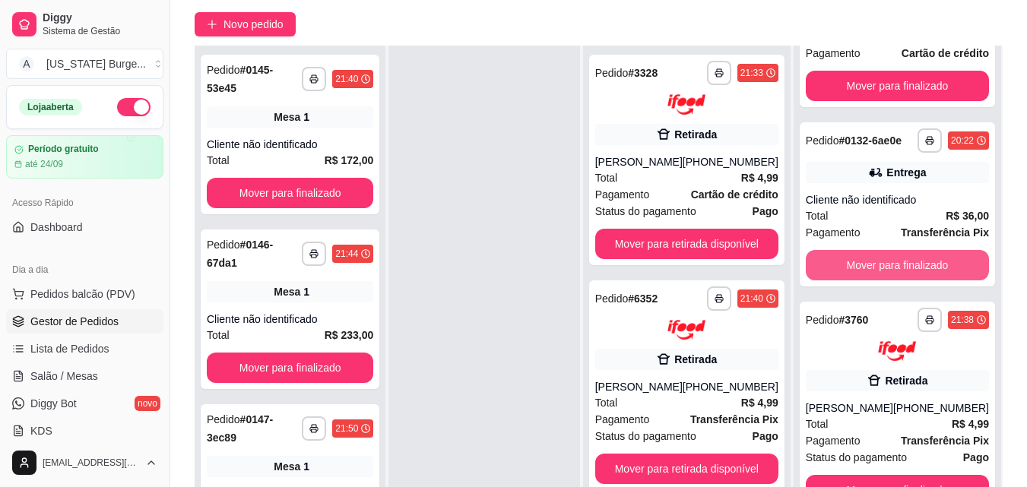
scroll to position [1520, 0]
click at [932, 268] on button "Mover para finalizado" at bounding box center [897, 265] width 183 height 30
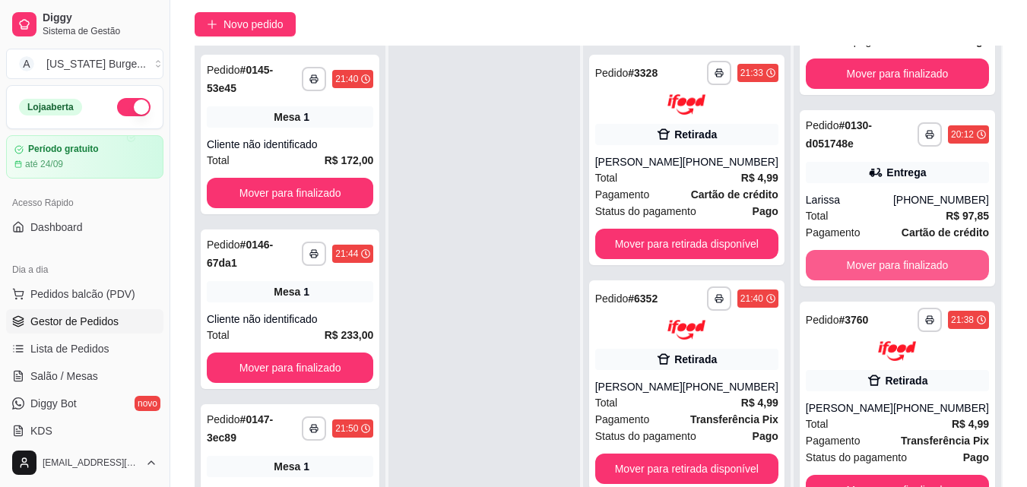
click at [932, 268] on button "Mover para finalizado" at bounding box center [897, 265] width 183 height 30
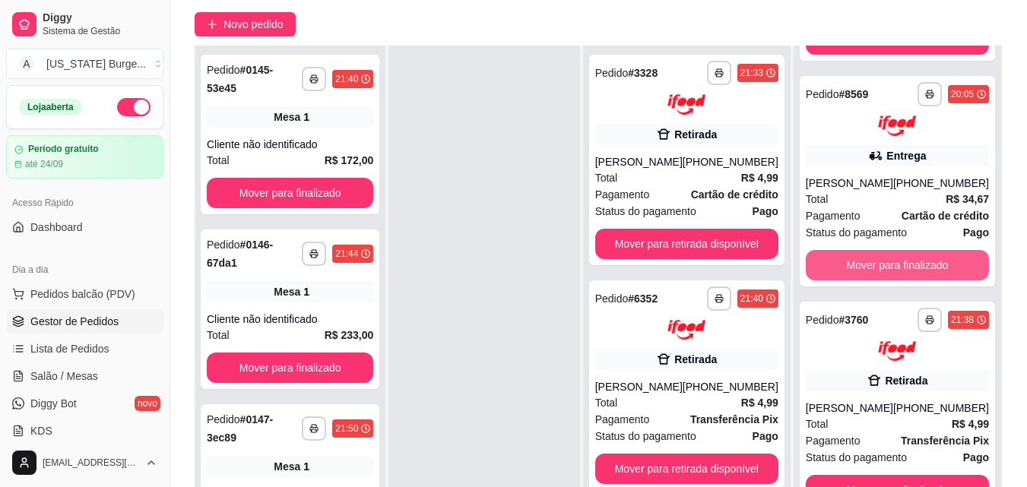
scroll to position [1136, 0]
click at [932, 268] on button "Mover para finalizado" at bounding box center [897, 265] width 183 height 30
click at [923, 261] on button "Mover para finalizado" at bounding box center [897, 264] width 183 height 30
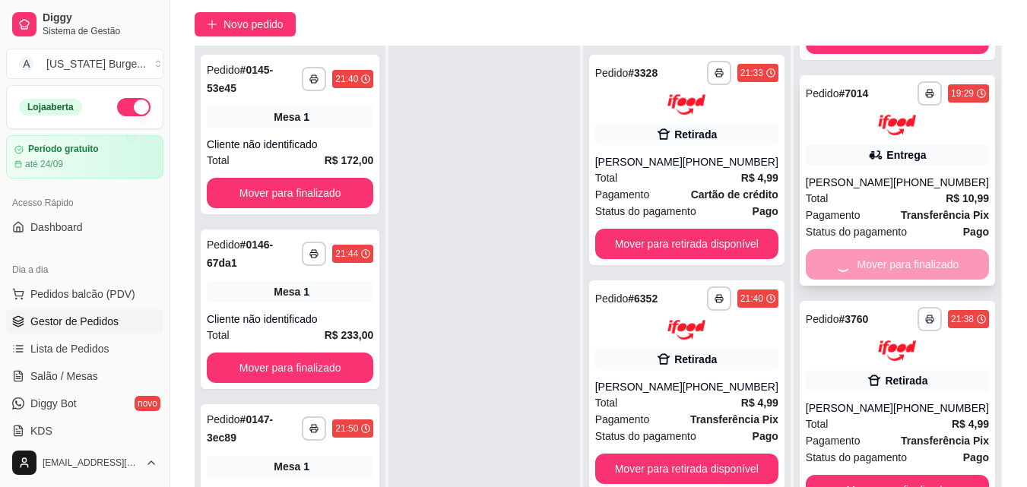
scroll to position [655, 0]
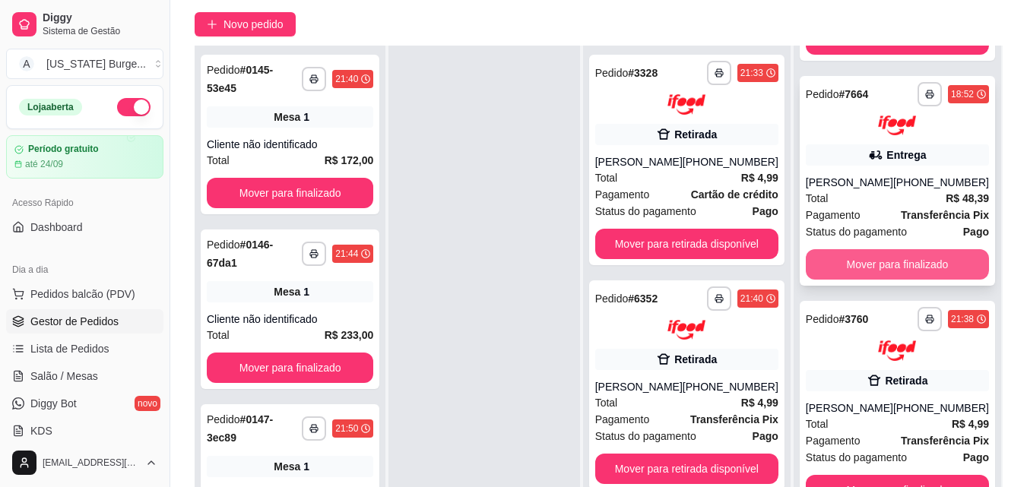
click at [924, 262] on button "Mover para finalizado" at bounding box center [897, 264] width 183 height 30
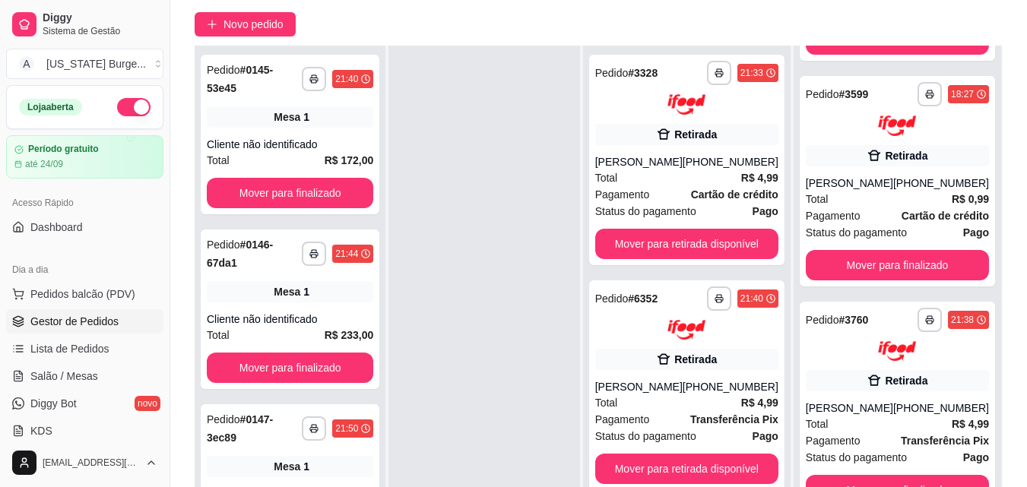
scroll to position [0, 0]
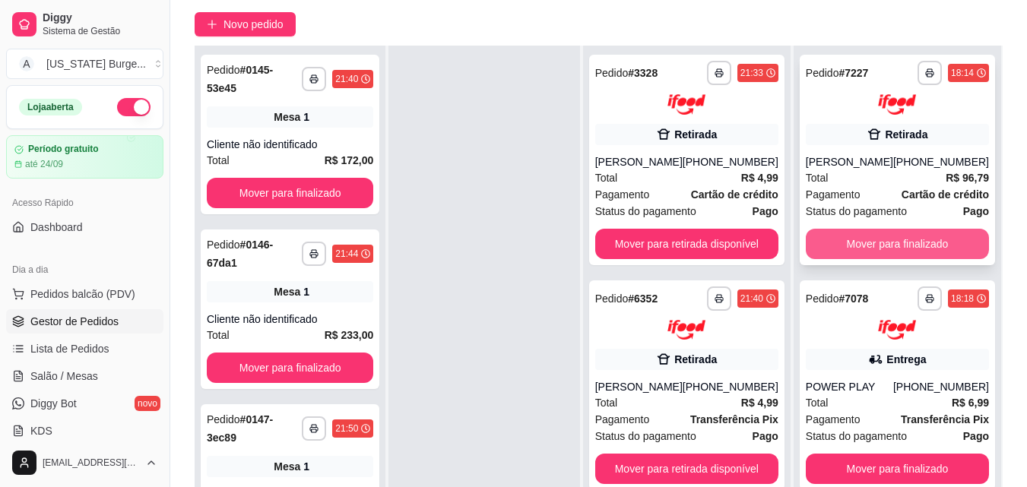
click at [845, 245] on button "Mover para finalizado" at bounding box center [897, 244] width 183 height 30
click at [844, 245] on button "Mover para finalizado" at bounding box center [897, 244] width 183 height 30
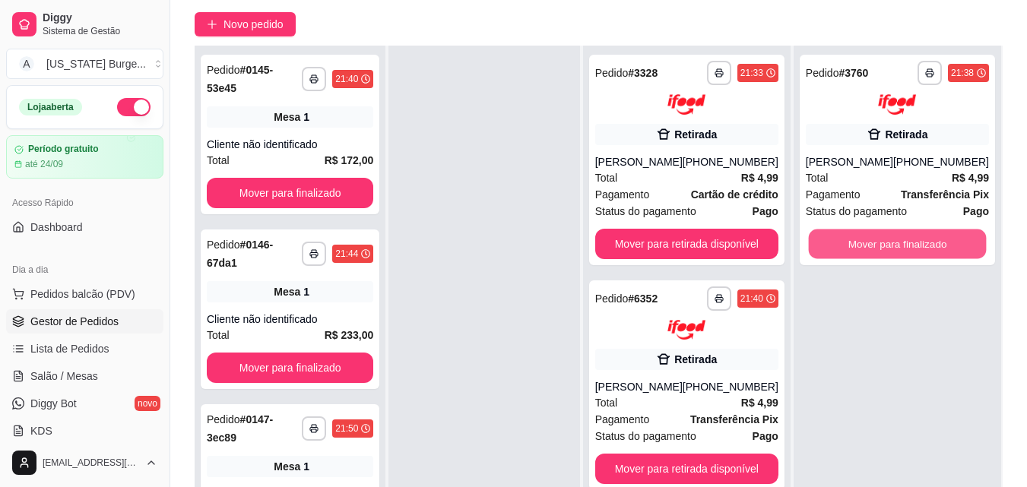
click at [844, 245] on button "Mover para finalizado" at bounding box center [897, 244] width 178 height 30
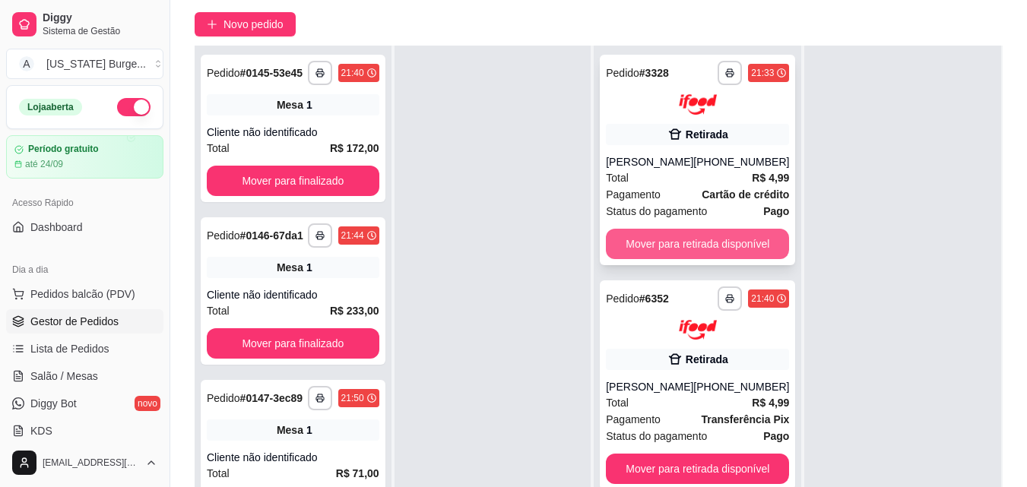
click at [683, 236] on button "Mover para retirada disponível" at bounding box center [697, 244] width 183 height 30
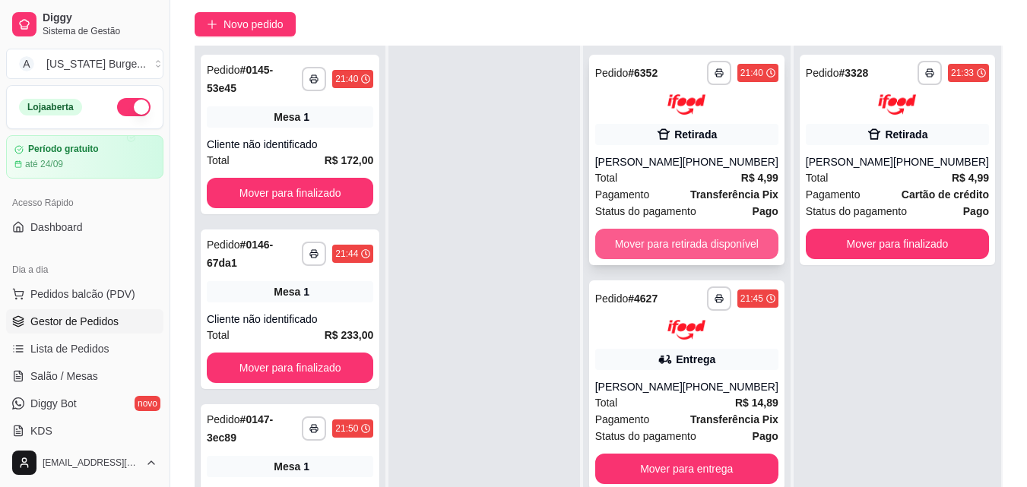
click at [683, 237] on button "Mover para retirada disponível" at bounding box center [686, 244] width 183 height 30
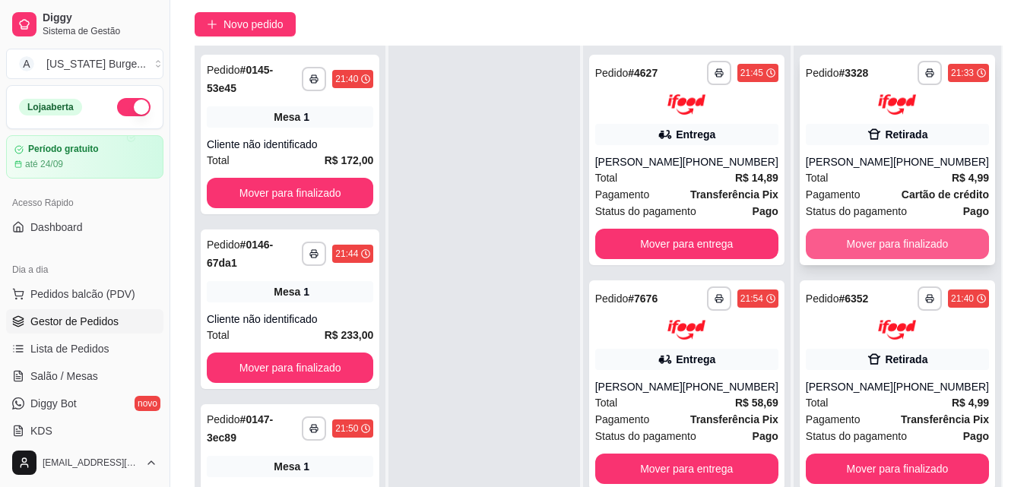
click at [927, 233] on button "Mover para finalizado" at bounding box center [897, 244] width 183 height 30
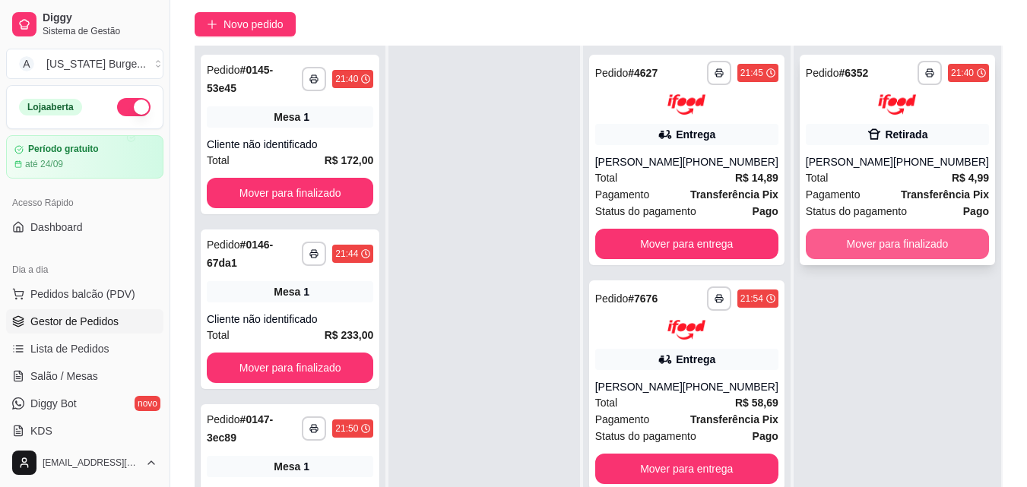
click at [924, 235] on button "Mover para finalizado" at bounding box center [897, 244] width 183 height 30
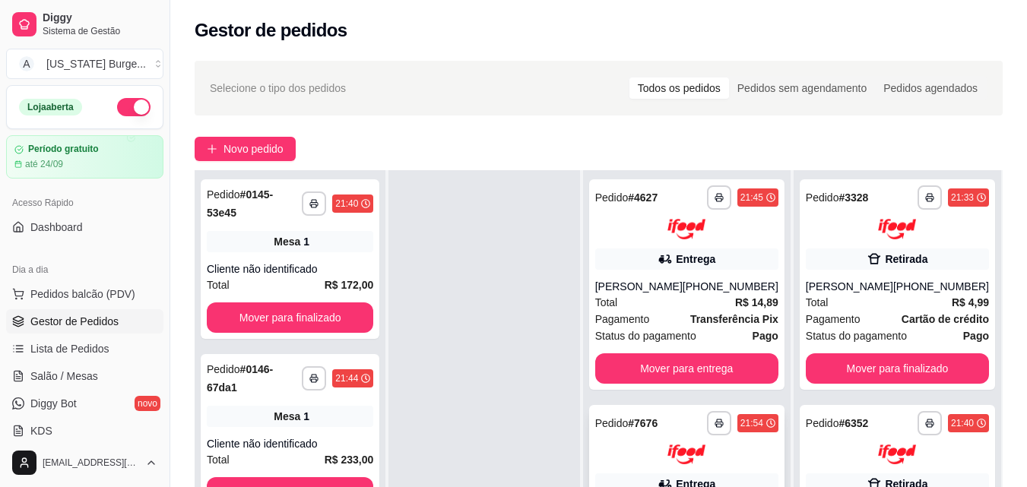
click at [653, 414] on div "Pedido # 7676" at bounding box center [626, 423] width 63 height 18
click at [132, 100] on button "button" at bounding box center [133, 107] width 33 height 18
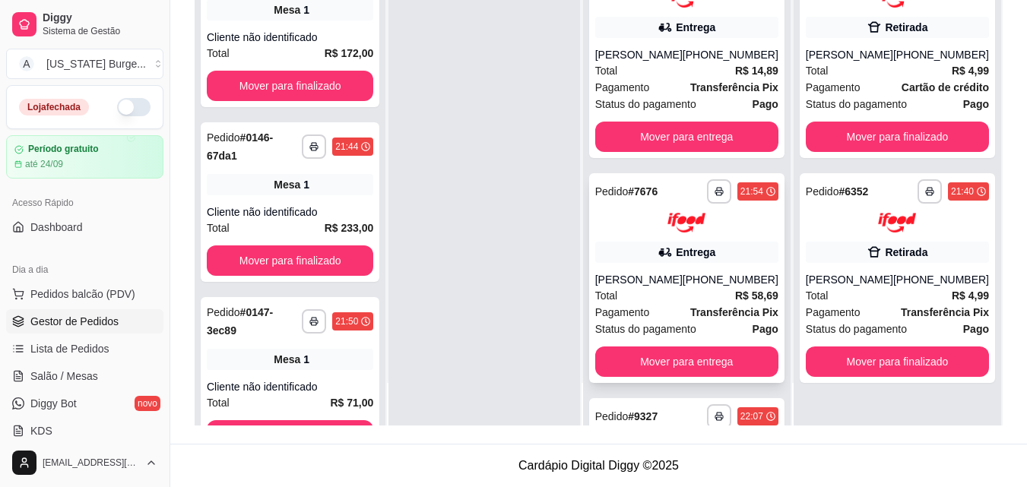
click at [697, 286] on div "(08) 00700-3021" at bounding box center [731, 279] width 96 height 15
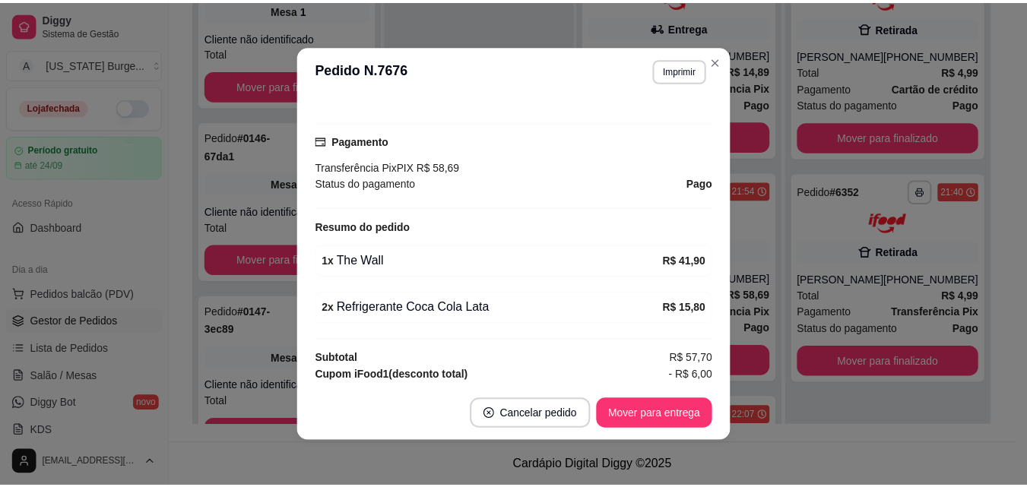
scroll to position [280, 0]
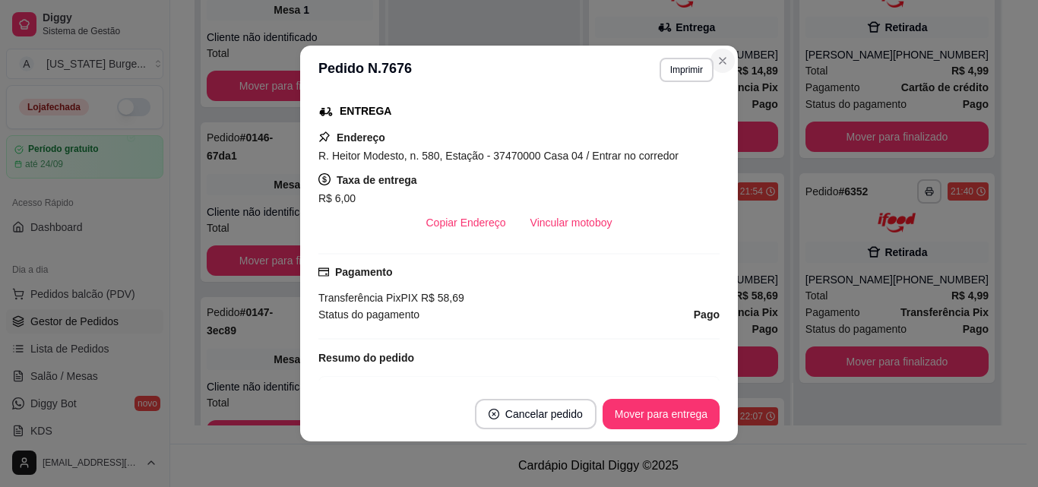
drag, startPoint x: 715, startPoint y: 46, endPoint x: 715, endPoint y: 59, distance: 12.2
click at [715, 47] on header "**********" at bounding box center [519, 70] width 438 height 49
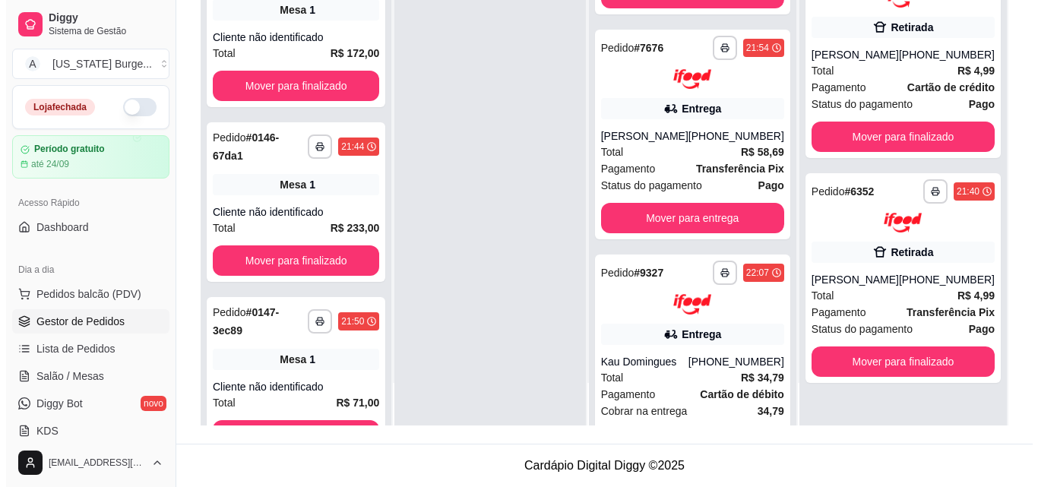
scroll to position [240, 0]
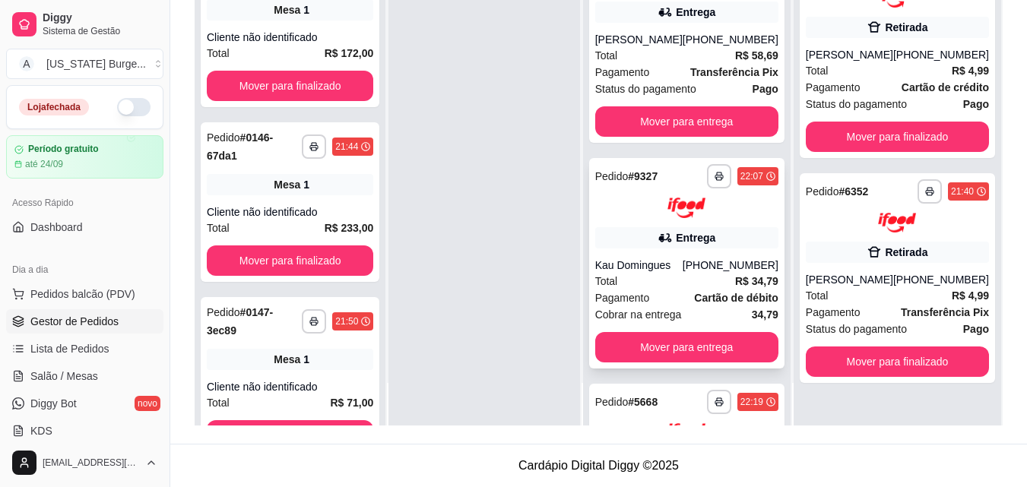
click at [688, 246] on div "Entrega" at bounding box center [696, 237] width 40 height 15
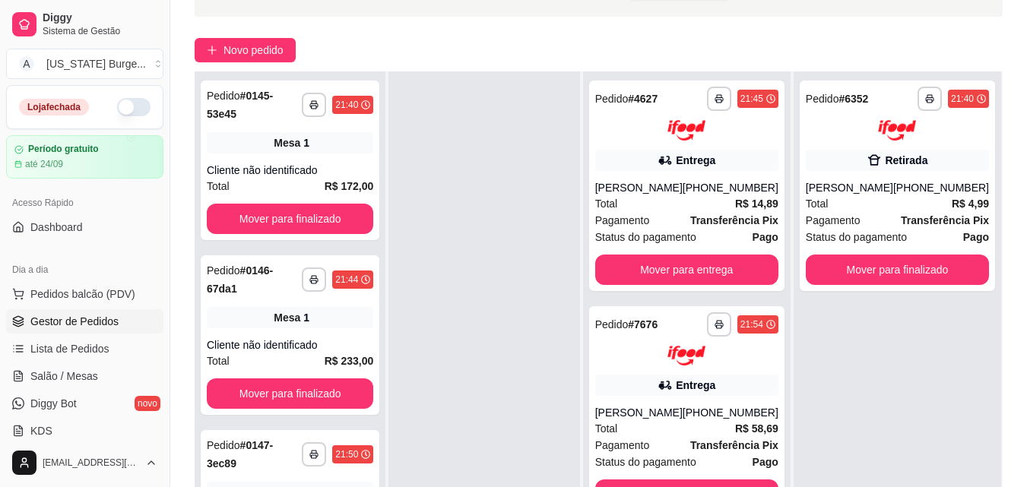
scroll to position [82, 0]
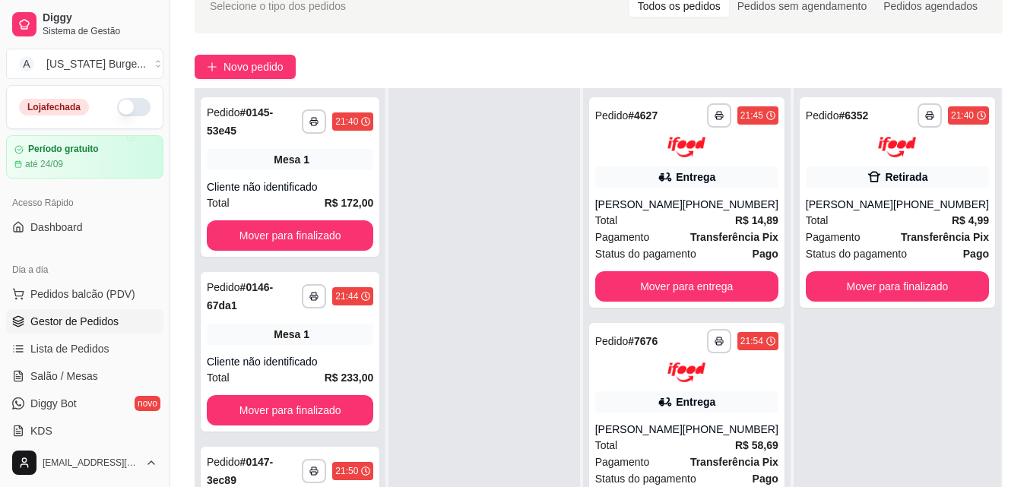
click at [468, 244] on div at bounding box center [483, 331] width 191 height 487
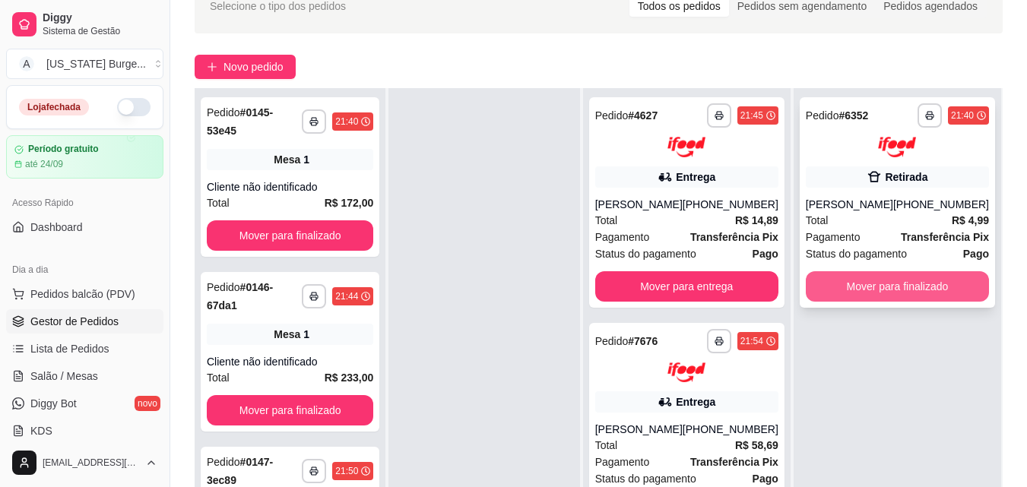
click at [864, 288] on button "Mover para finalizado" at bounding box center [897, 286] width 183 height 30
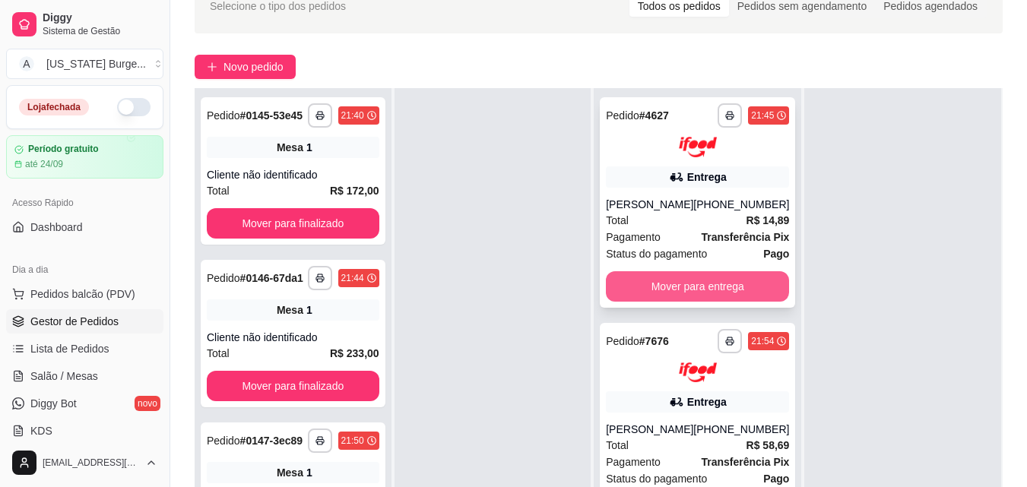
click at [729, 281] on button "Mover para entrega" at bounding box center [697, 286] width 183 height 30
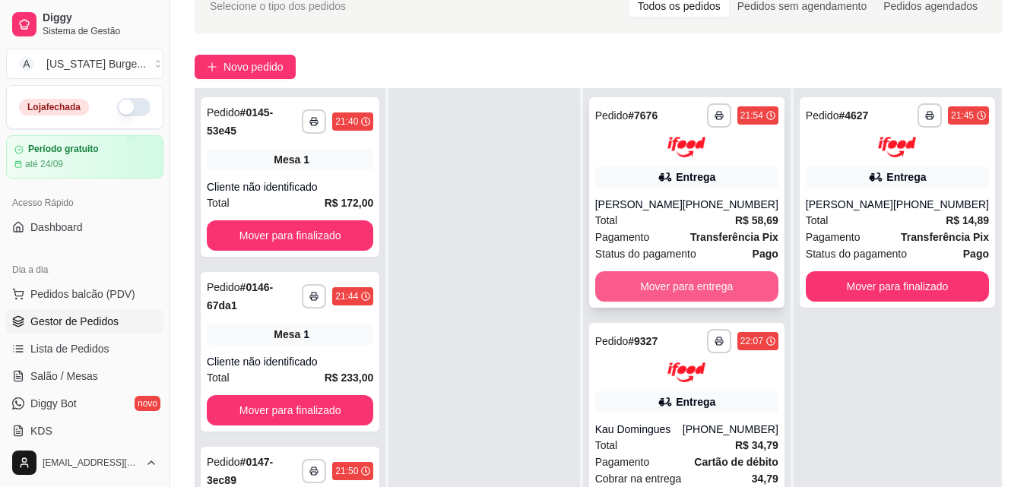
click at [721, 298] on button "Mover para entrega" at bounding box center [686, 286] width 183 height 30
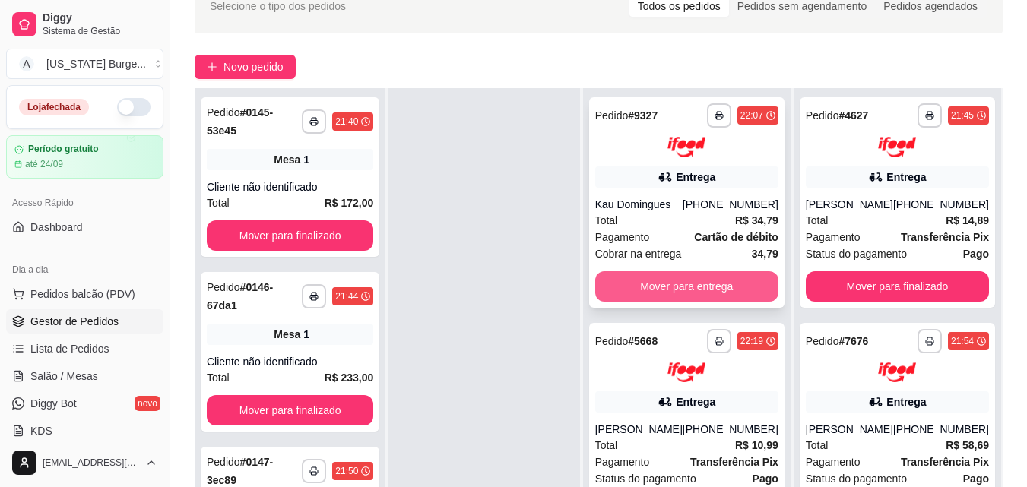
click at [715, 281] on button "Mover para entrega" at bounding box center [686, 286] width 183 height 30
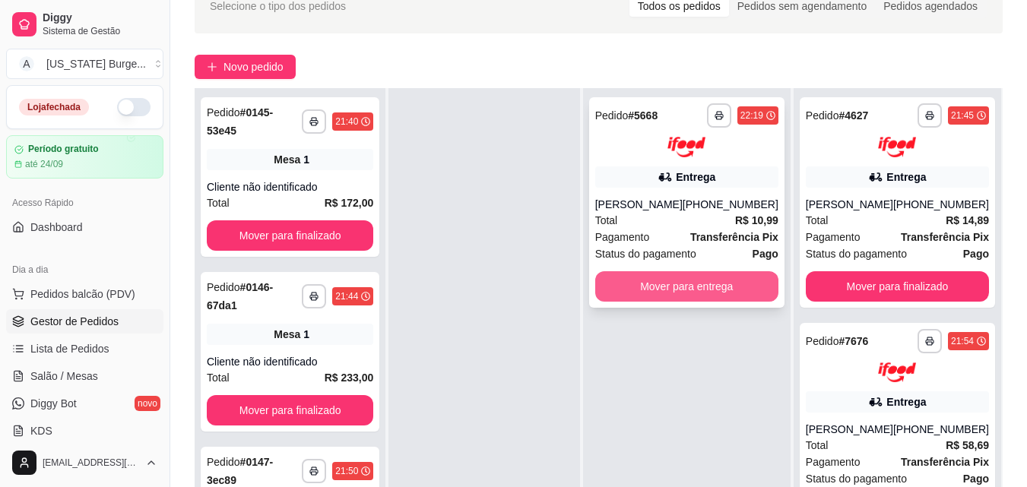
click at [708, 298] on button "Mover para entrega" at bounding box center [686, 286] width 183 height 30
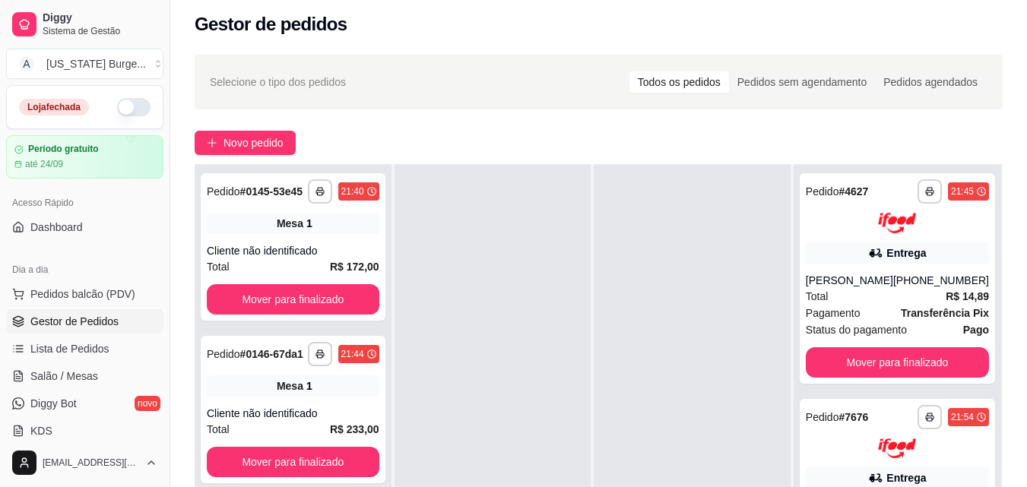
scroll to position [0, 0]
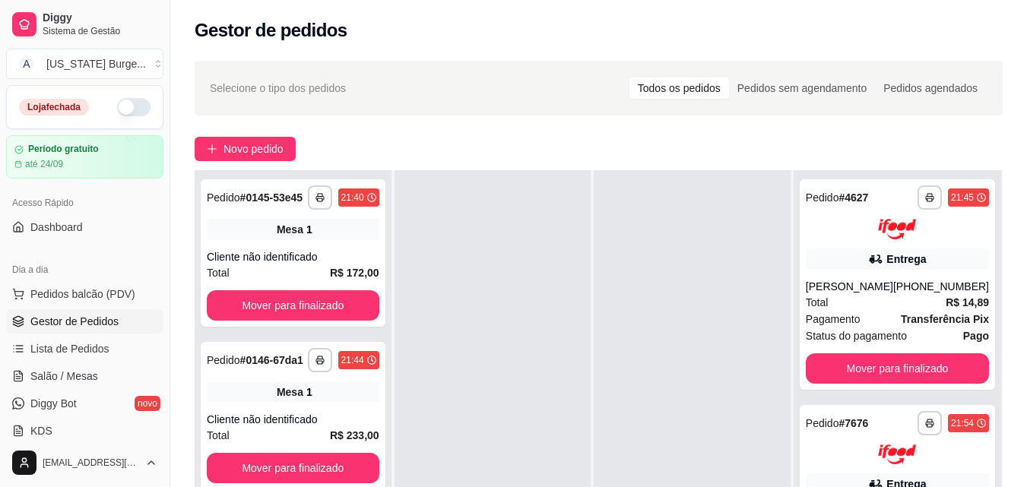
click at [636, 118] on div "**********" at bounding box center [598, 364] width 857 height 624
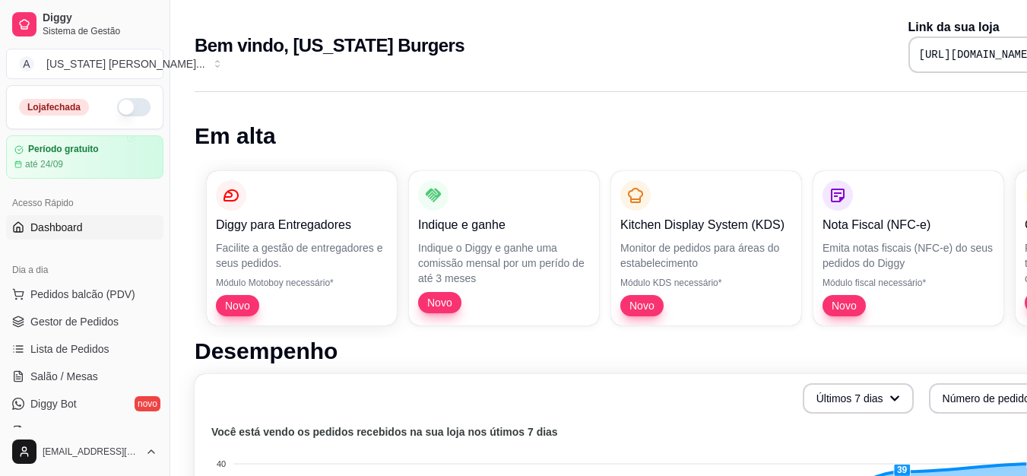
click at [117, 105] on button "button" at bounding box center [133, 107] width 33 height 18
